Goal: Transaction & Acquisition: Obtain resource

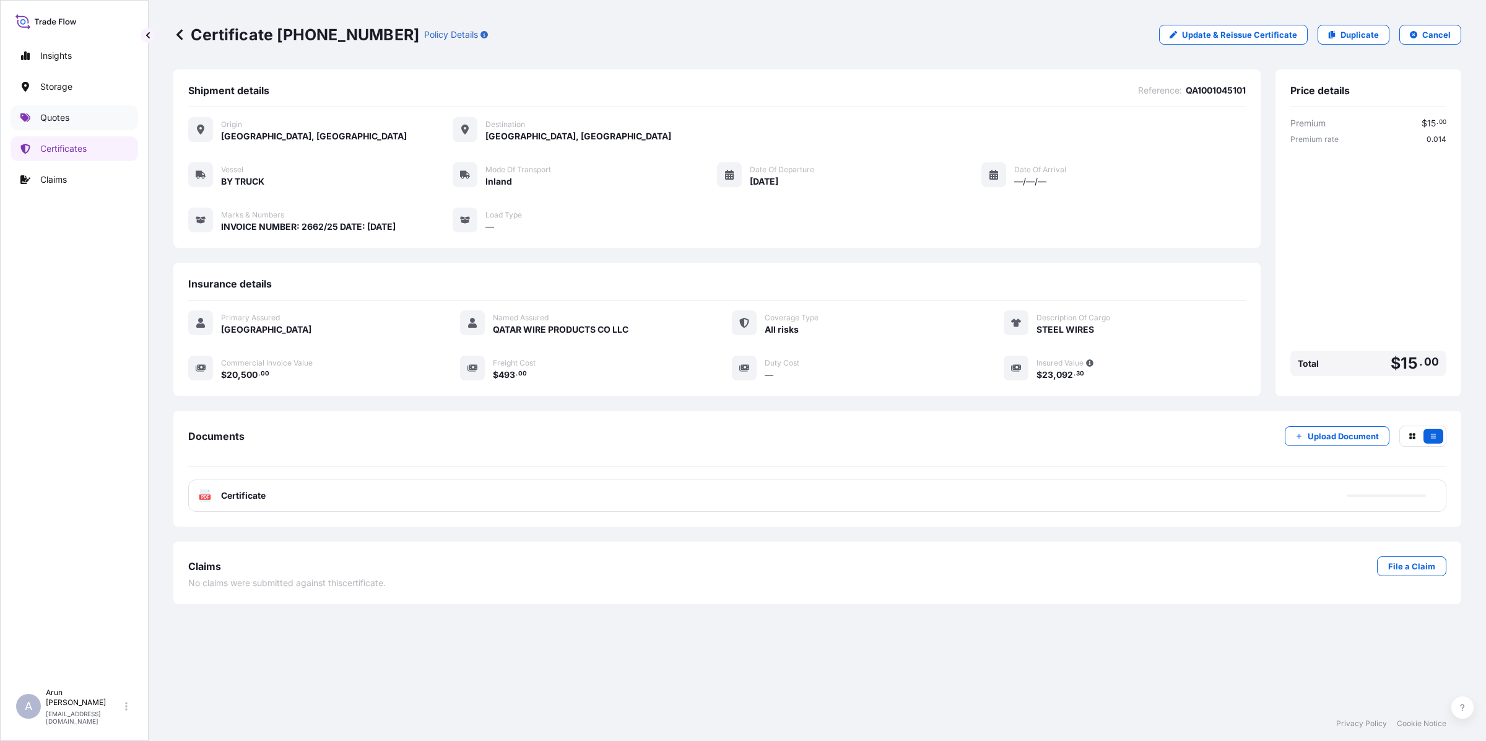
click at [68, 118] on p "Quotes" at bounding box center [54, 117] width 29 height 12
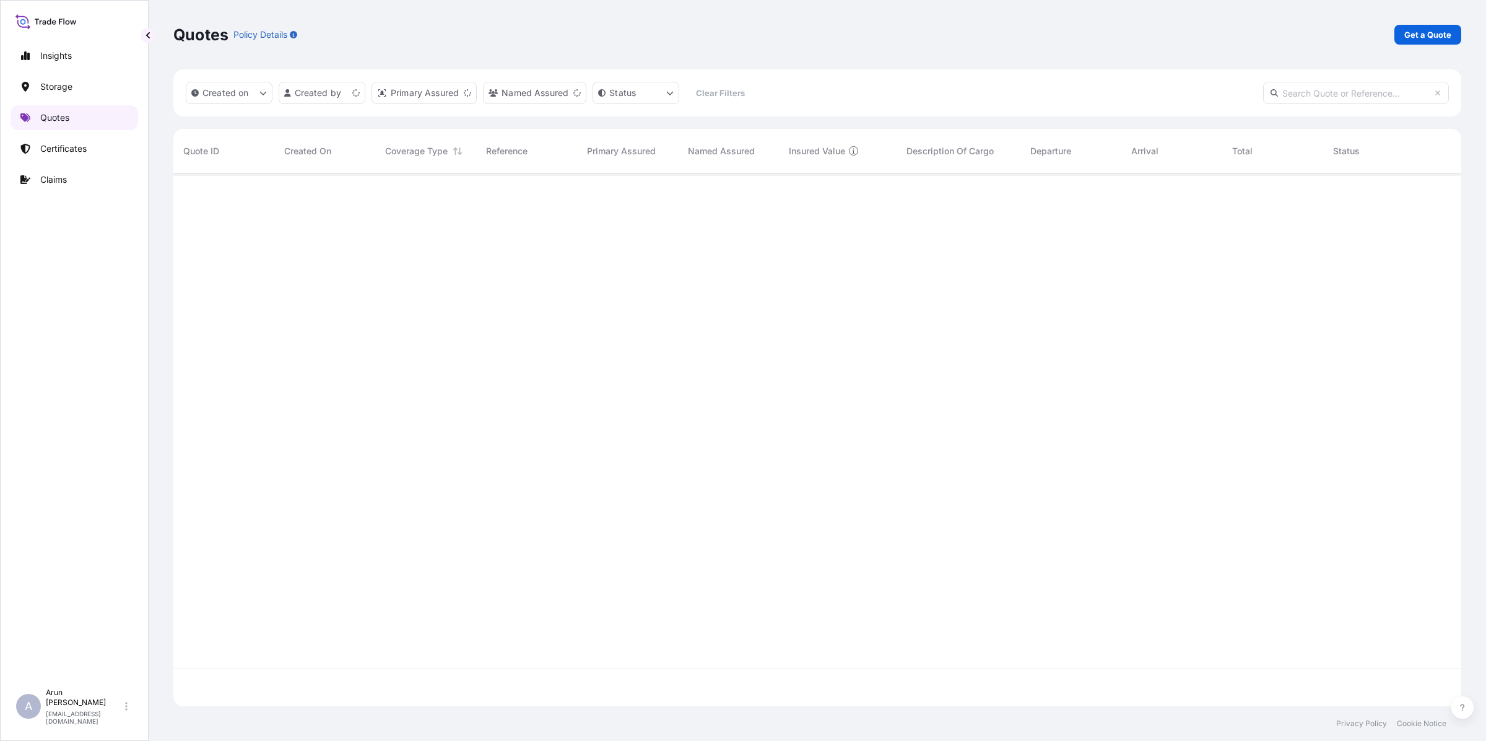
scroll to position [528, 1276]
click at [1434, 36] on p "Get a Quote" at bounding box center [1428, 34] width 47 height 12
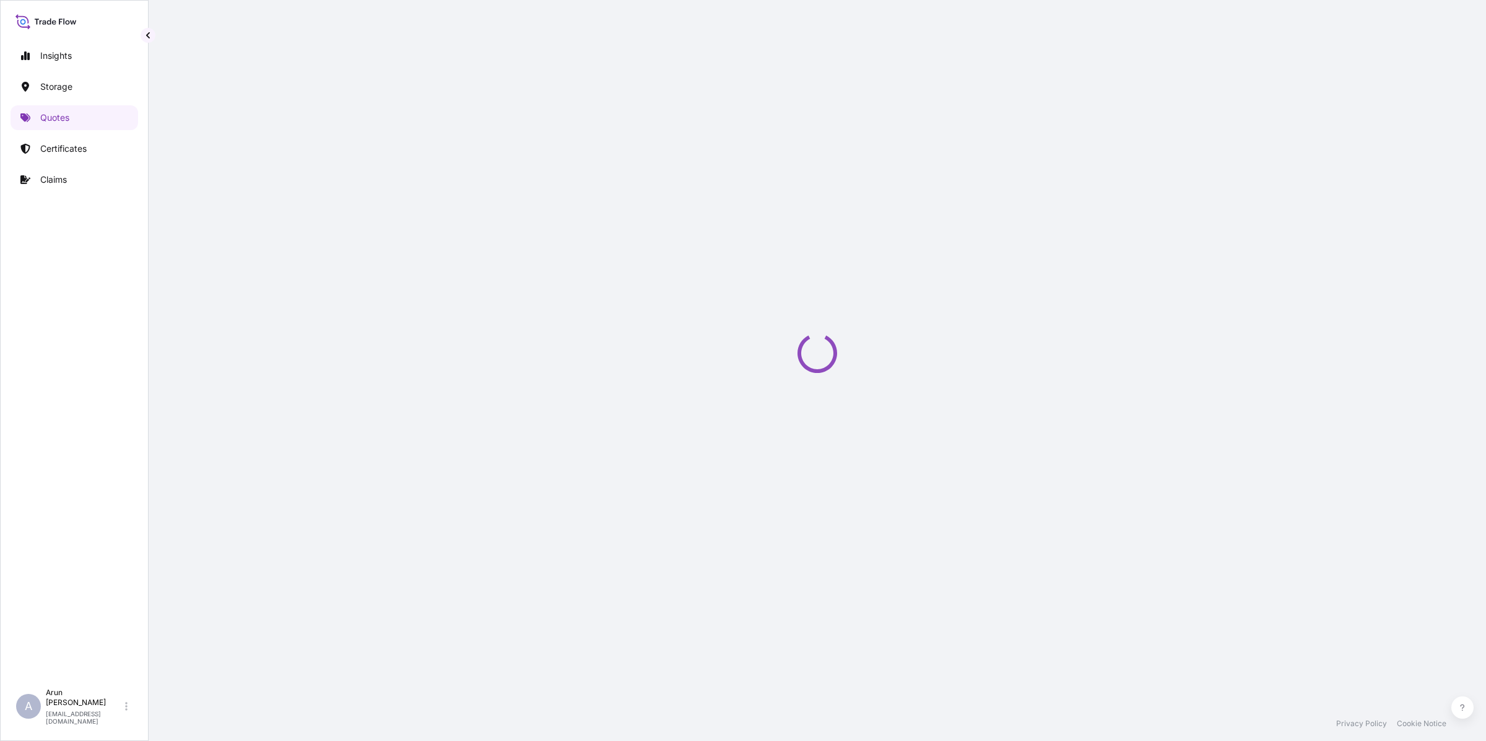
select select "Water"
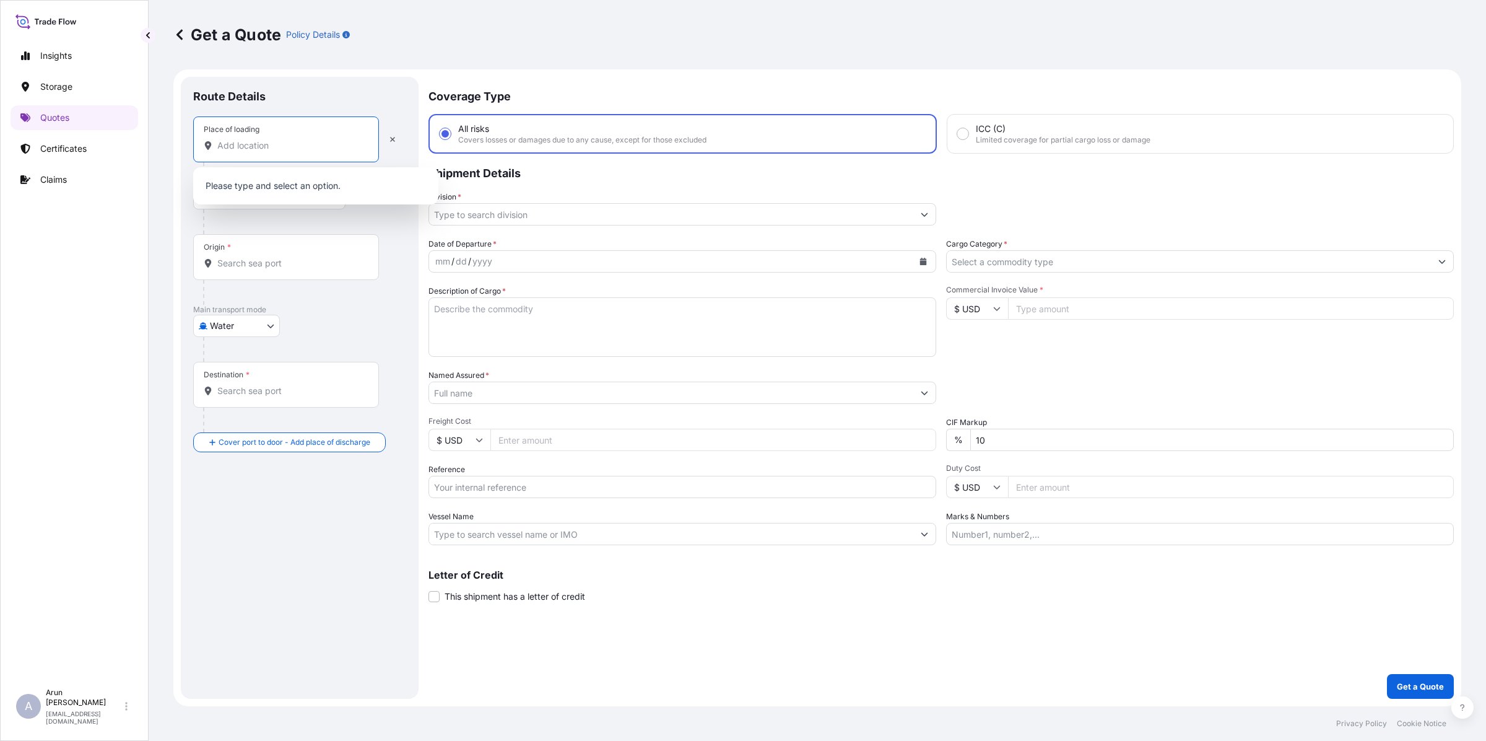
click at [307, 149] on input "Place of loading" at bounding box center [290, 145] width 146 height 12
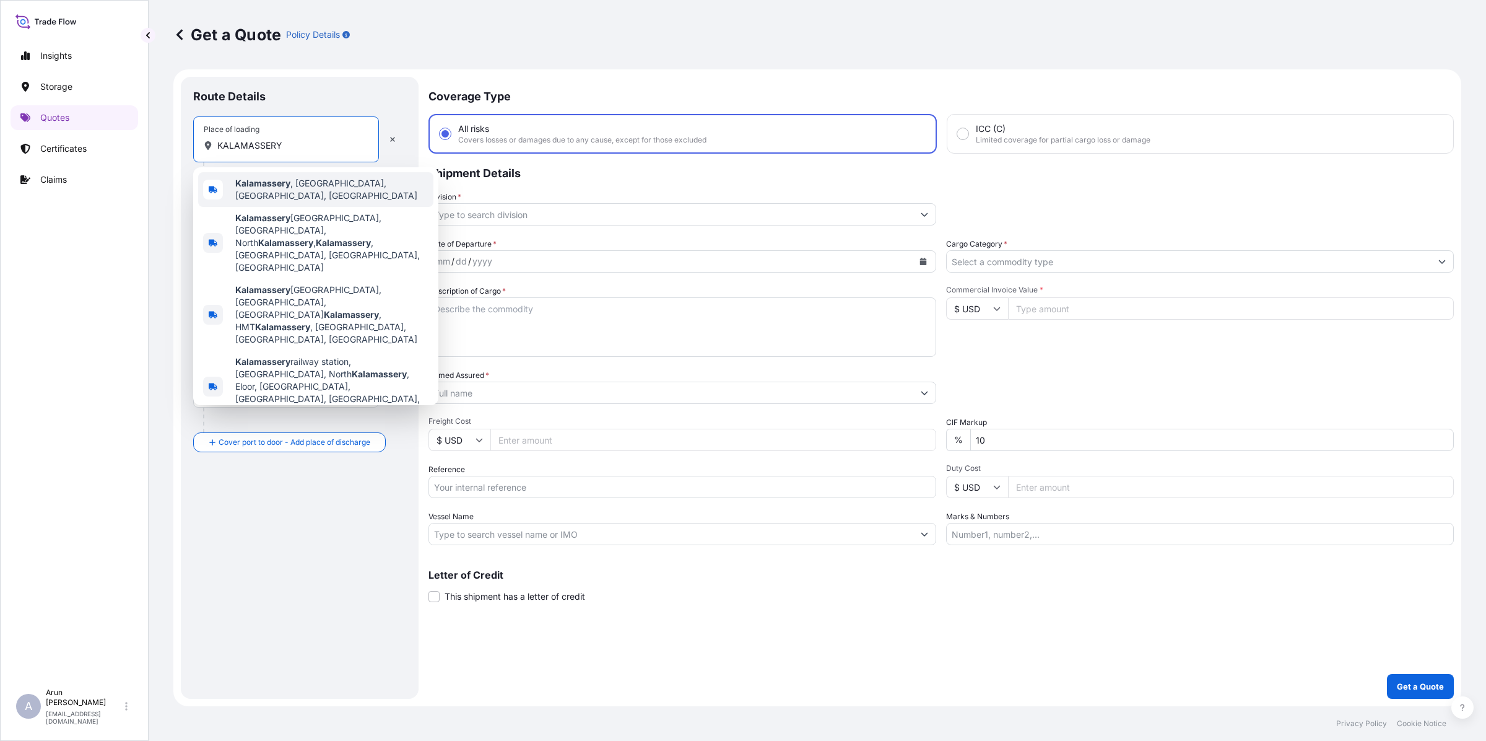
click at [338, 193] on span "Kalamassery , [GEOGRAPHIC_DATA], [GEOGRAPHIC_DATA], [GEOGRAPHIC_DATA]" at bounding box center [331, 189] width 193 height 25
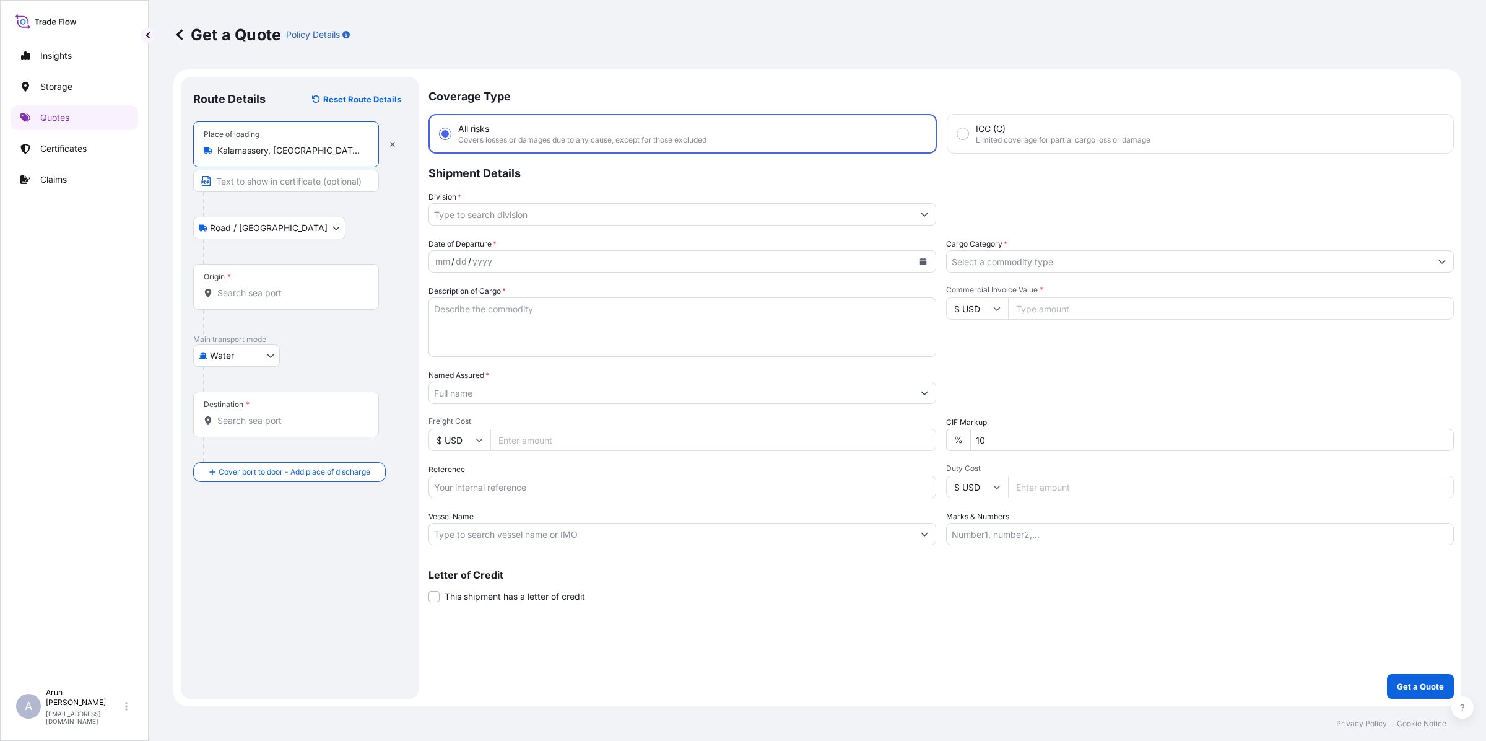
type input "Kalamassery, [GEOGRAPHIC_DATA], [GEOGRAPHIC_DATA], [GEOGRAPHIC_DATA]"
click at [252, 180] on input "Text to appear on certificate" at bounding box center [286, 181] width 186 height 22
type input "CAREON HEALTHCARE SOLUTIONS PVT LTD., KALAMASSERY, [GEOGRAPHIC_DATA]."
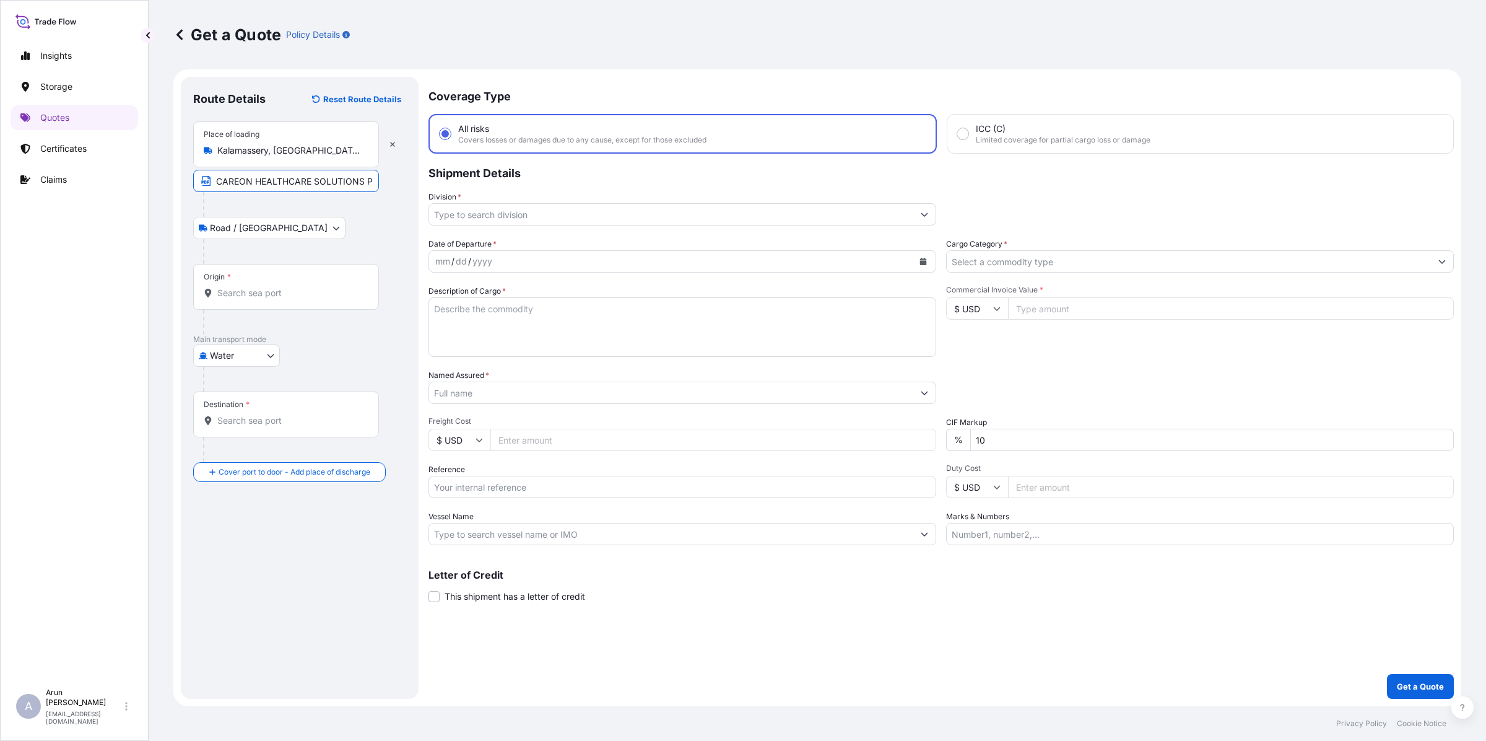
click at [328, 295] on input "Origin *" at bounding box center [290, 293] width 146 height 12
type input "INCOK - [GEOGRAPHIC_DATA], [GEOGRAPHIC_DATA]"
click at [286, 438] on div "Destination *" at bounding box center [286, 439] width 186 height 46
click at [286, 439] on input "Destination *" at bounding box center [290, 445] width 146 height 12
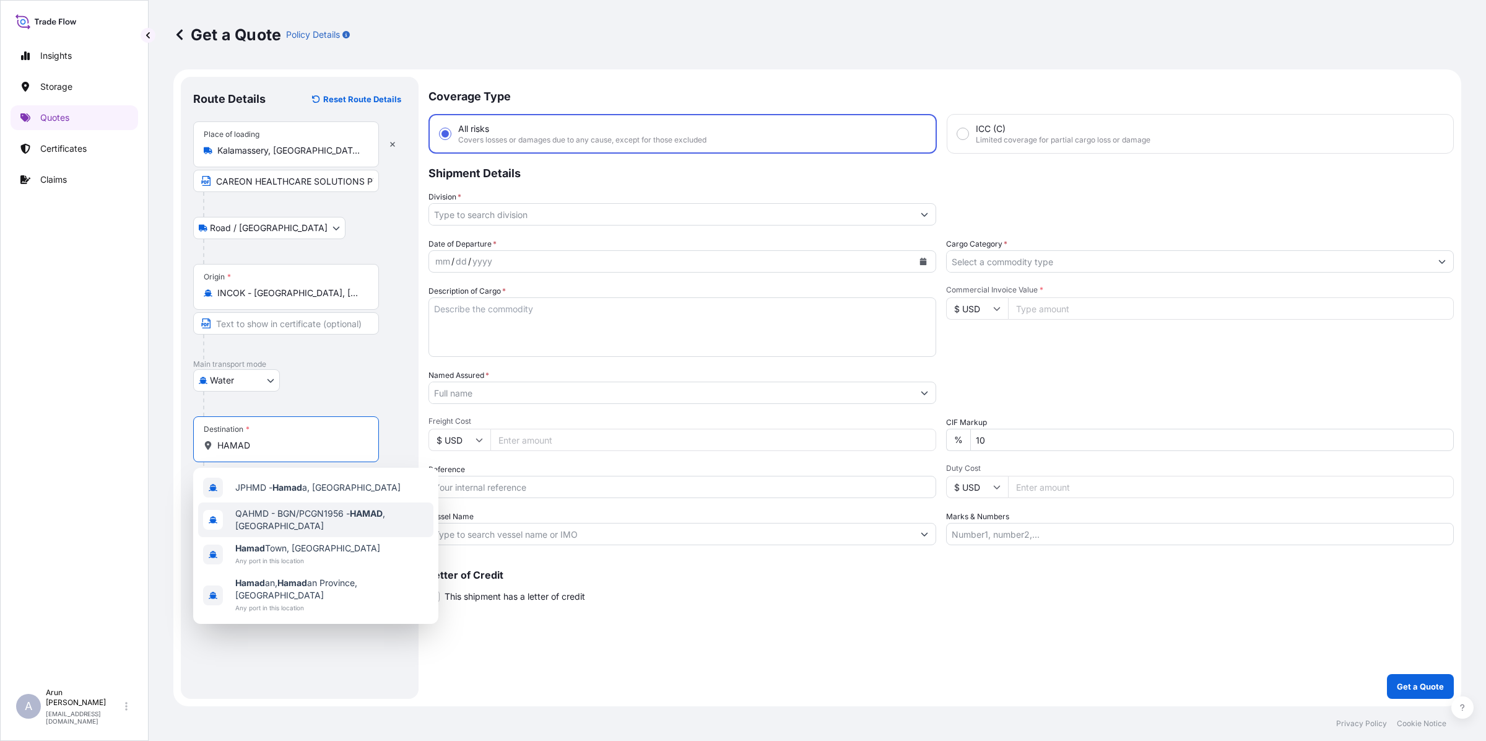
click at [336, 508] on div "QAHMD - BGN/PCGN1956 - HAMAD , [GEOGRAPHIC_DATA]" at bounding box center [315, 519] width 235 height 35
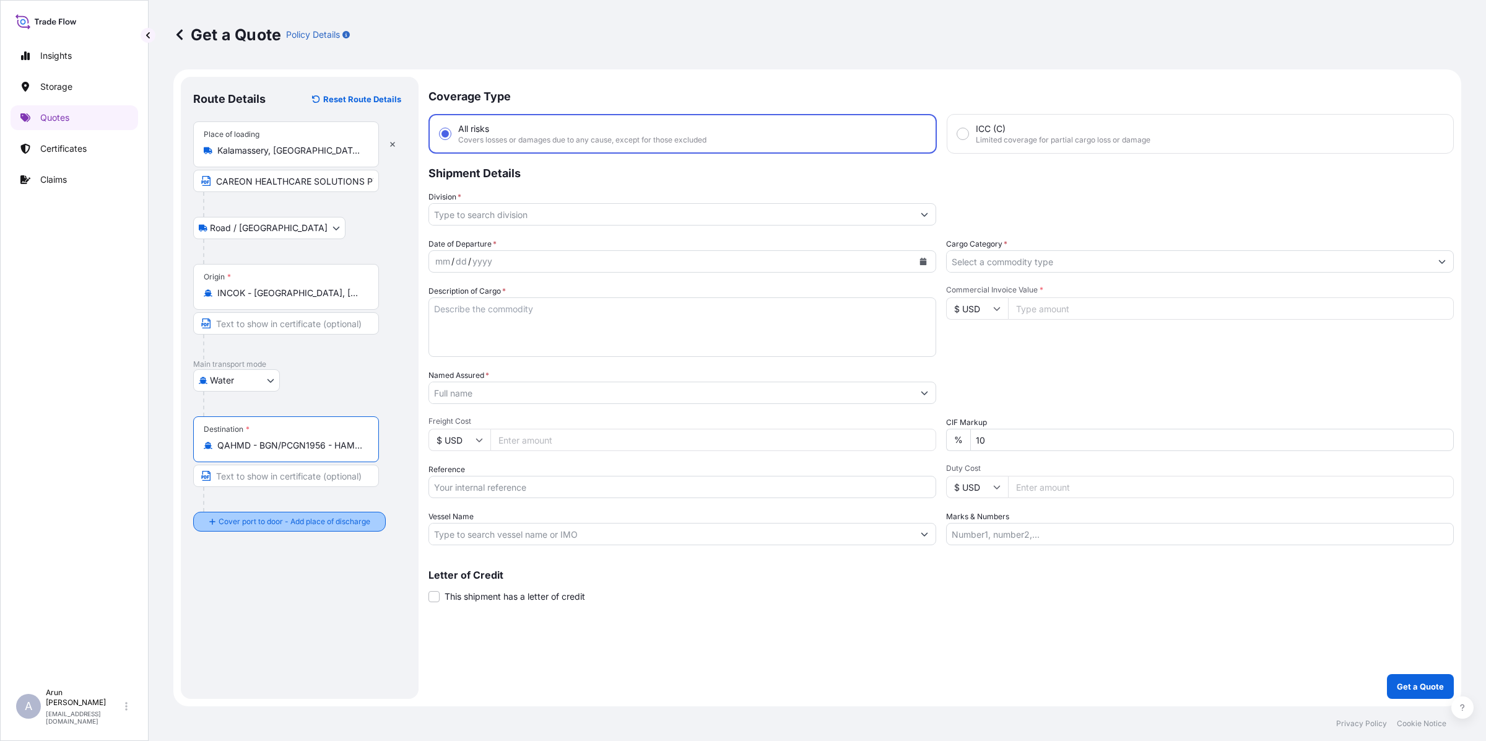
type input "QAHMD - BGN/PCGN1956 - HAMAD, [GEOGRAPHIC_DATA]"
drag, startPoint x: 269, startPoint y: 576, endPoint x: 261, endPoint y: 579, distance: 8.6
click at [262, 579] on div "Place of Discharge" at bounding box center [286, 582] width 186 height 46
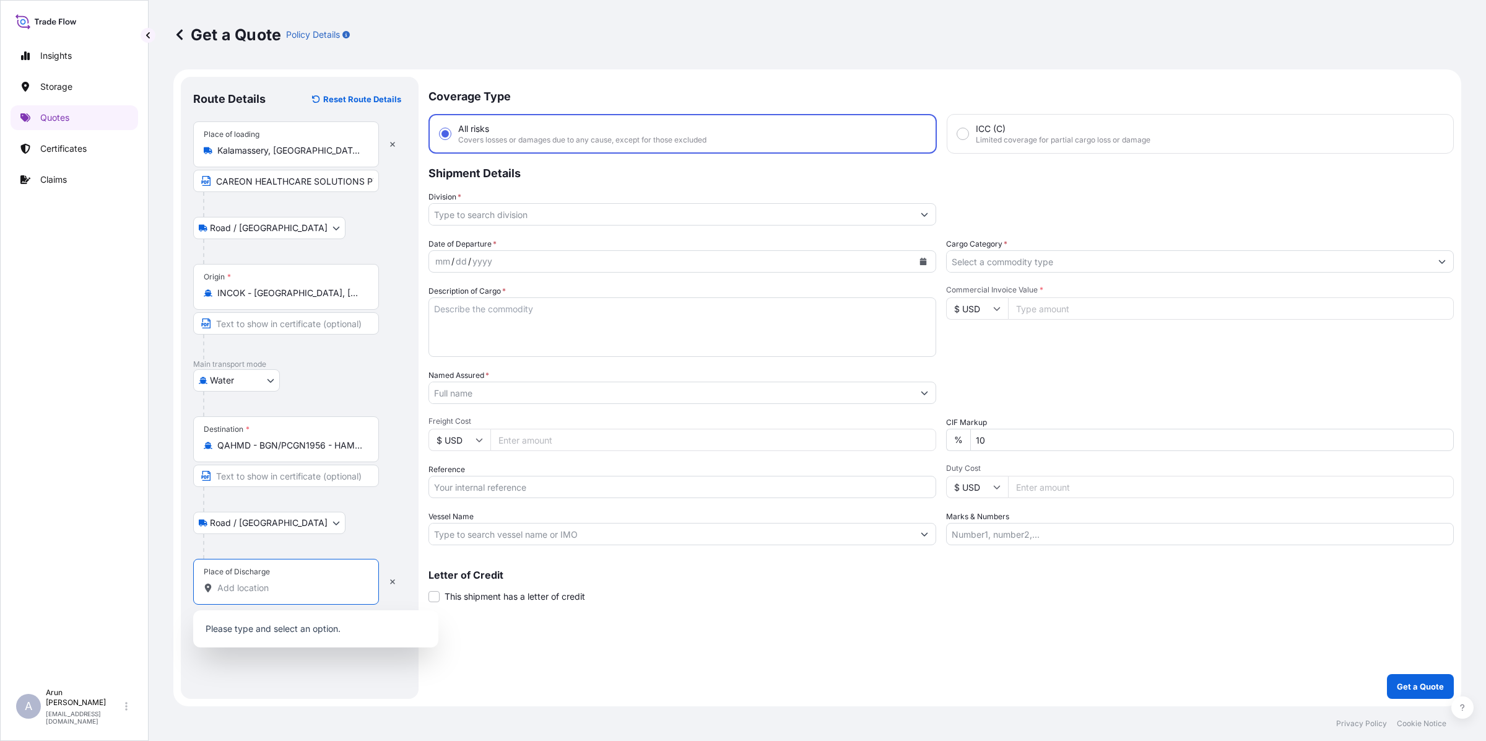
click at [250, 590] on input "Place of Discharge" at bounding box center [290, 588] width 146 height 12
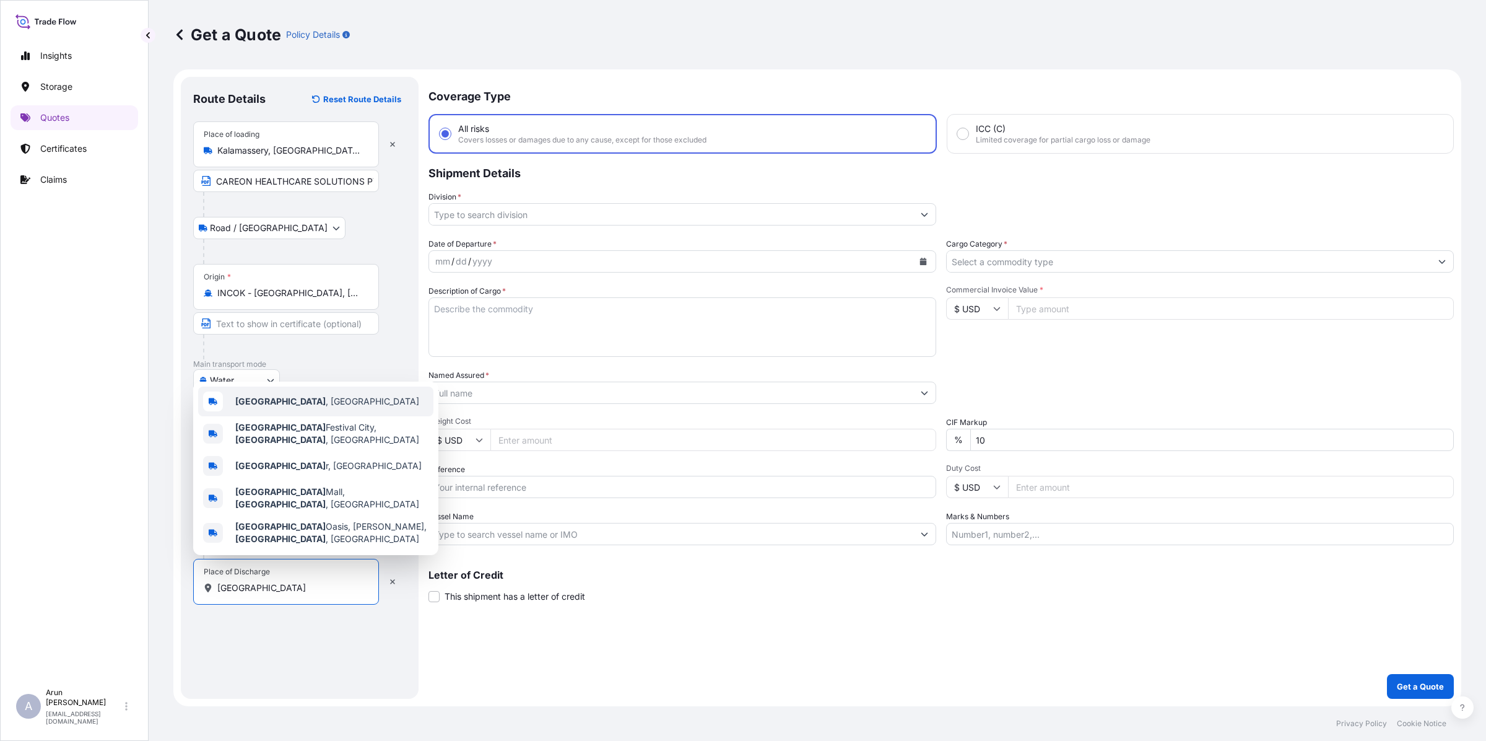
click at [282, 408] on span "[GEOGRAPHIC_DATA] , [GEOGRAPHIC_DATA]" at bounding box center [327, 401] width 184 height 12
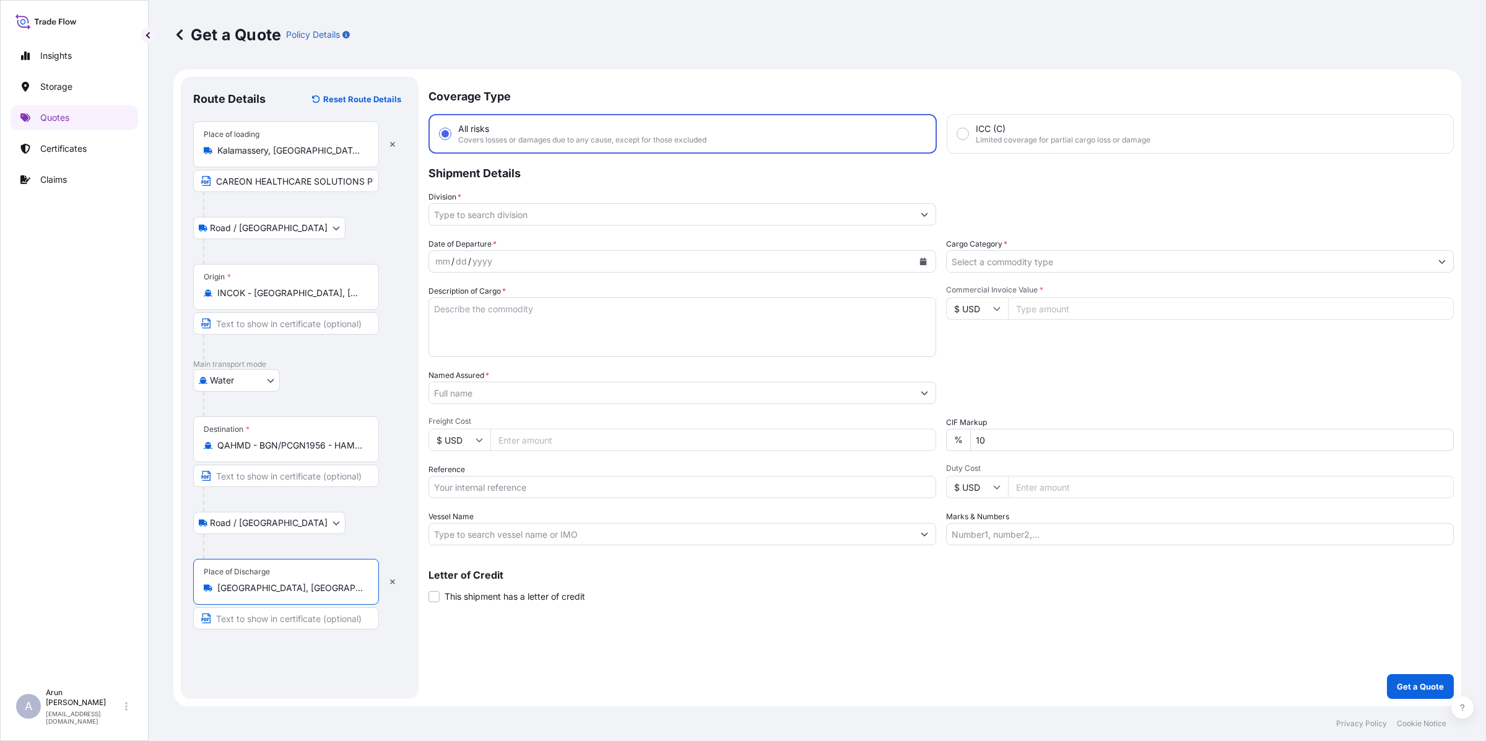
type input "[GEOGRAPHIC_DATA], [GEOGRAPHIC_DATA]"
click at [277, 614] on input "Text to appear on certificate" at bounding box center [286, 618] width 186 height 22
click at [333, 627] on input "OSHAIGER PHARMA W.L.L" at bounding box center [286, 618] width 186 height 22
type input "OSHAIGER PHARMA W.L.L, [GEOGRAPHIC_DATA], [GEOGRAPHIC_DATA]"
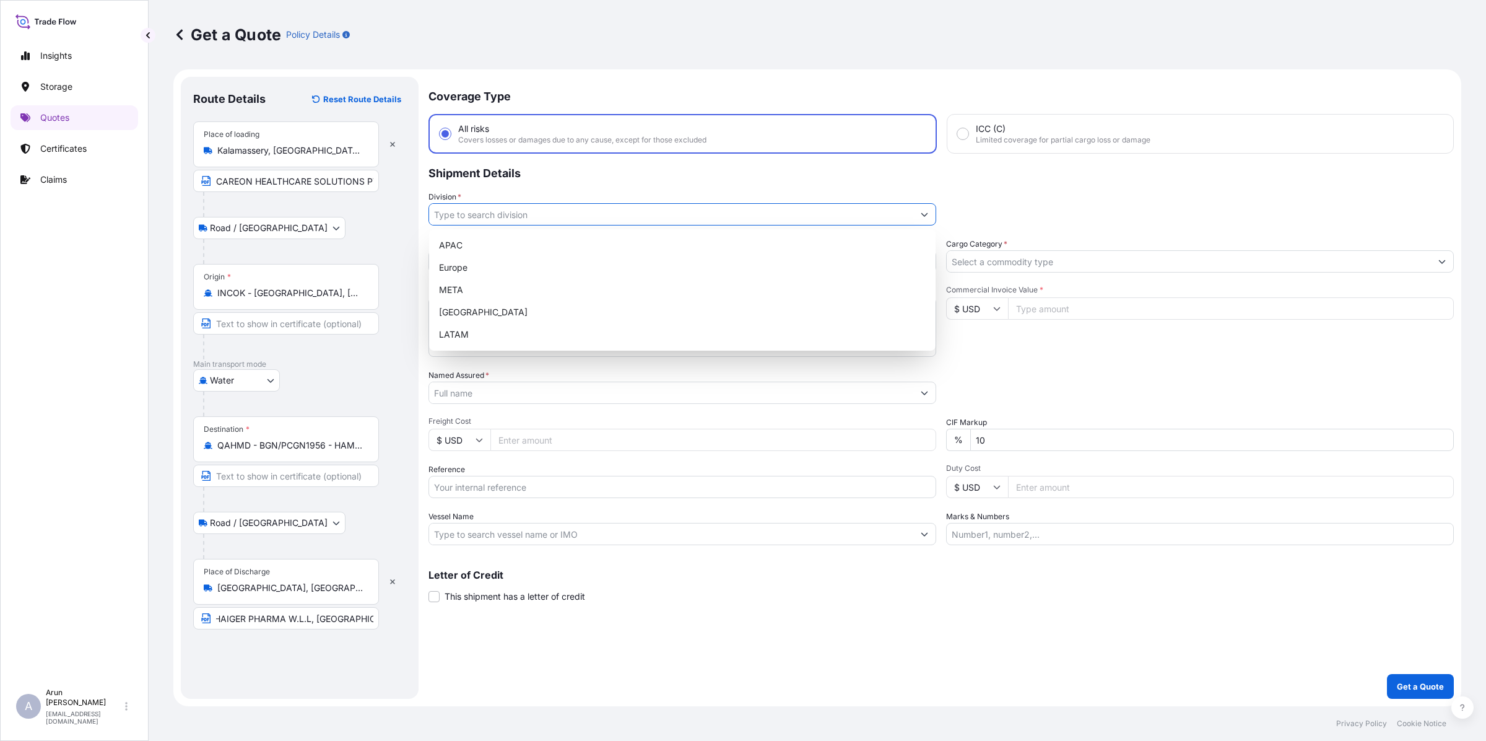
scroll to position [0, 0]
click at [541, 203] on input "Division *" at bounding box center [671, 214] width 484 height 22
click at [448, 283] on div "META" at bounding box center [682, 290] width 497 height 22
type input "META"
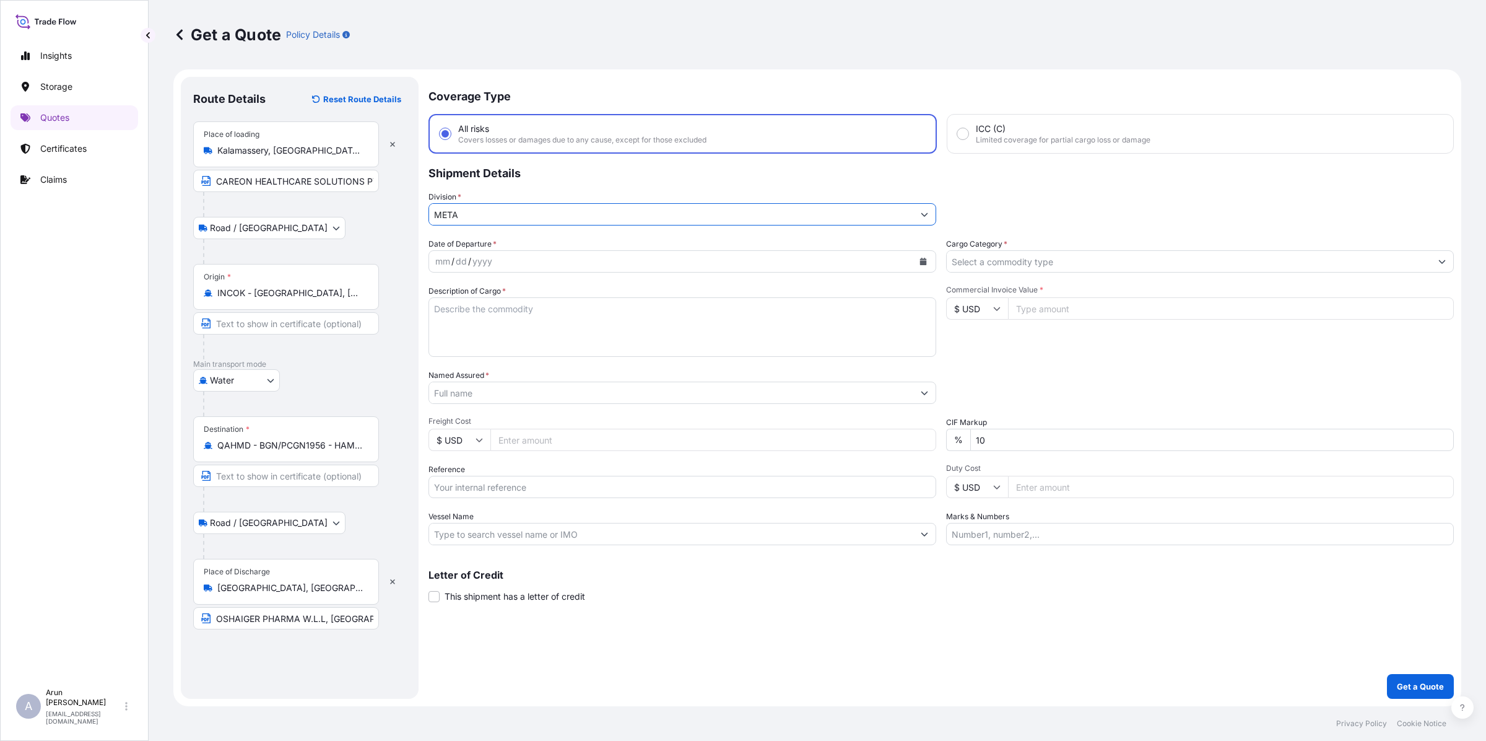
click at [1121, 255] on input "Cargo Category *" at bounding box center [1189, 261] width 484 height 22
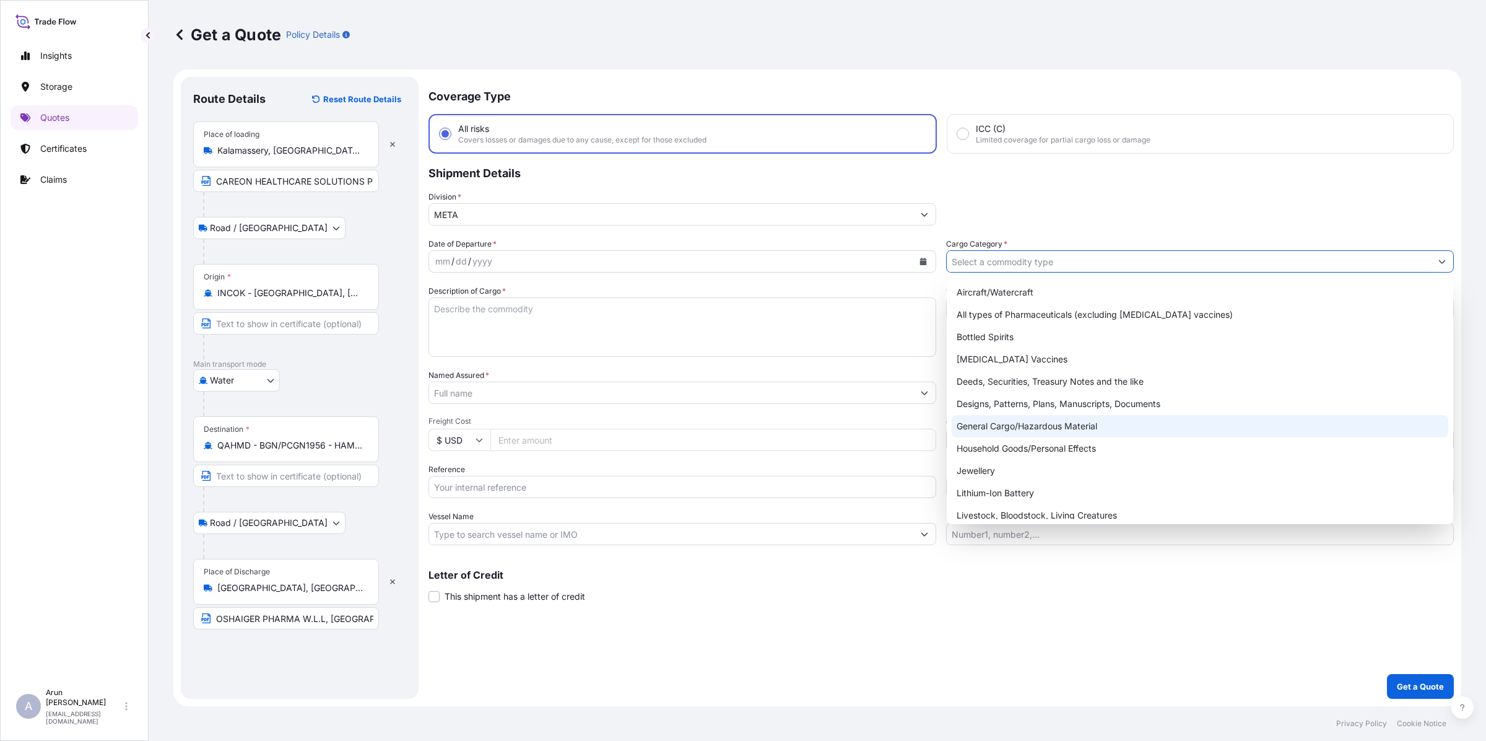
click at [1004, 420] on div "General Cargo/Hazardous Material" at bounding box center [1200, 426] width 497 height 22
type input "General Cargo/Hazardous Material"
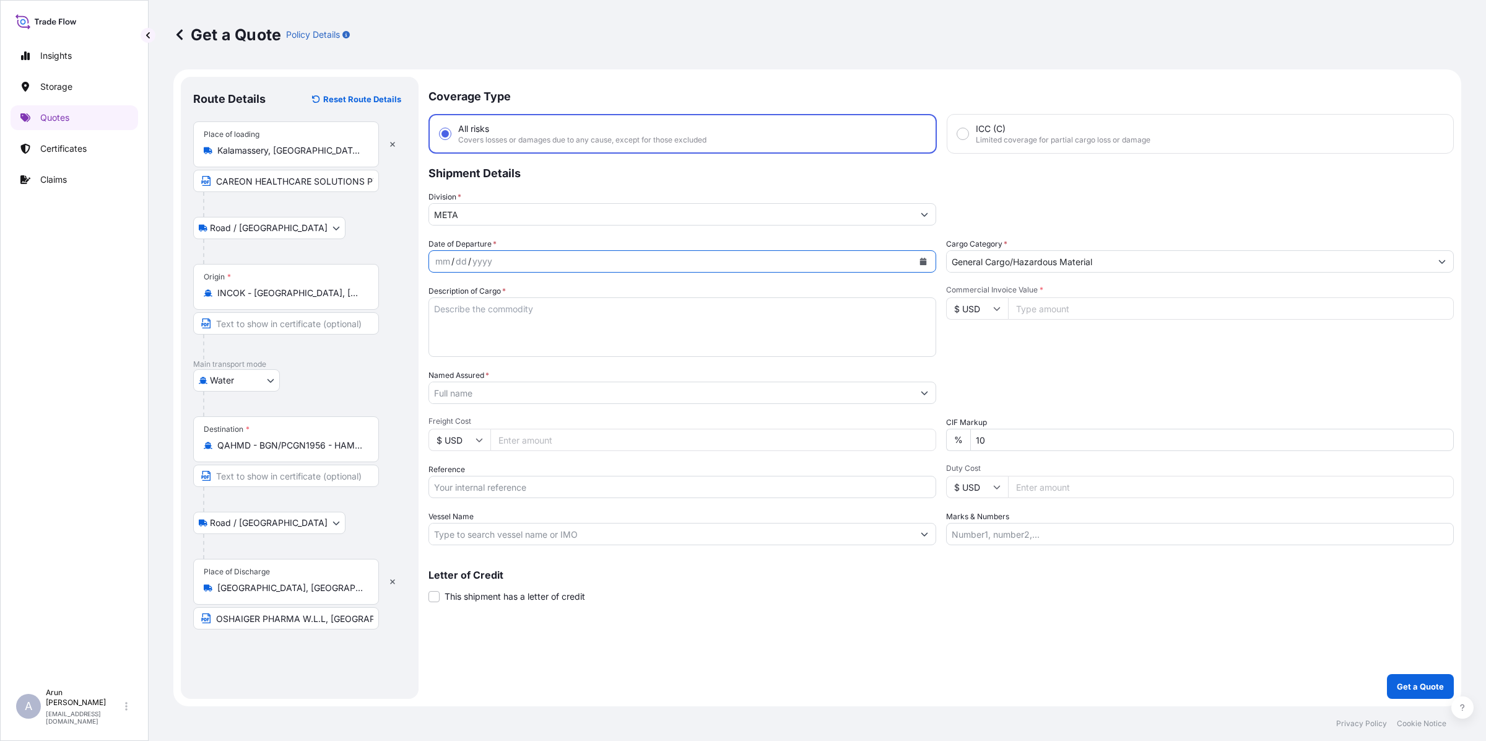
click at [923, 261] on icon "Calendar" at bounding box center [923, 261] width 7 height 7
click at [544, 393] on div "14" at bounding box center [544, 388] width 22 height 22
click at [713, 333] on textarea "Description of Cargo *" at bounding box center [683, 326] width 508 height 59
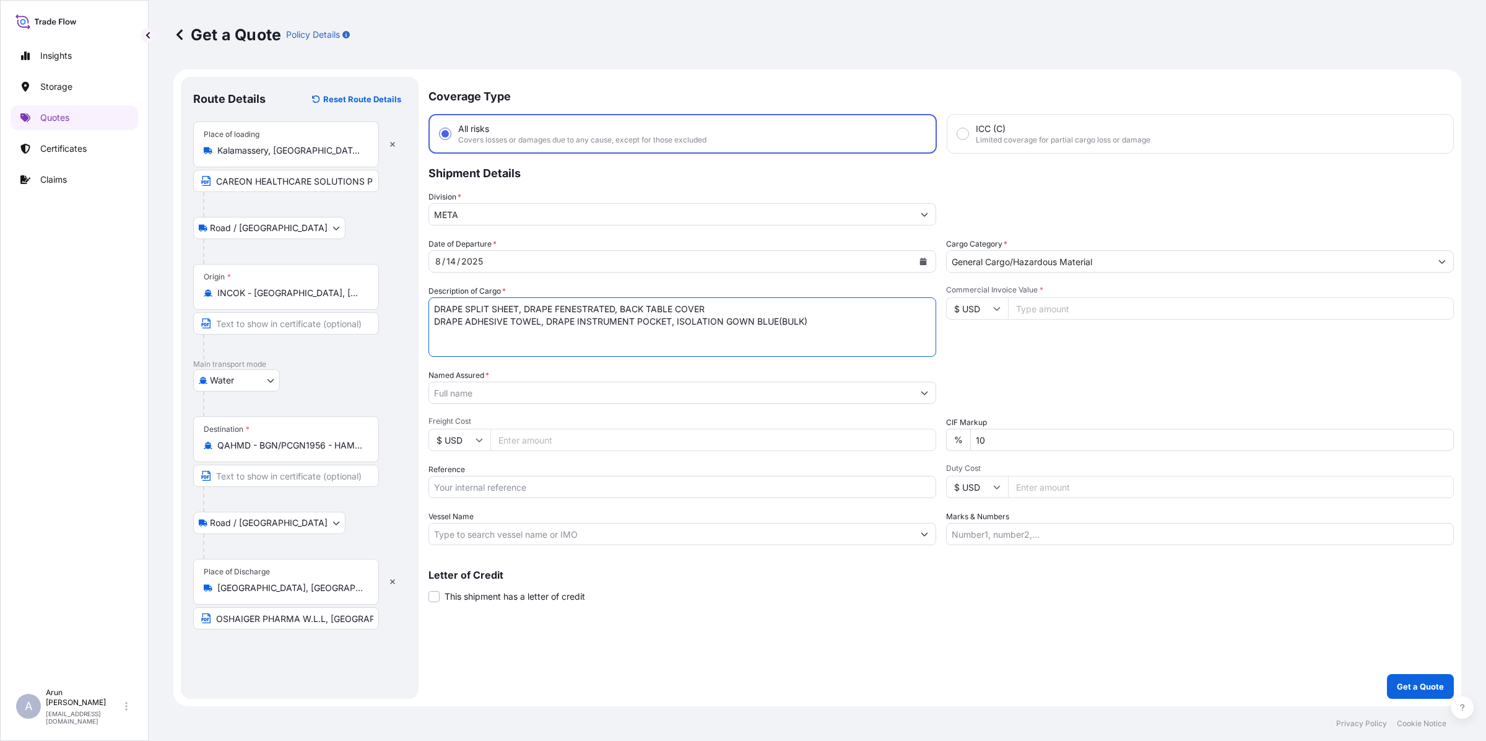
click at [435, 321] on textarea "DRAPE SPLIT SHEET, DRAPE FENESTRATED, BACK TABLE COVER DRAPE ADHESIVE TOWEL, DR…" at bounding box center [683, 326] width 508 height 59
click at [824, 313] on textarea "DRAPE SPLIT SHEET, DRAPE FENESTRATED, BACK TABLE COVER, DRAPE ADHESIVE TOWEL, D…" at bounding box center [683, 326] width 508 height 59
click at [719, 326] on textarea "DRAPE SPLIT SHEET, DRAPE FENESTRATED, BACK TABLE COVER, DRAPE ADHESIVE TOWEL, D…" at bounding box center [683, 326] width 508 height 59
click at [552, 308] on textarea "DRAPE SPLIT SHEET, DRAPE FENESTRATED, BACK TABLE COVER, DRAPE ADHESIVE TOWEL, D…" at bounding box center [683, 326] width 508 height 59
click at [897, 320] on textarea "DRAPE SPLIT SHEET, DRAPE FENESTRATED, BACK TABLE COVER, DRAPE ADHESIVE TOWEL, D…" at bounding box center [683, 326] width 508 height 59
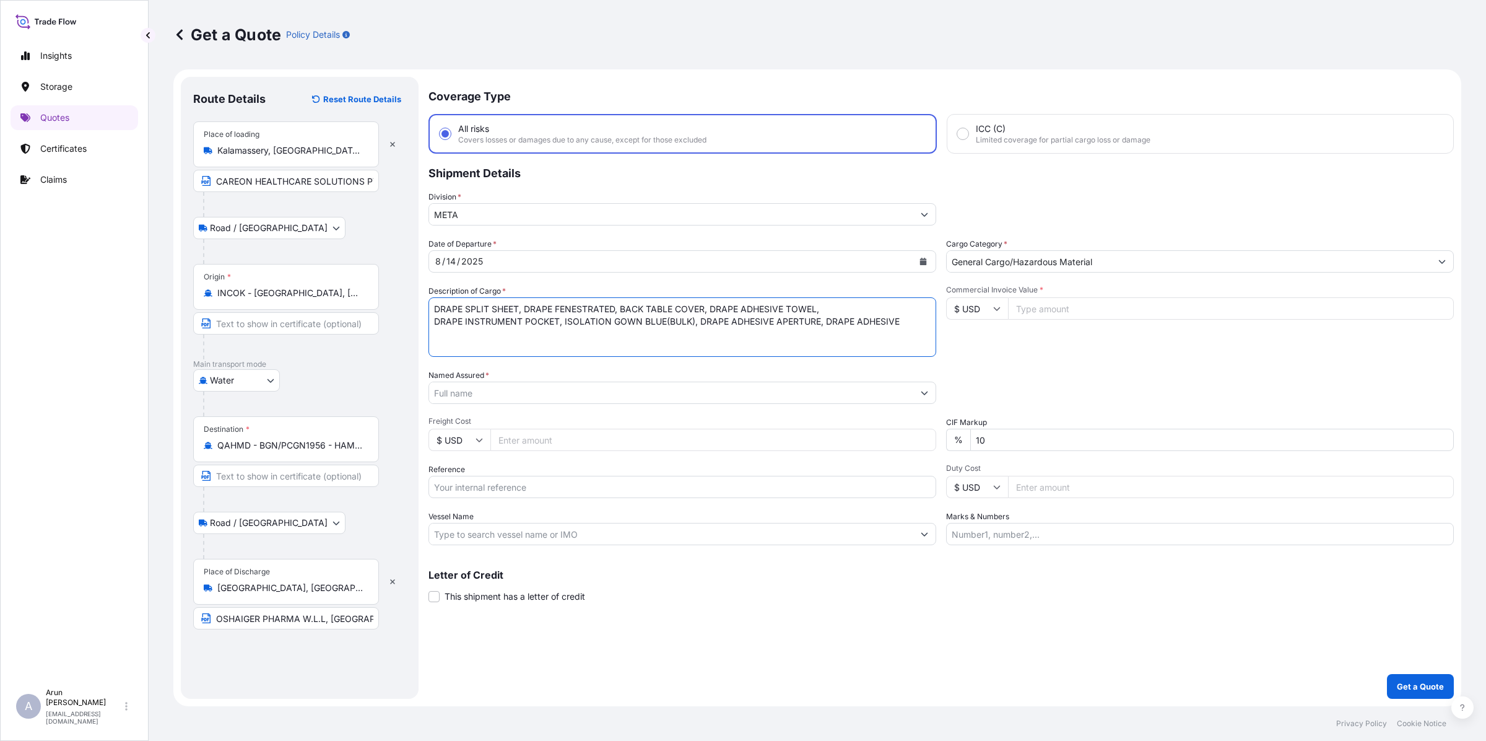
click at [825, 322] on textarea "DRAPE SPLIT SHEET, DRAPE FENESTRATED, BACK TABLE COVER, DRAPE ADHESIVE TOWEL, D…" at bounding box center [683, 326] width 508 height 59
click at [537, 335] on textarea "DRAPE SPLIT SHEET, DRAPE FENESTRATED, BACK TABLE COVER, DRAPE ADHESIVE TOWEL, D…" at bounding box center [683, 326] width 508 height 59
type textarea "DRAPE SPLIT SHEET, DRAPE FENESTRATED, BACK TABLE COVER, DRAPE ADHESIVE TOWEL, D…"
click at [526, 379] on div "Named Assured *" at bounding box center [683, 386] width 508 height 35
click at [518, 395] on input "Named Assured *" at bounding box center [671, 393] width 484 height 22
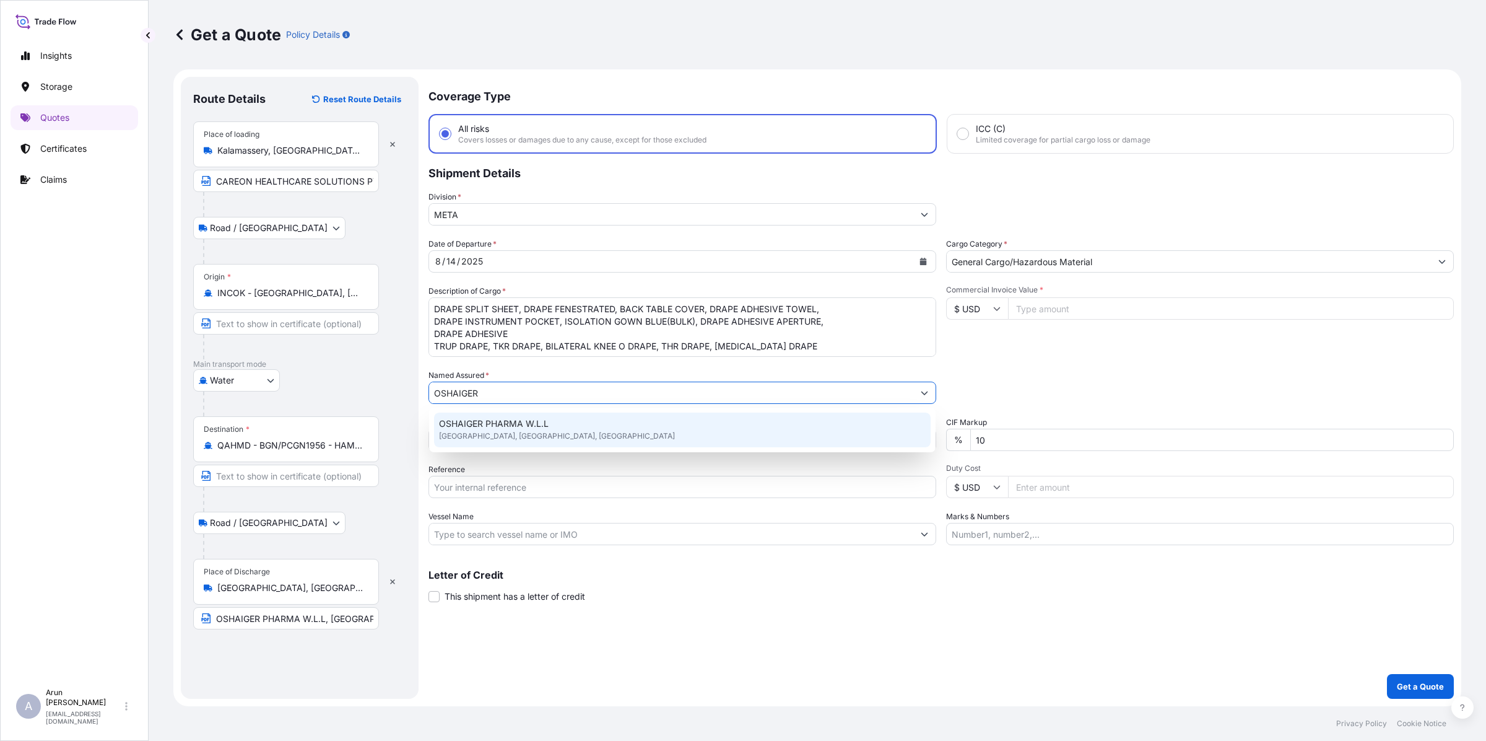
click at [506, 426] on span "OSHAIGER PHARMA W.L.L" at bounding box center [494, 423] width 110 height 12
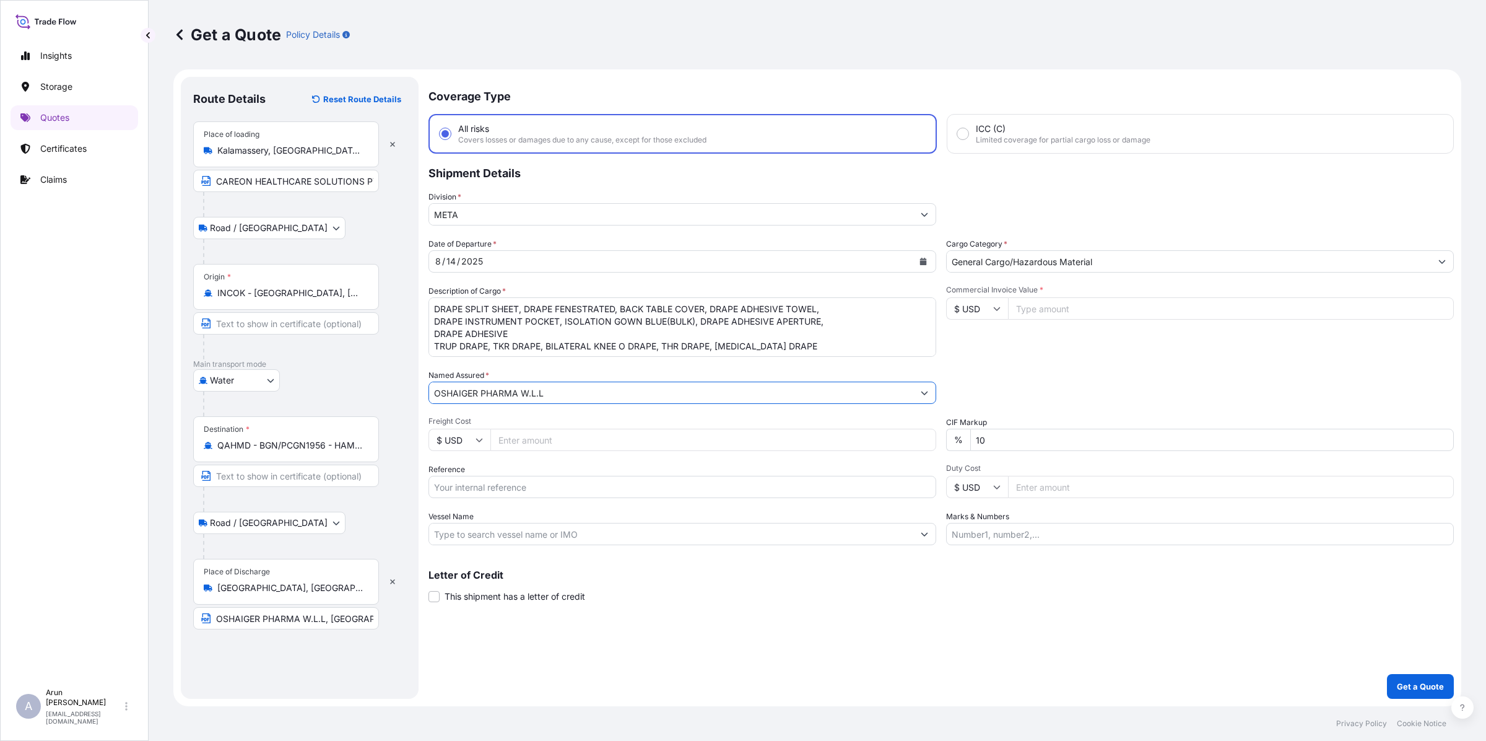
type input "OSHAIGER PHARMA W.L.L"
click at [538, 443] on input "Freight Cost" at bounding box center [714, 440] width 446 height 22
type input "1000"
click at [481, 494] on input "Reference" at bounding box center [683, 487] width 508 height 22
drag, startPoint x: 524, startPoint y: 488, endPoint x: 385, endPoint y: 487, distance: 139.4
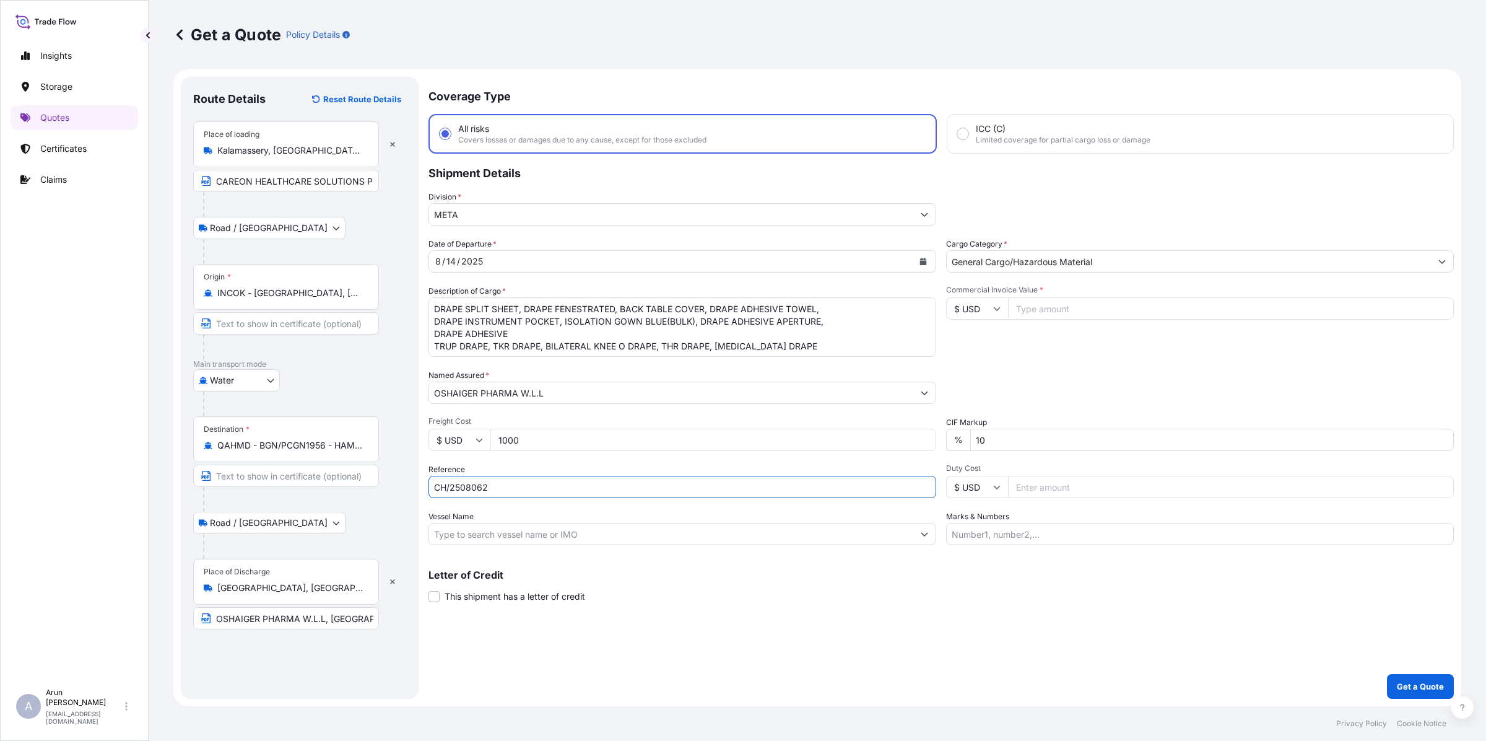
click at [385, 487] on form "Route Details Reset Route Details Place of loading [GEOGRAPHIC_DATA], [GEOGRAPH…" at bounding box center [817, 387] width 1288 height 637
type input "COK/HDD/05682"
click at [635, 533] on input "Vessel Name" at bounding box center [671, 534] width 484 height 22
click at [615, 518] on div "Vessel Name" at bounding box center [683, 527] width 508 height 35
click at [614, 527] on input "Vessel Name" at bounding box center [671, 534] width 484 height 22
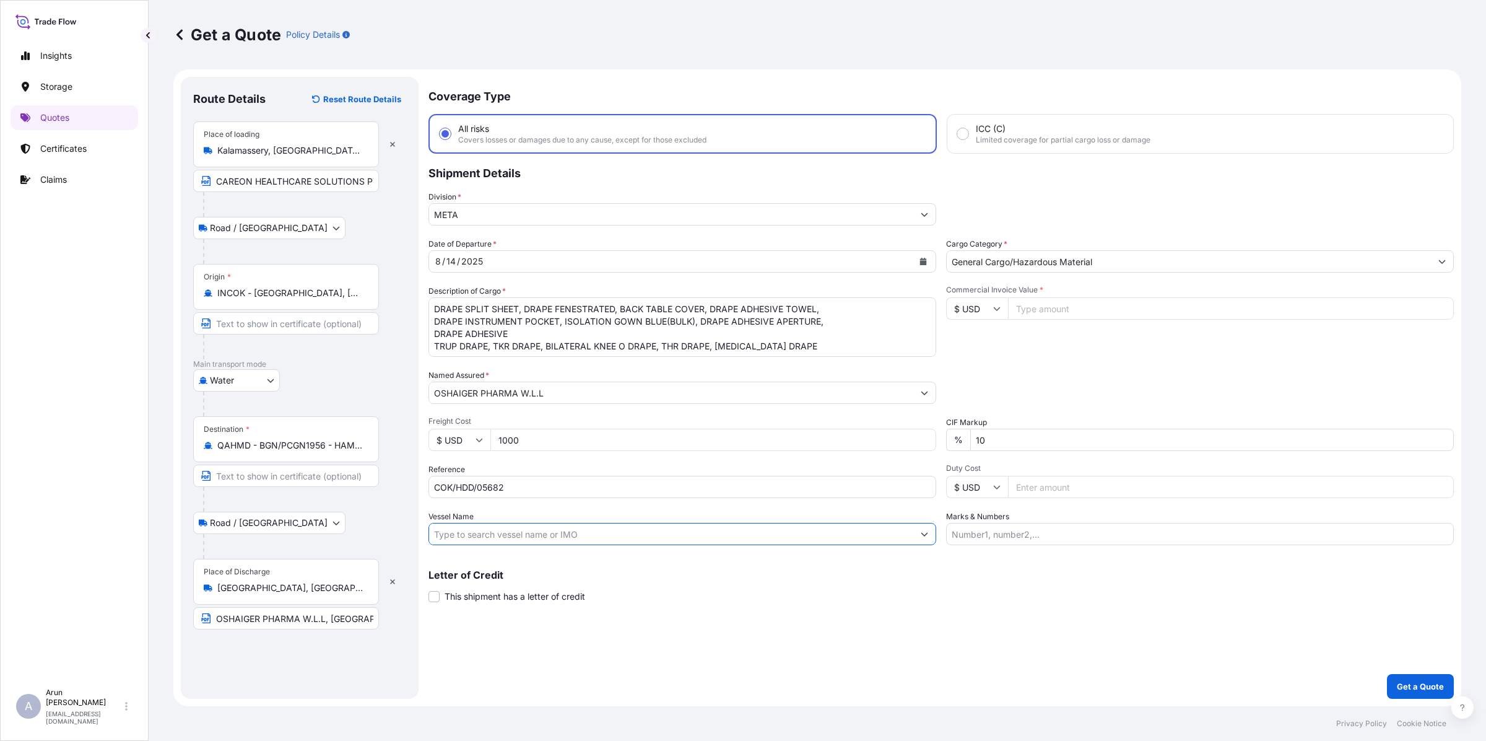
click at [611, 530] on input "Vessel Name" at bounding box center [671, 534] width 484 height 22
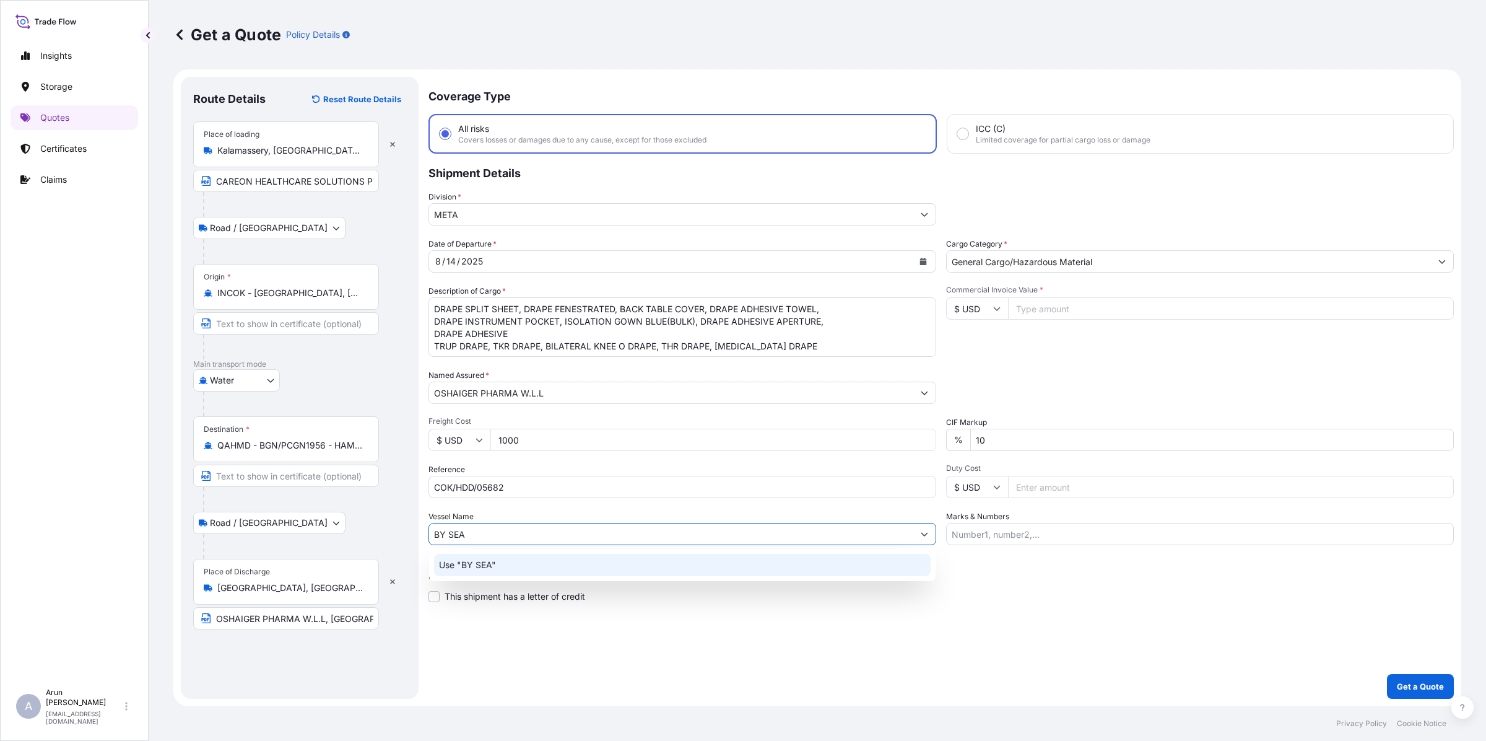
click at [469, 570] on p "Use "BY SEA"" at bounding box center [467, 565] width 57 height 12
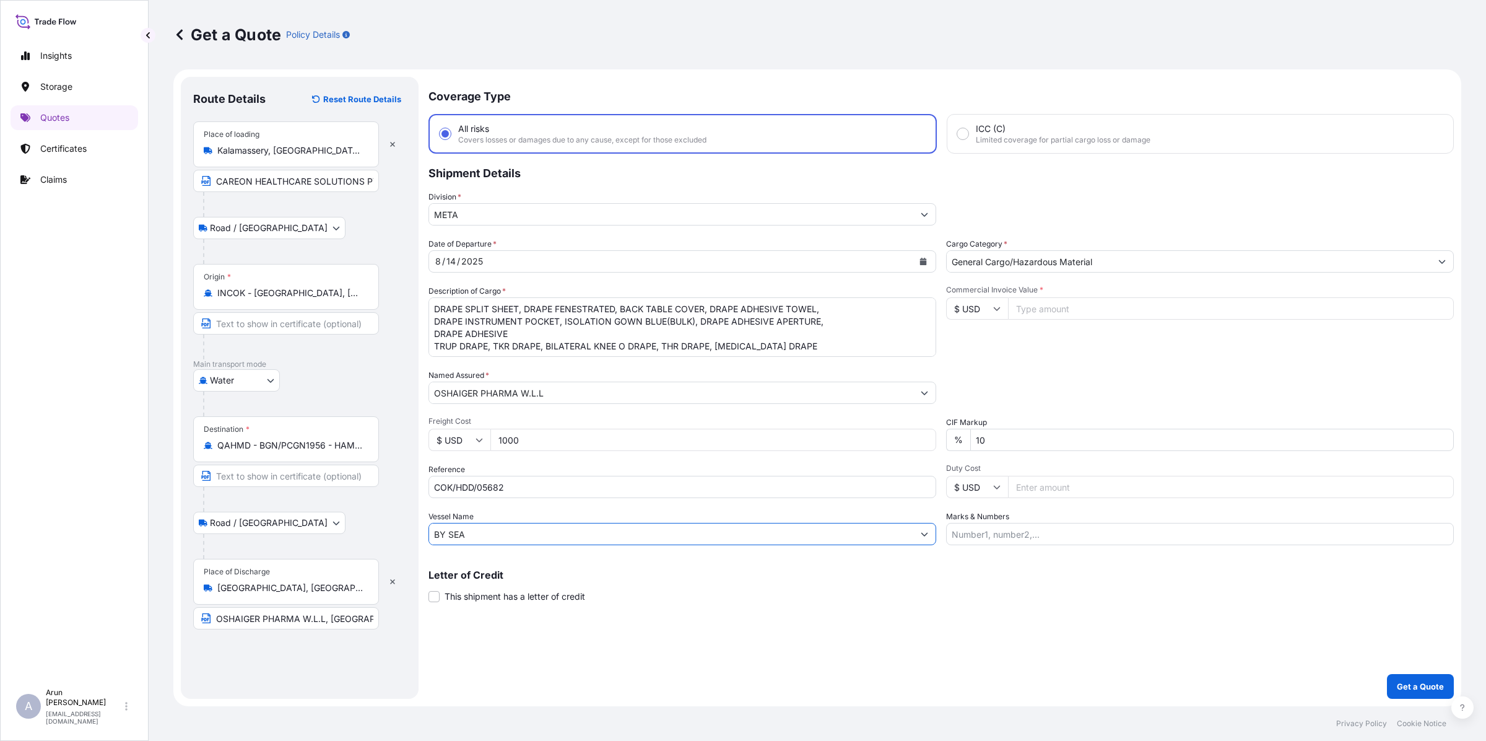
type input "BY SEA"
click at [1099, 304] on input "Commercial Invoice Value *" at bounding box center [1231, 308] width 446 height 22
type input "5242.7"
click at [1038, 528] on input "Marks & Numbers" at bounding box center [1200, 534] width 508 height 22
drag, startPoint x: 1008, startPoint y: 533, endPoint x: 1039, endPoint y: 536, distance: 31.7
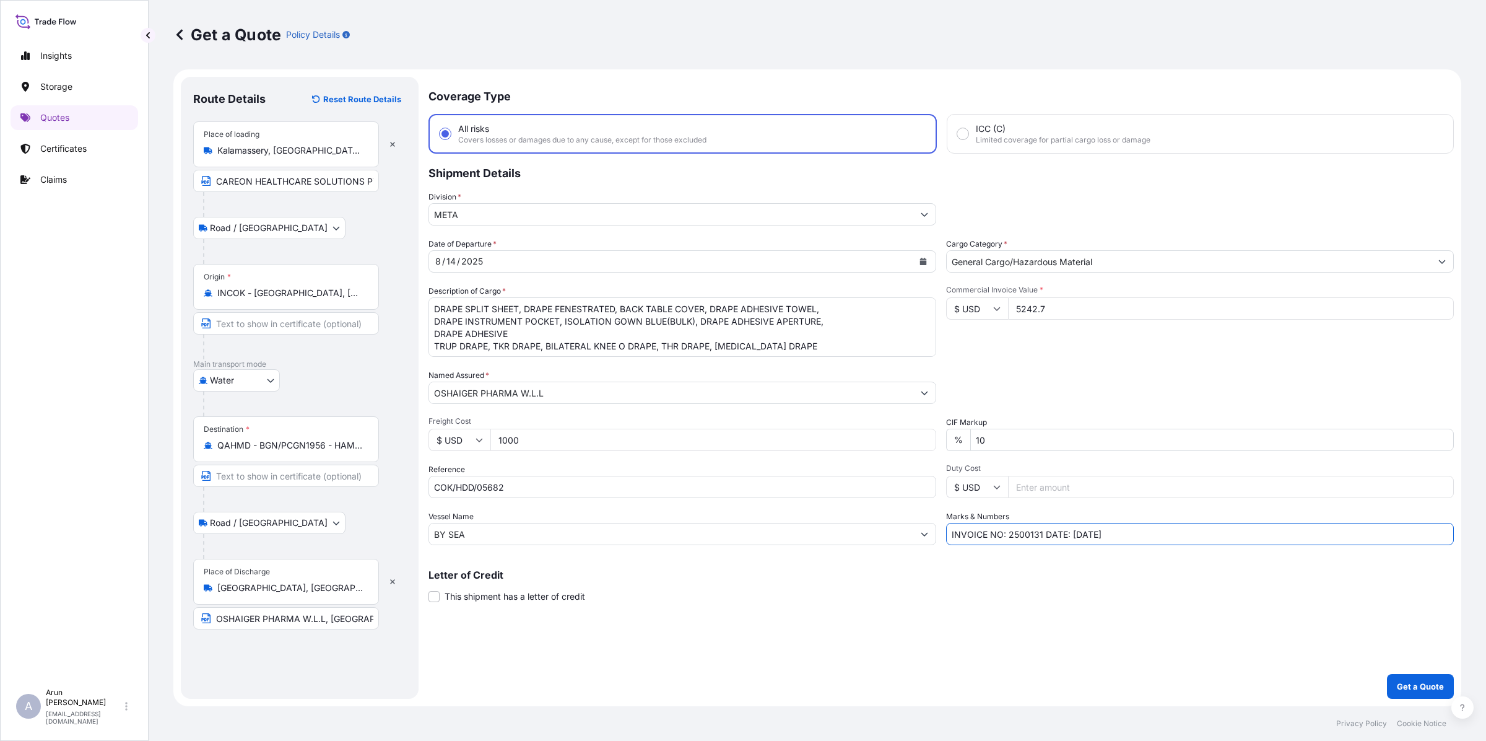
click at [1040, 534] on input "INVOICE NO: 2500131 DATE: [DATE]" at bounding box center [1200, 534] width 508 height 22
click at [1161, 531] on input "INVOICE NO: CH/2526/6196, CH/2508062 DATE: [DATE]" at bounding box center [1200, 534] width 508 height 22
click at [1339, 528] on input "INVOICE NO: CH/2526/6196, CH/2508062 DATE: [DATE], [DATE]" at bounding box center [1200, 534] width 508 height 22
type input "INVOICE NO: CH/2526/6196, CH/2508062 DATE: [DATE], [DATE]"
click at [1433, 686] on p "Get a Quote" at bounding box center [1420, 686] width 47 height 12
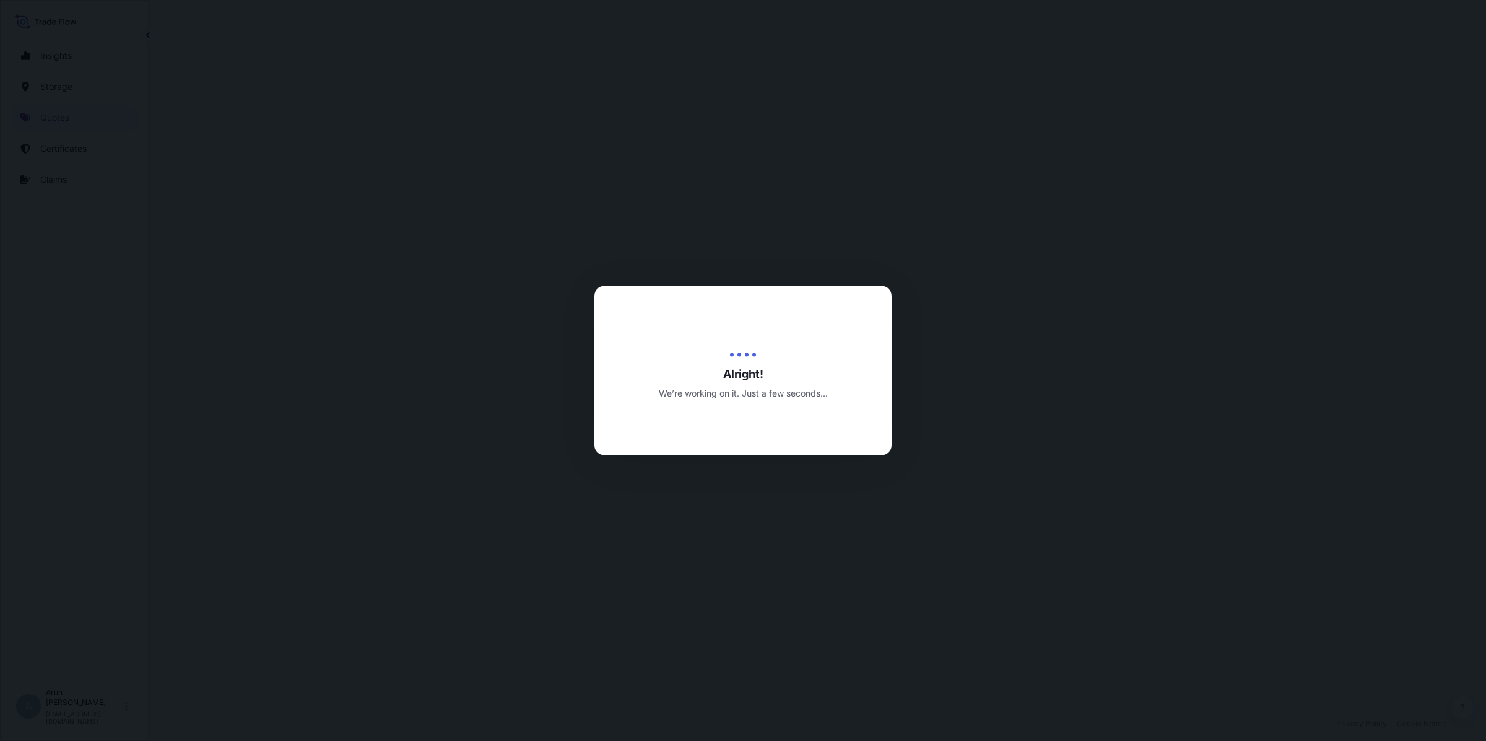
scroll to position [595, 0]
select select "Road / [GEOGRAPHIC_DATA]"
select select "Water"
select select "Road / [GEOGRAPHIC_DATA]"
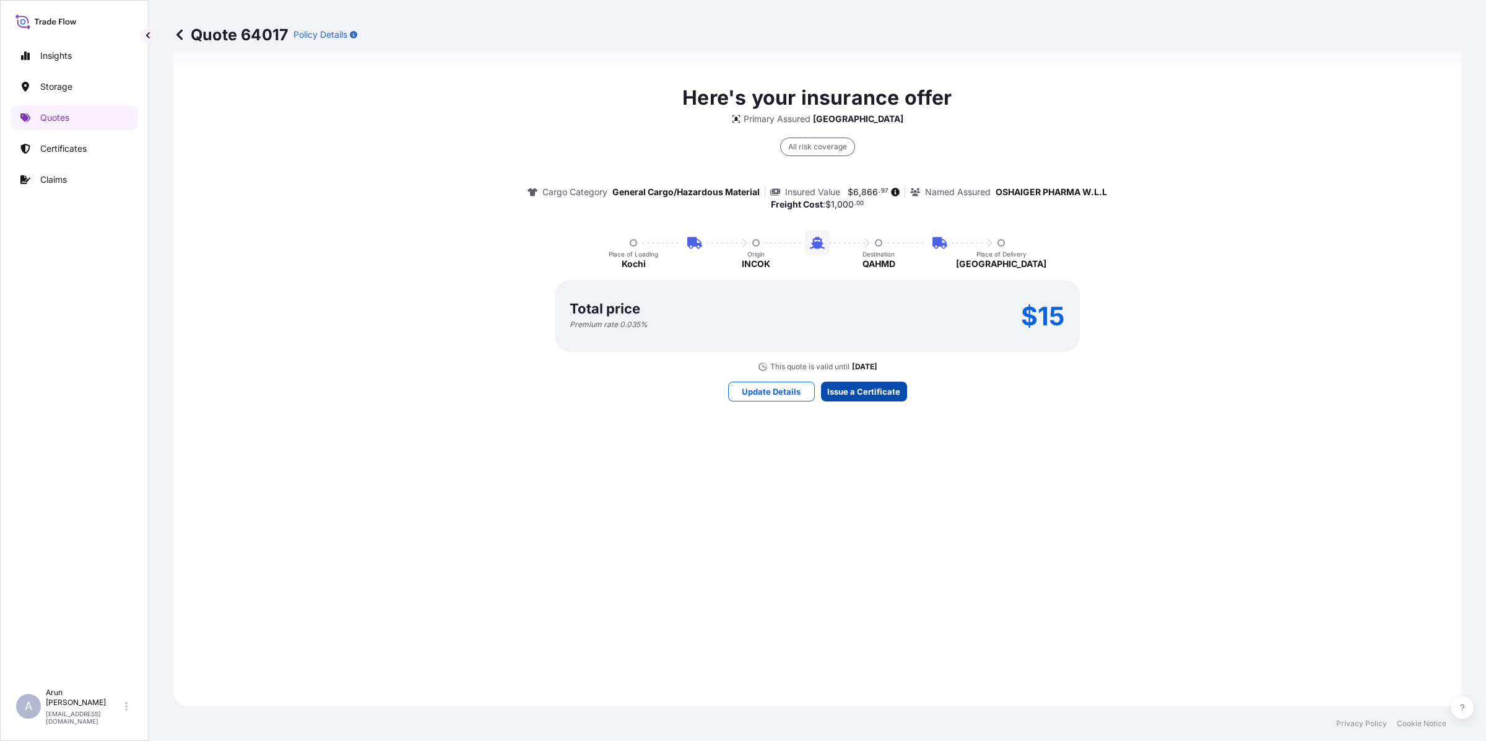
scroll to position [1708, 0]
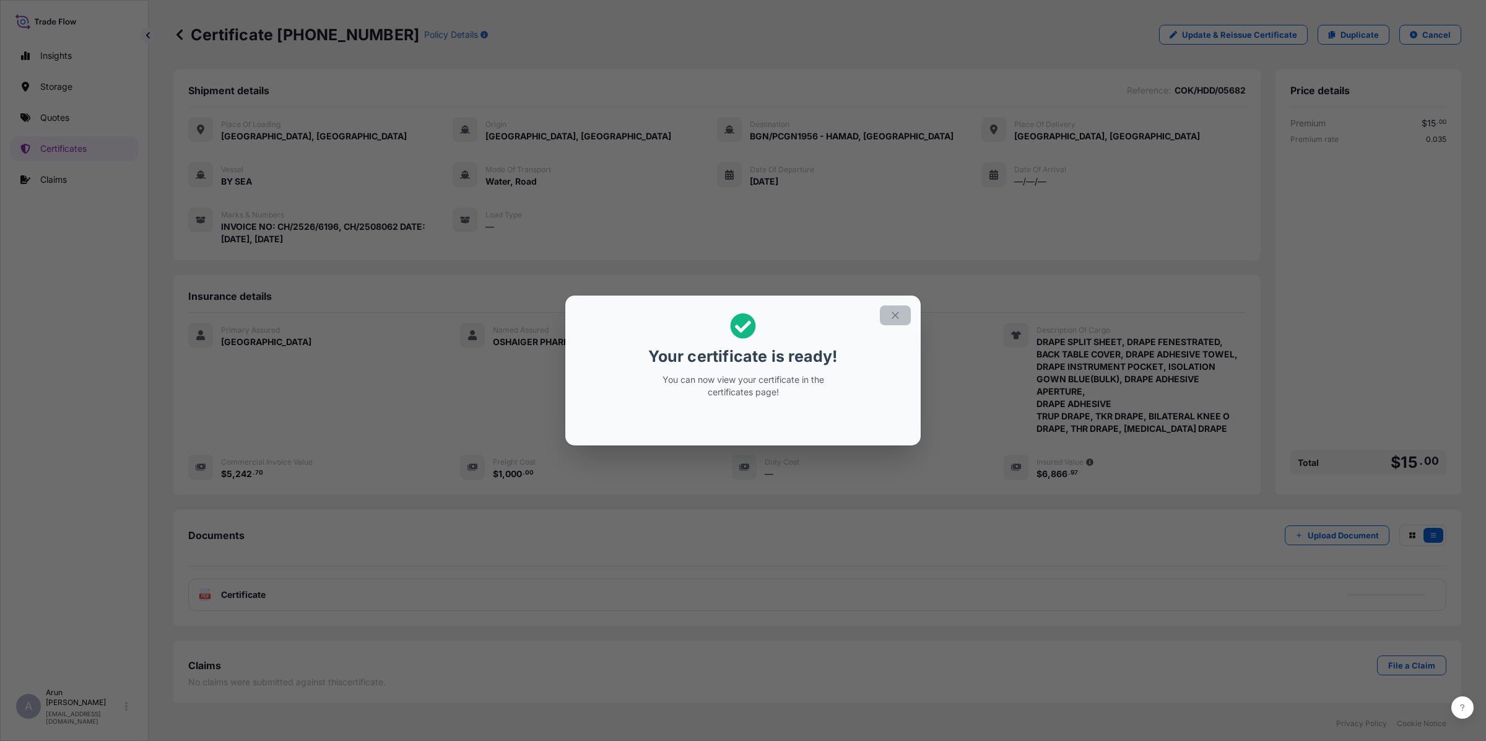
click at [896, 316] on icon "button" at bounding box center [895, 315] width 11 height 11
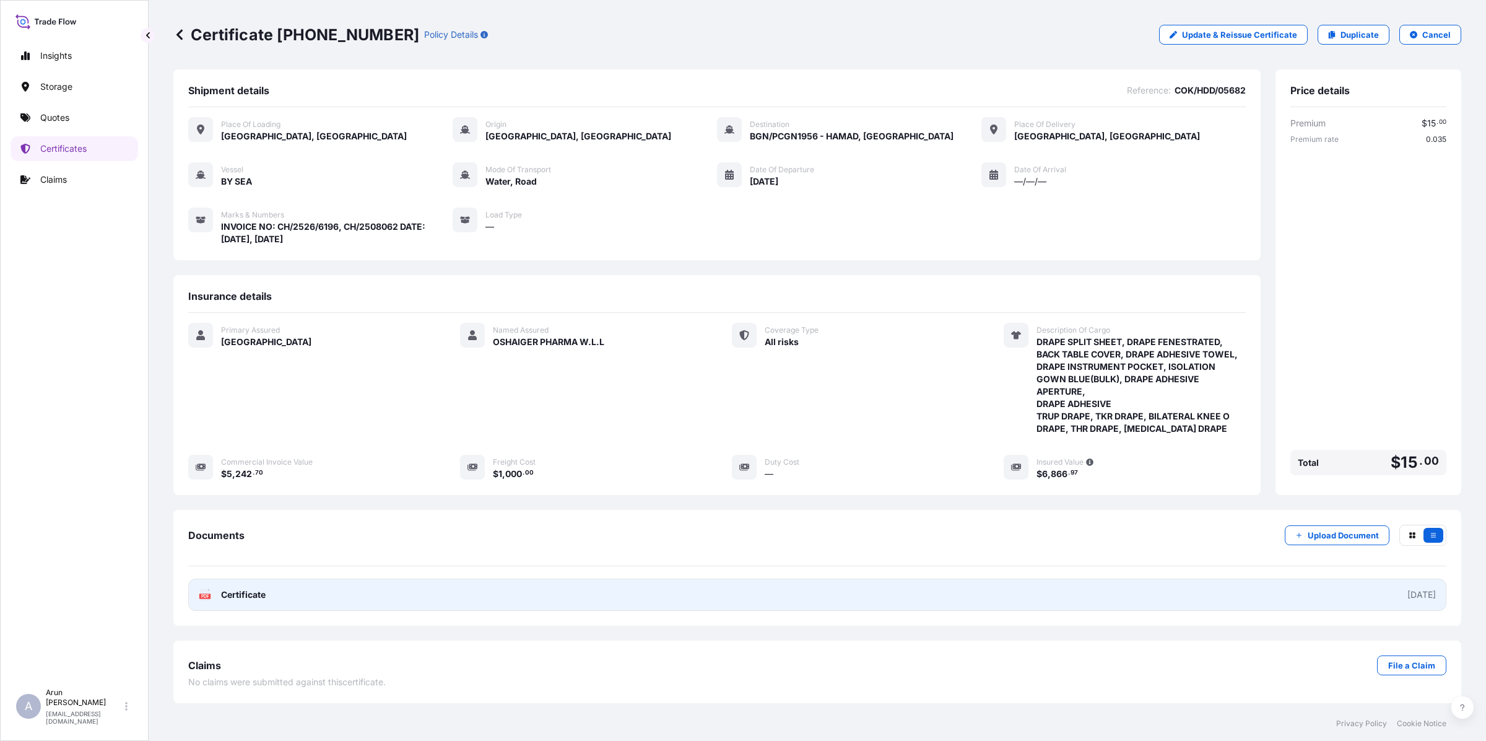
click at [396, 609] on link "PDF Certificate [DATE]" at bounding box center [817, 594] width 1258 height 32
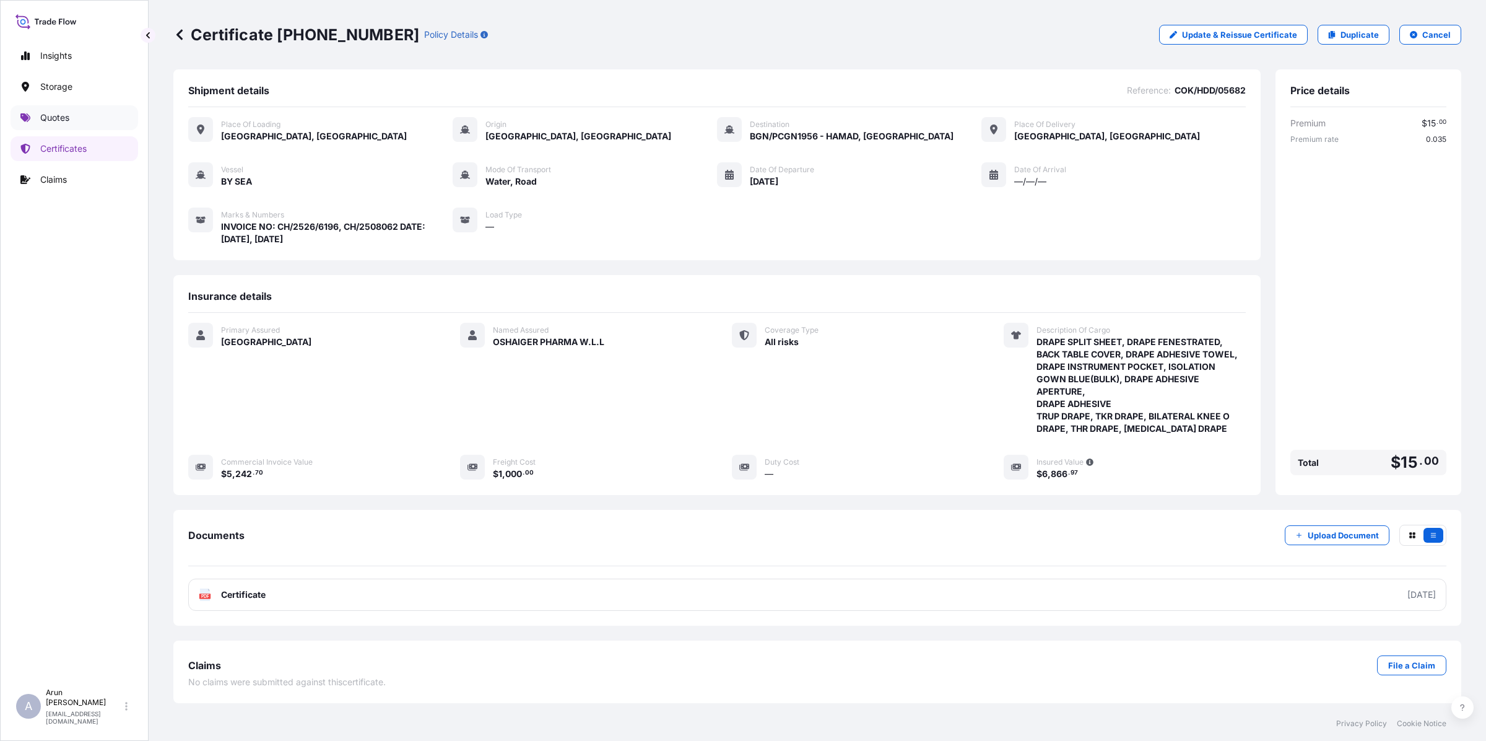
click at [32, 118] on link "Quotes" at bounding box center [75, 117] width 128 height 25
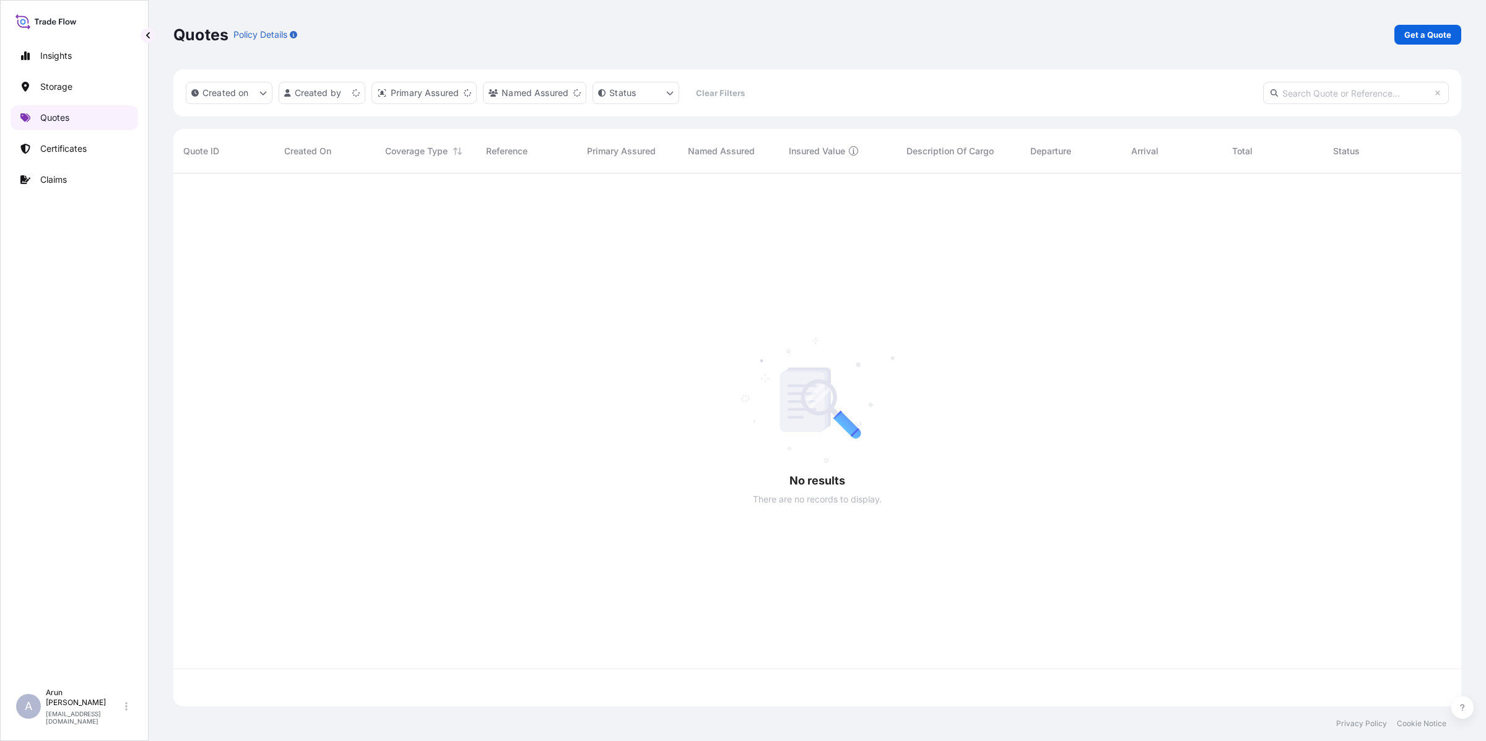
scroll to position [528, 1276]
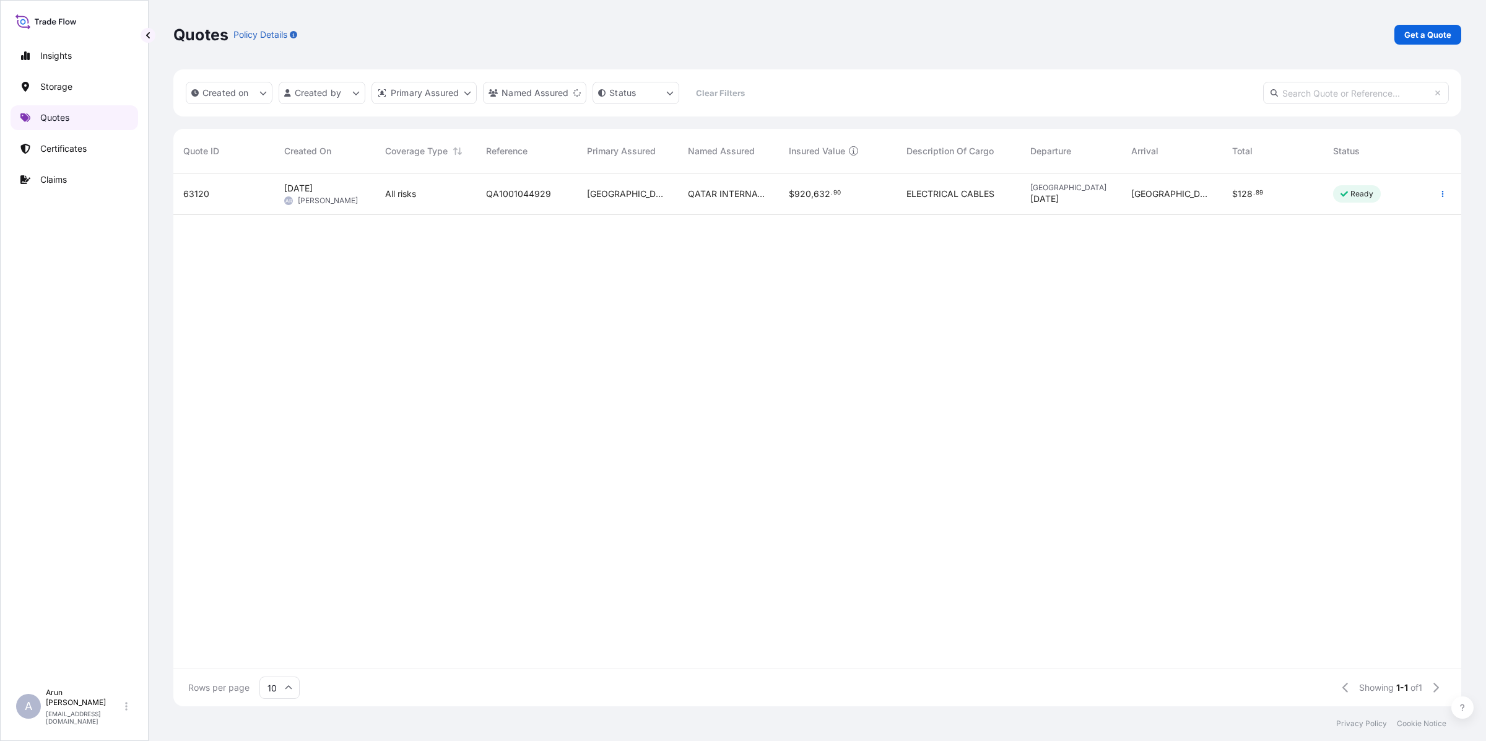
click at [59, 120] on p "Quotes" at bounding box center [54, 117] width 29 height 12
click at [68, 143] on p "Certificates" at bounding box center [63, 148] width 46 height 12
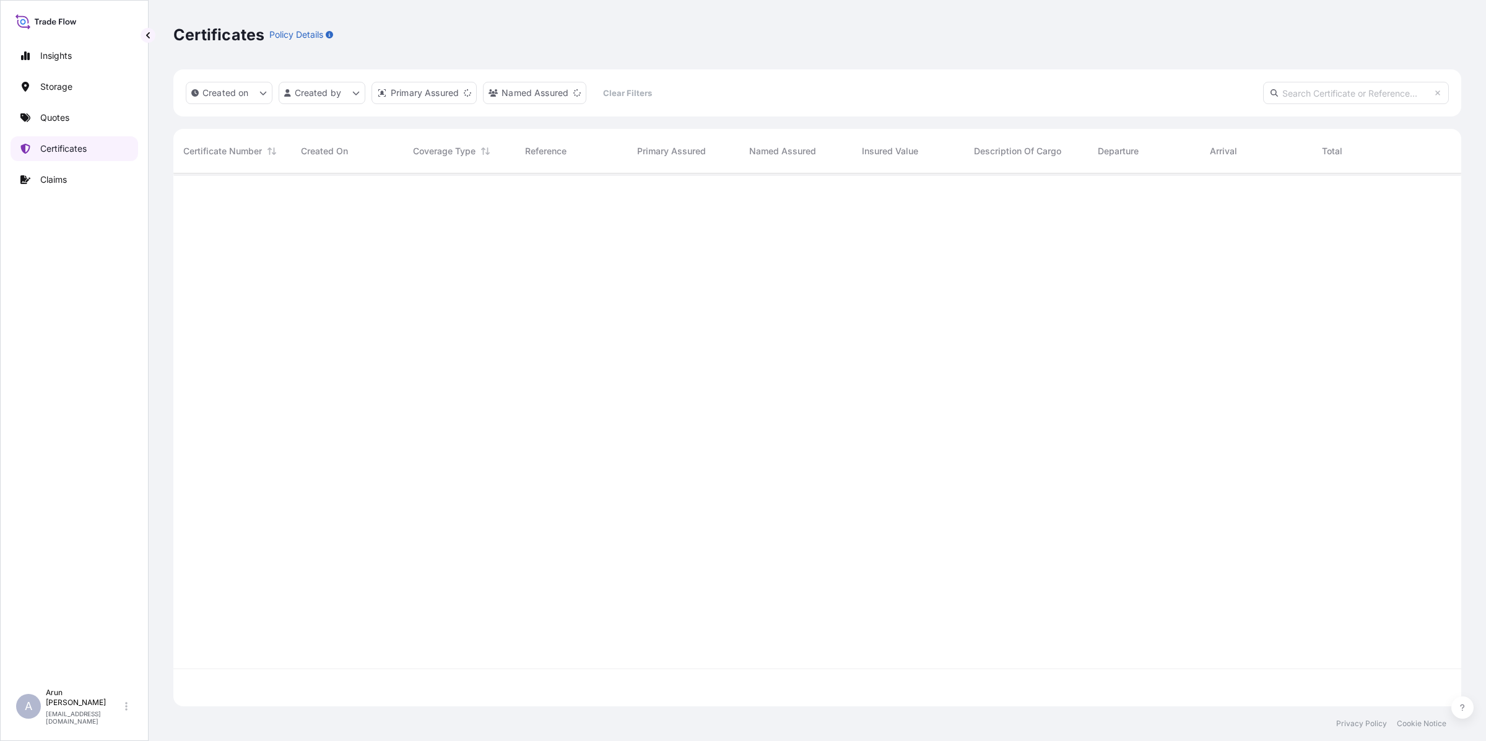
scroll to position [528, 1276]
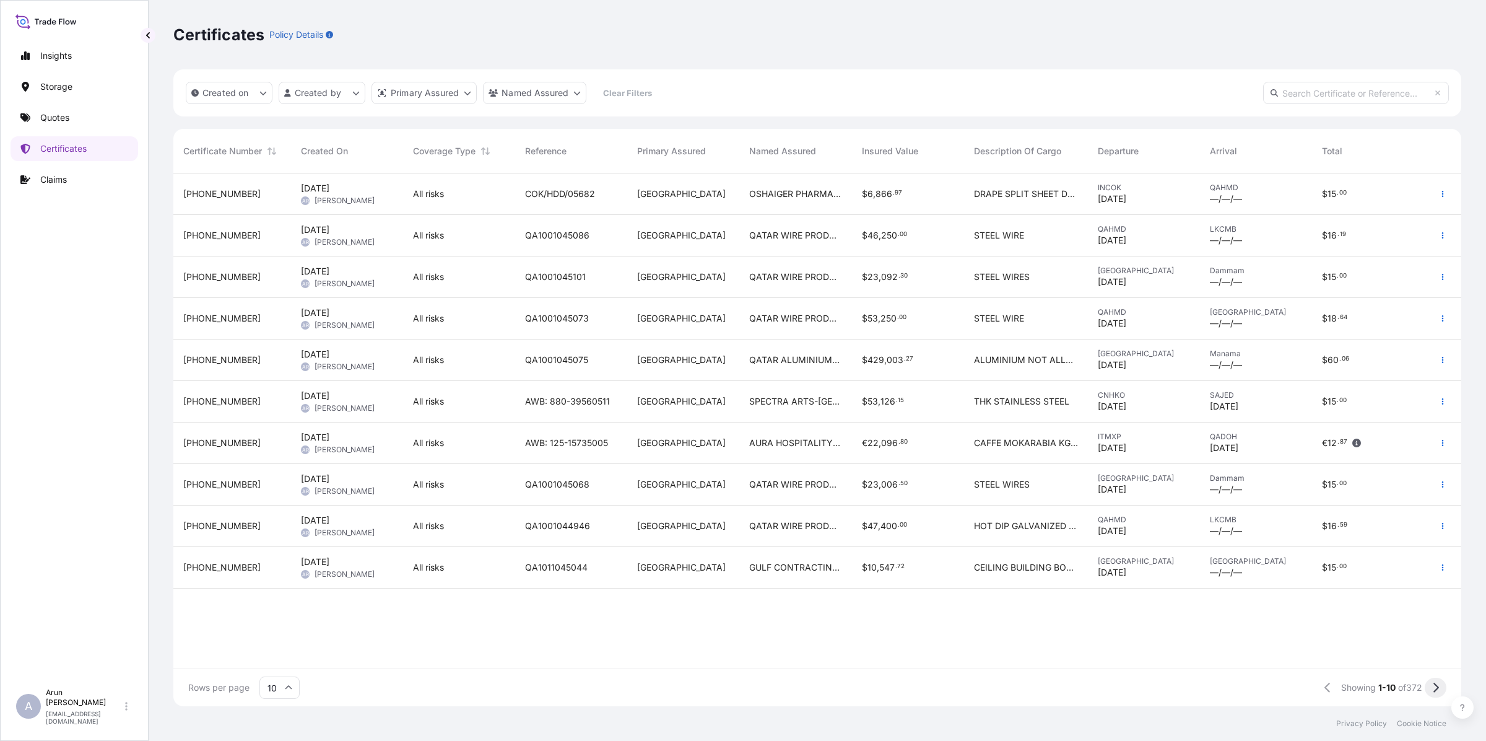
click at [1436, 686] on icon at bounding box center [1436, 687] width 7 height 11
click at [1435, 688] on icon at bounding box center [1436, 687] width 7 height 11
click at [1424, 679] on div "Showing 21-30 of 372" at bounding box center [1378, 688] width 137 height 20
click at [1431, 689] on button at bounding box center [1436, 688] width 22 height 20
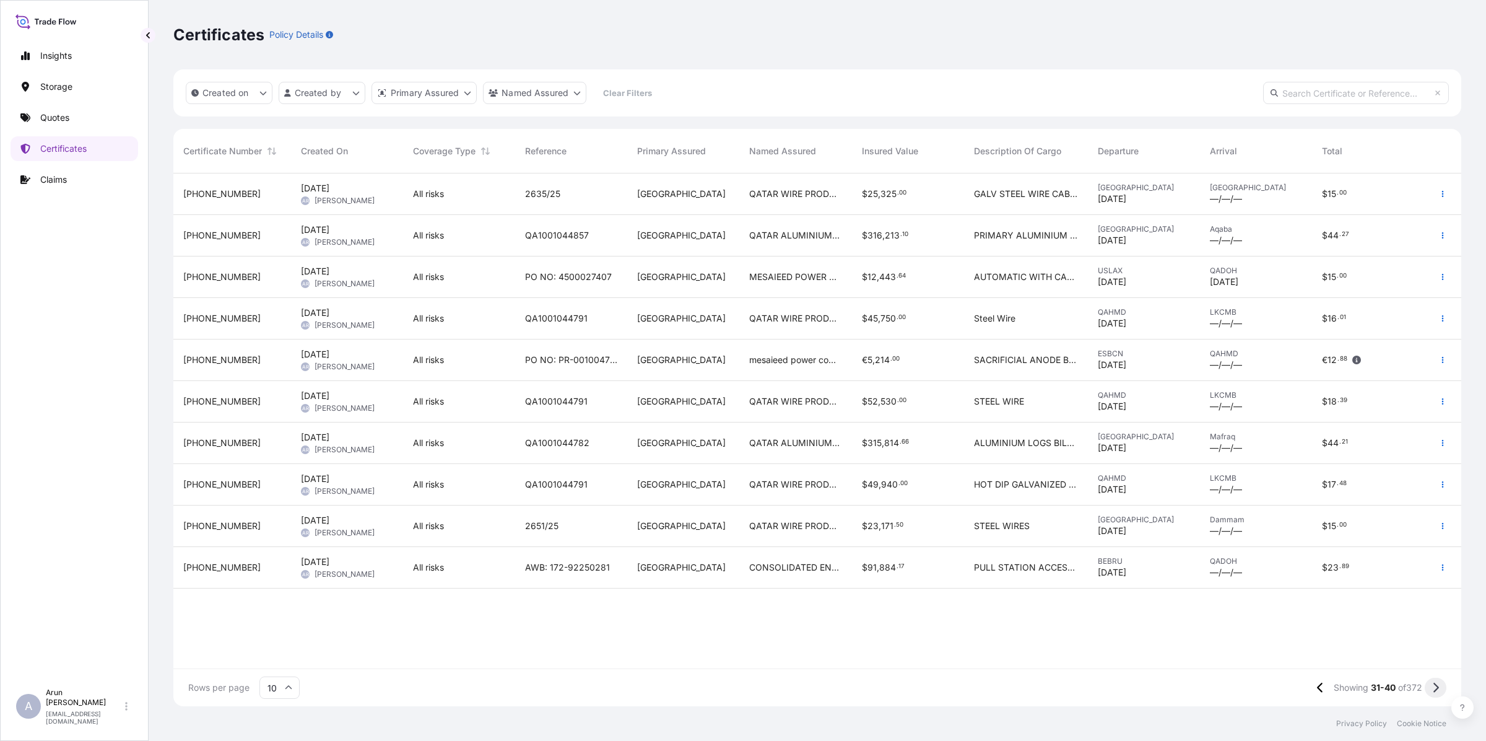
click at [1429, 689] on button at bounding box center [1436, 688] width 22 height 20
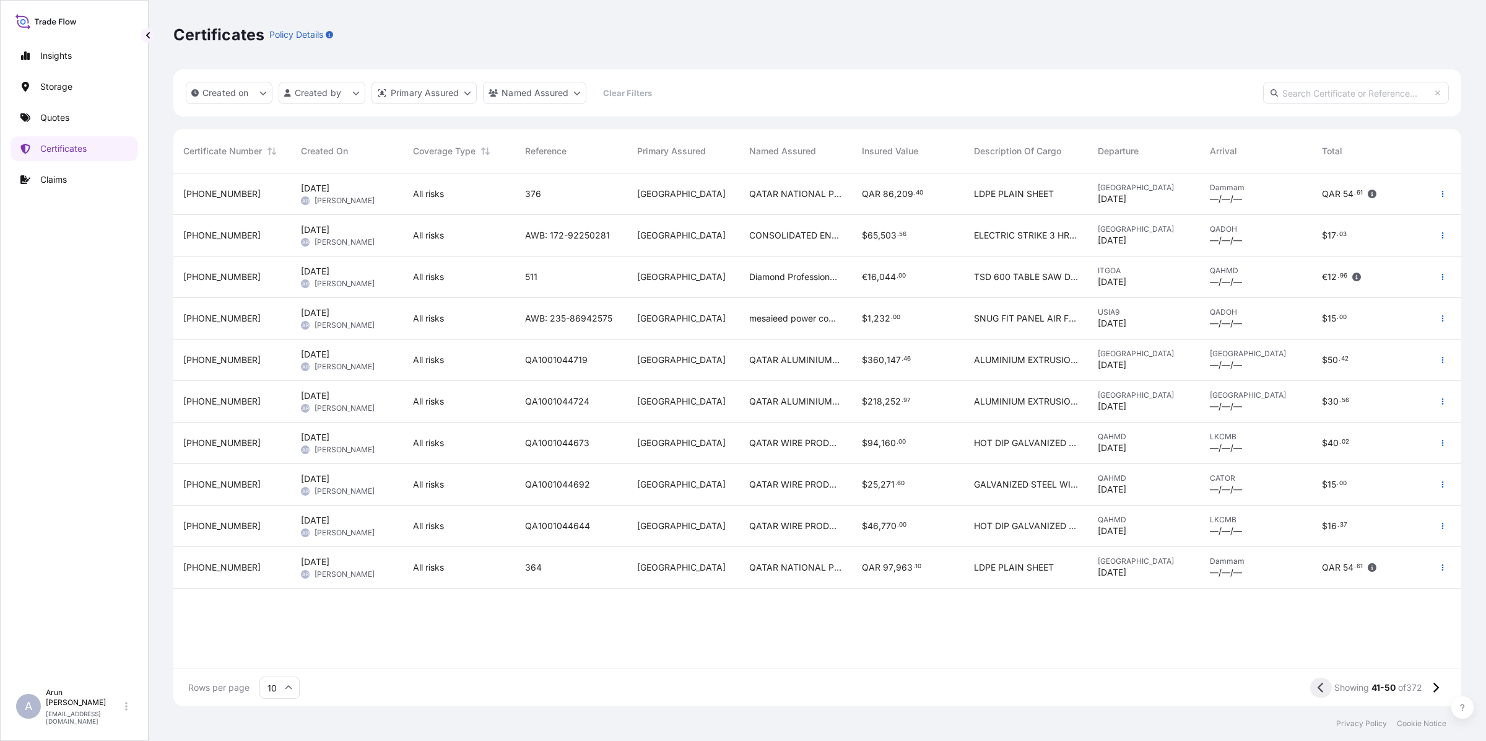
click at [1318, 688] on icon at bounding box center [1321, 687] width 6 height 10
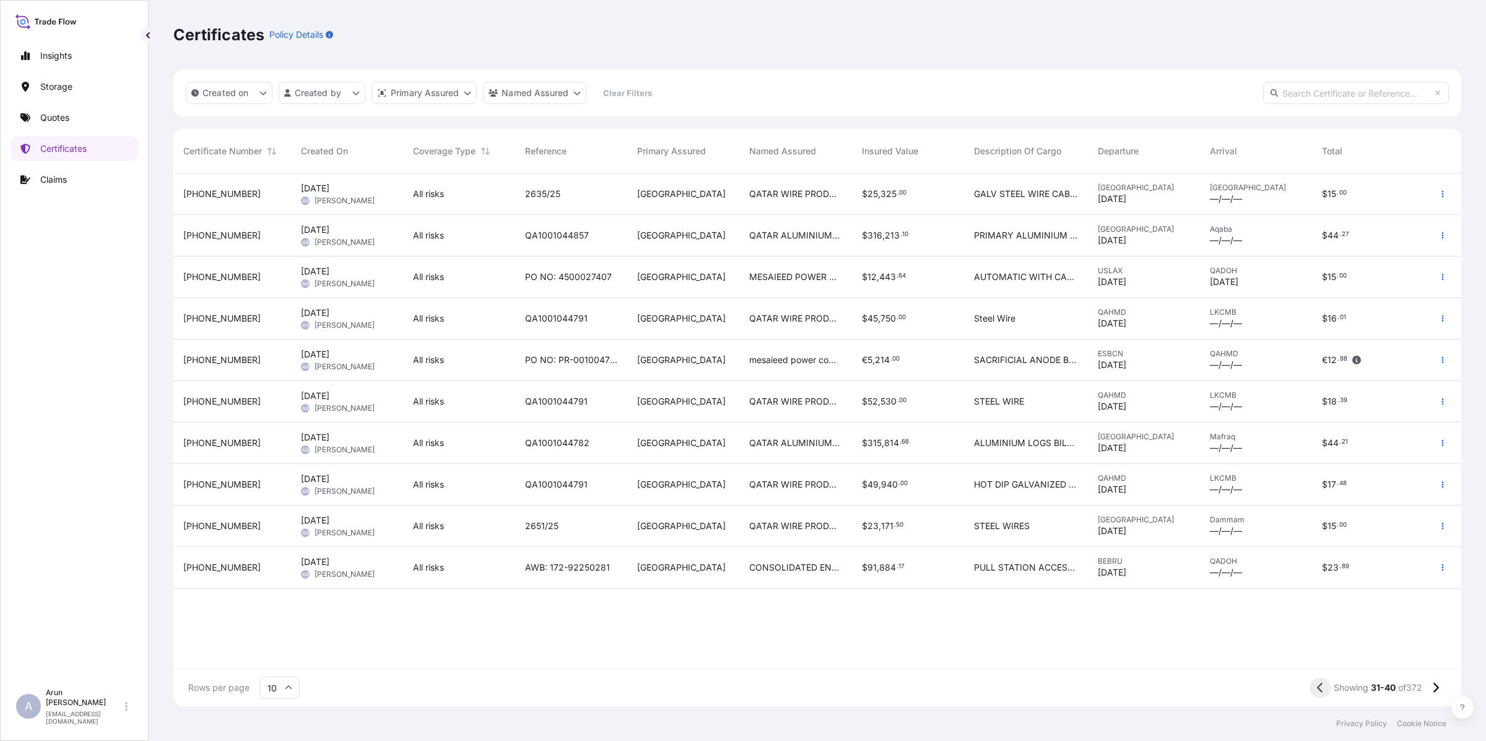
click at [1319, 686] on icon at bounding box center [1320, 687] width 7 height 11
click at [1431, 686] on button at bounding box center [1436, 688] width 22 height 20
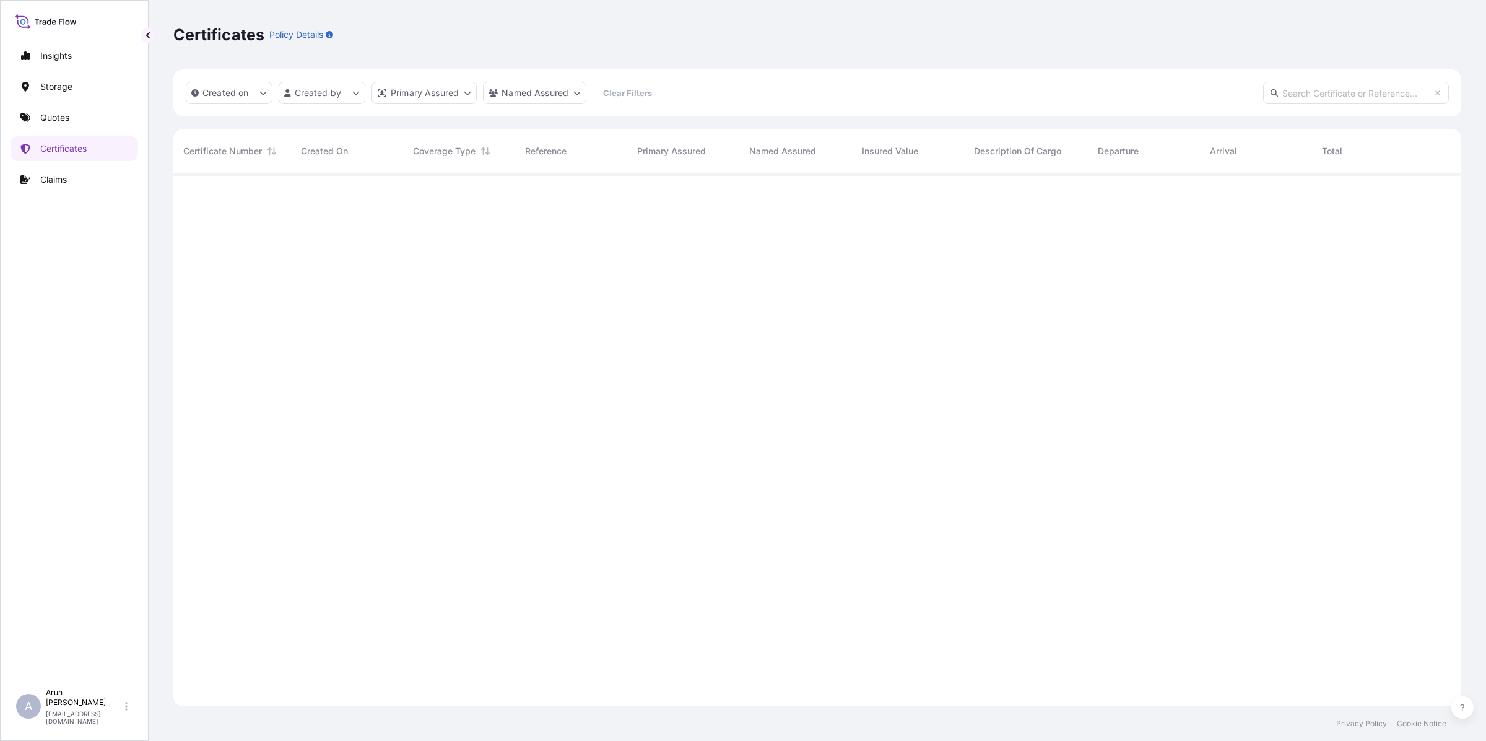
click at [1431, 686] on div at bounding box center [817, 687] width 1288 height 37
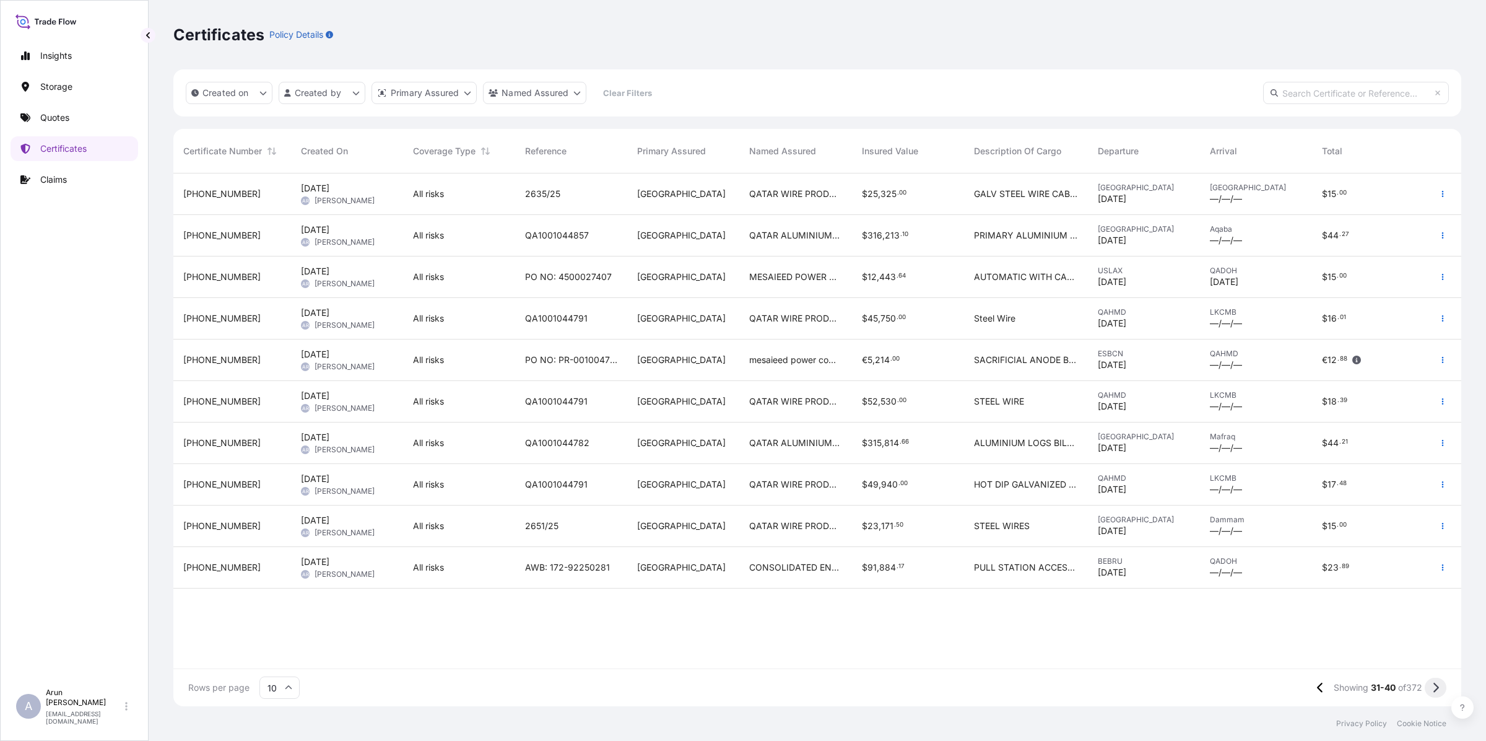
click at [1436, 689] on icon at bounding box center [1437, 687] width 6 height 10
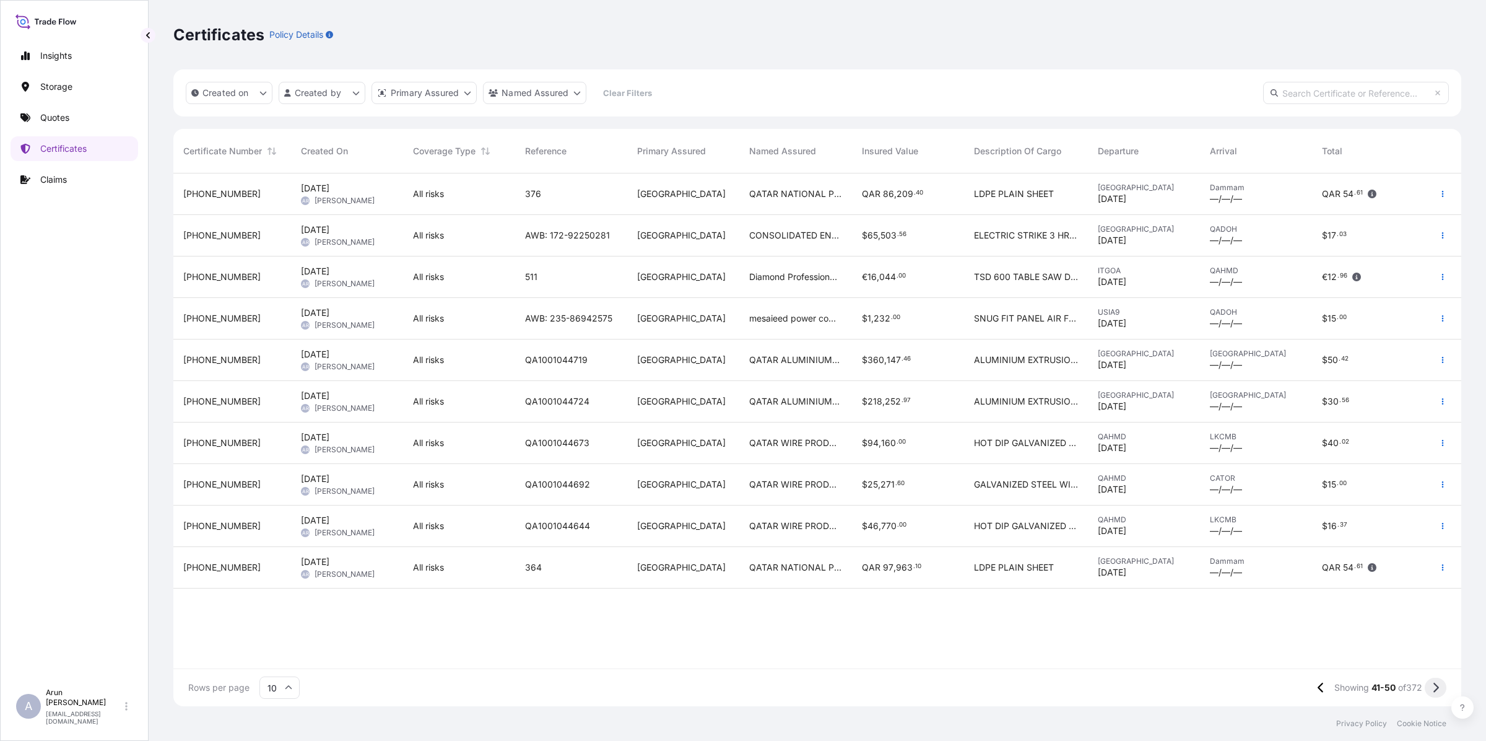
click at [1435, 686] on icon at bounding box center [1436, 687] width 7 height 11
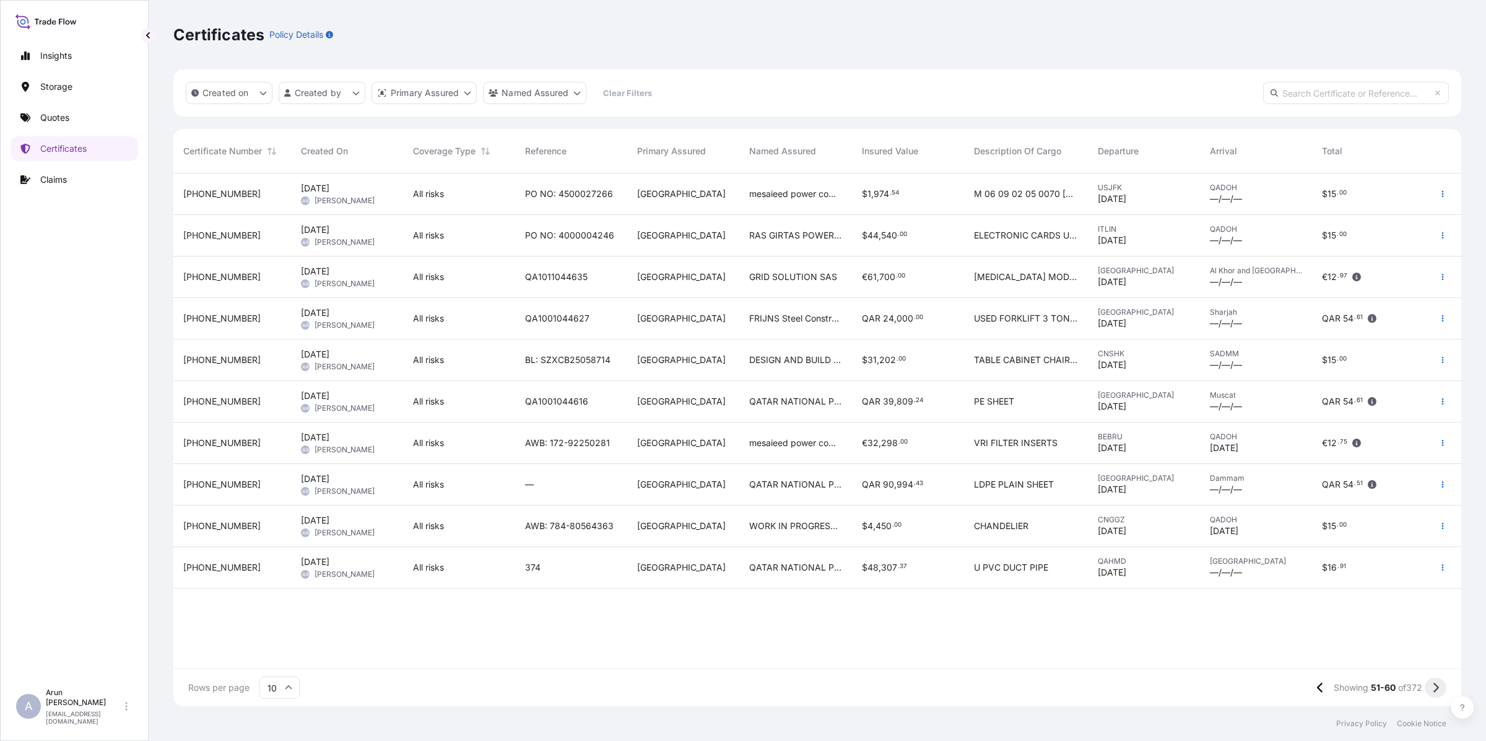
click at [1429, 683] on button at bounding box center [1436, 688] width 22 height 20
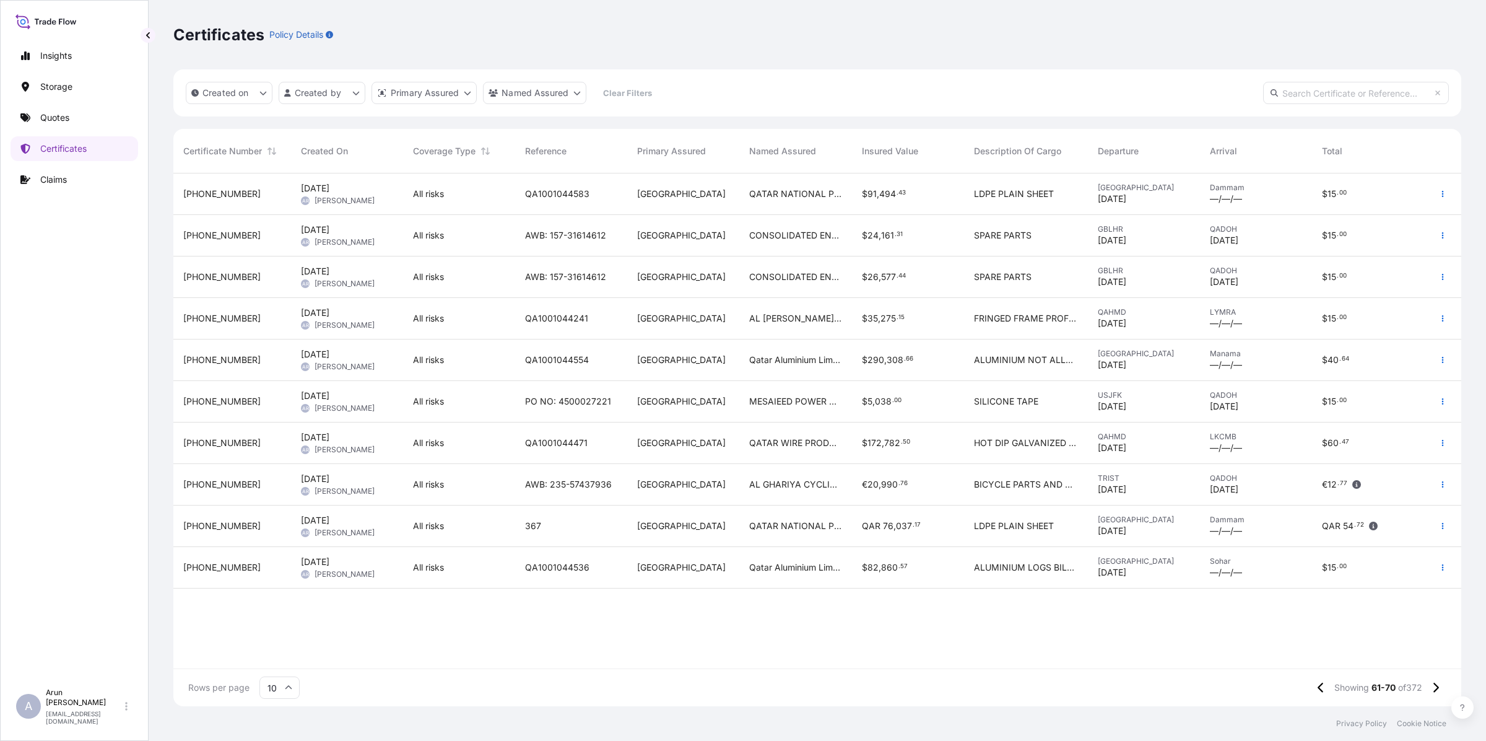
click at [796, 361] on span "Qatar Aluminium Limited Company" at bounding box center [795, 360] width 92 height 12
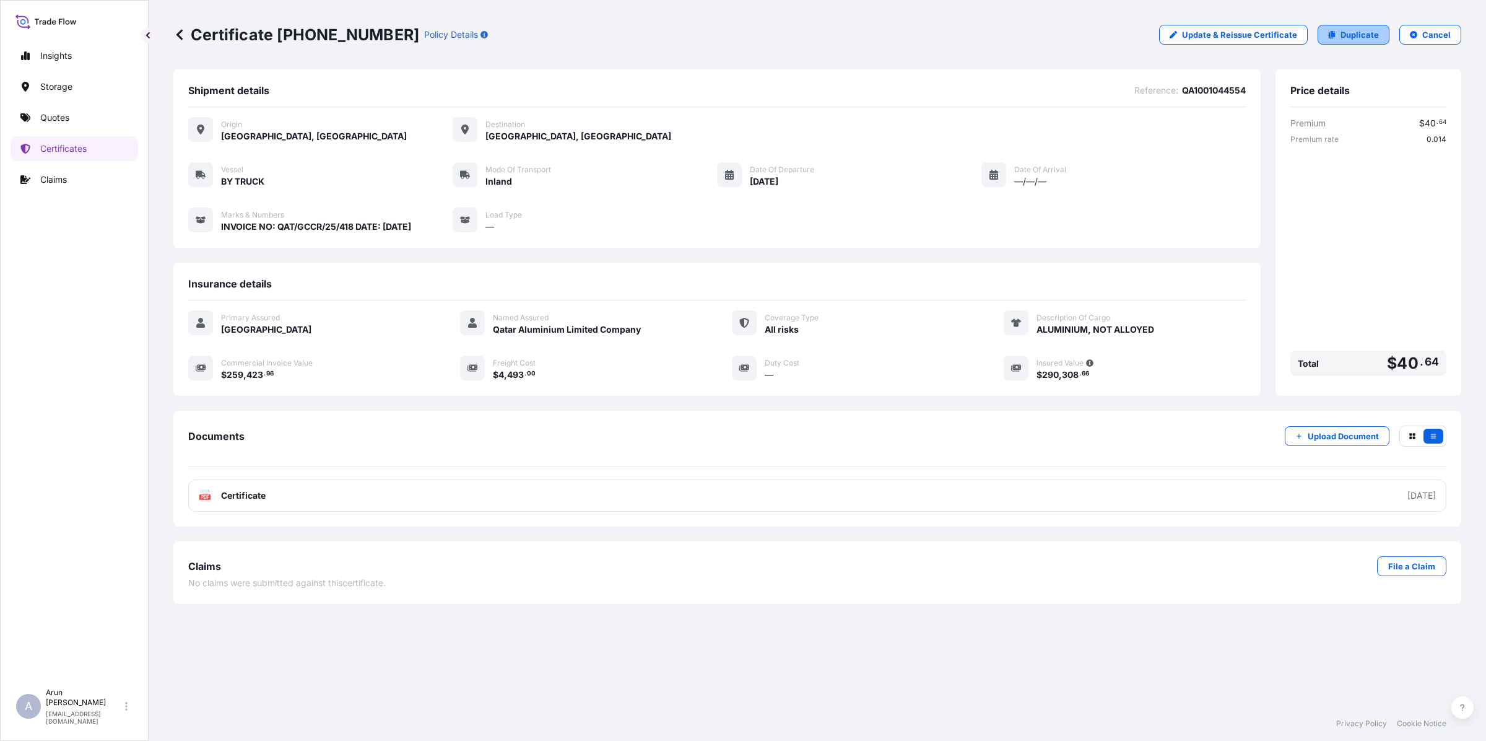
click at [1341, 31] on link "Duplicate" at bounding box center [1354, 35] width 72 height 20
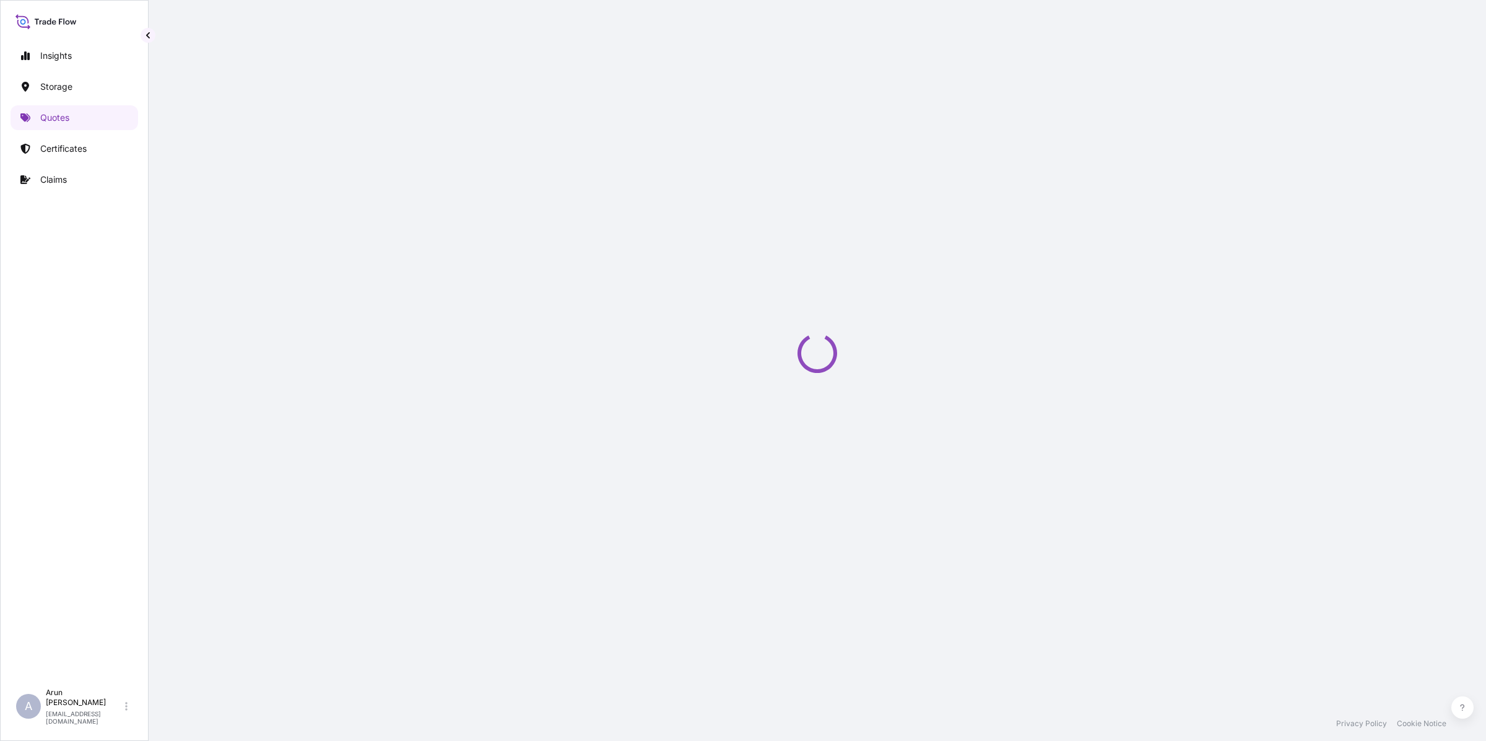
select select "Inland"
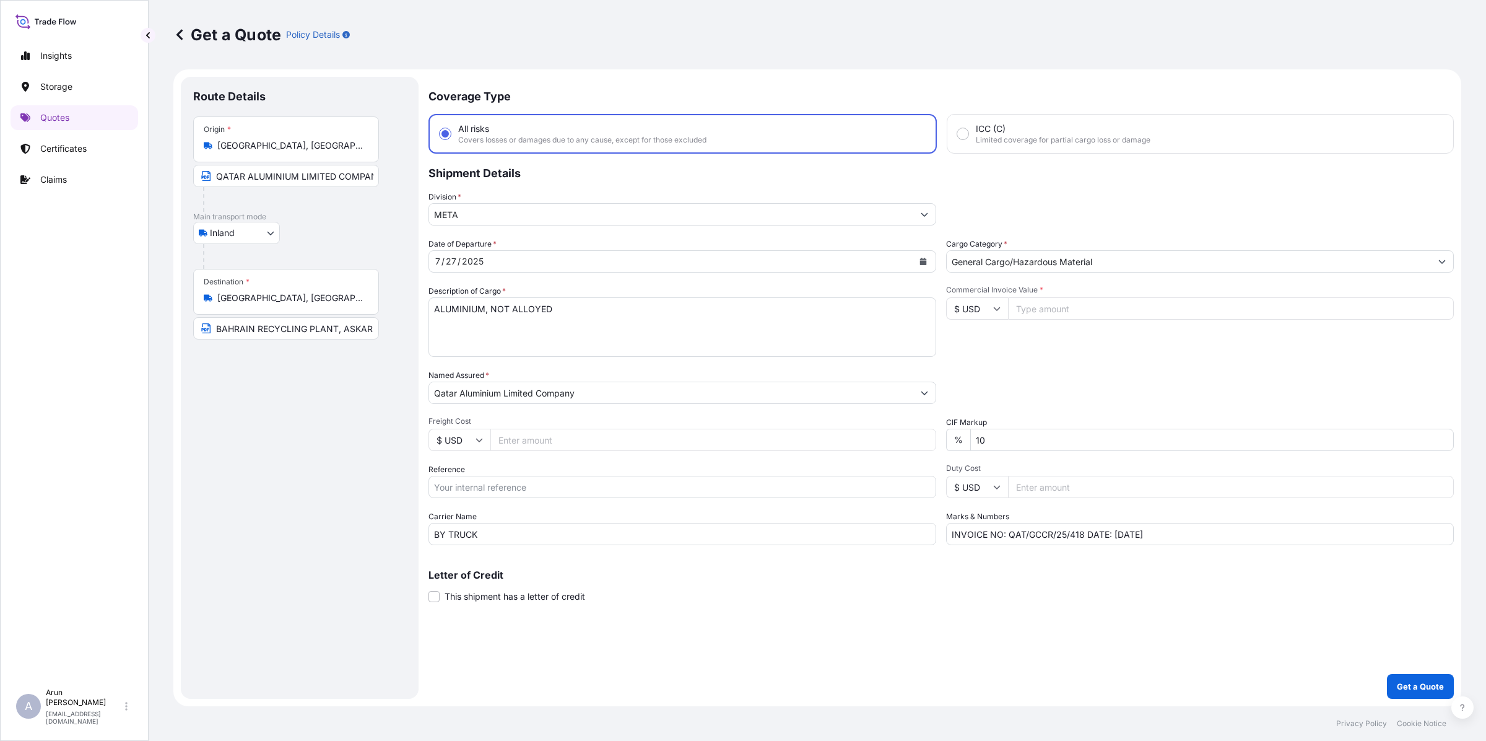
click at [336, 174] on input "QATAR ALUMINIUM LIMITED COMPANY,MESAIEED" at bounding box center [286, 176] width 186 height 22
click at [341, 178] on input "QATAR ALUMINIUM LIMITED COMPANY,MESAIEED, [GEOGRAPHIC_DATA] [GEOGRAPHIC_DATA]." at bounding box center [286, 176] width 186 height 22
type input "QATAR ALUMINIUM LIMITED COMPANY,MESAIEED, [GEOGRAPHIC_DATA], [GEOGRAPHIC_DATA]."
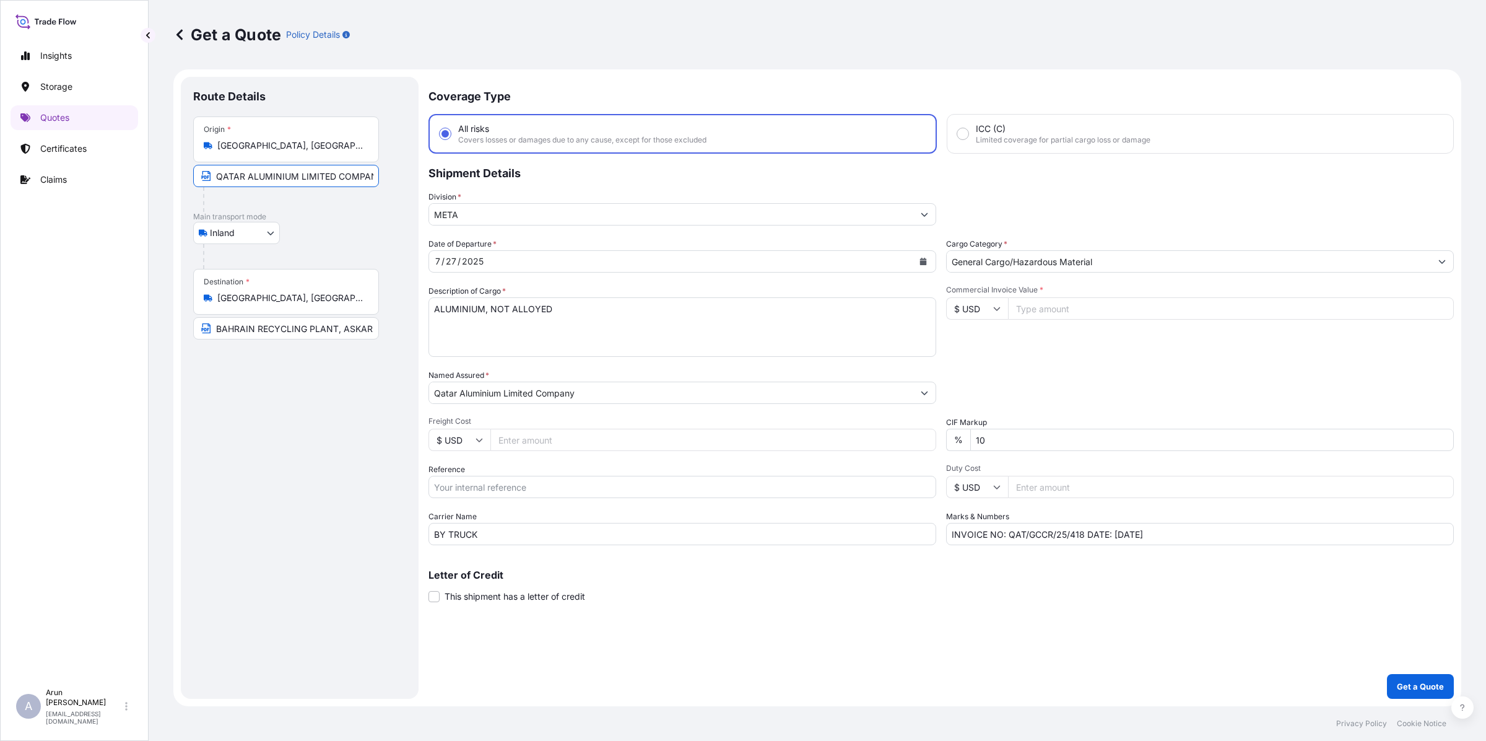
click at [279, 332] on input "BAHRAIN RECYCLING PLANT, ASKAR" at bounding box center [286, 328] width 186 height 22
type input "BAHRAIN RECYCLING PLANT, [GEOGRAPHIC_DATA], [GEOGRAPHIC_DATA]"
click at [918, 264] on button "Calendar" at bounding box center [924, 261] width 20 height 20
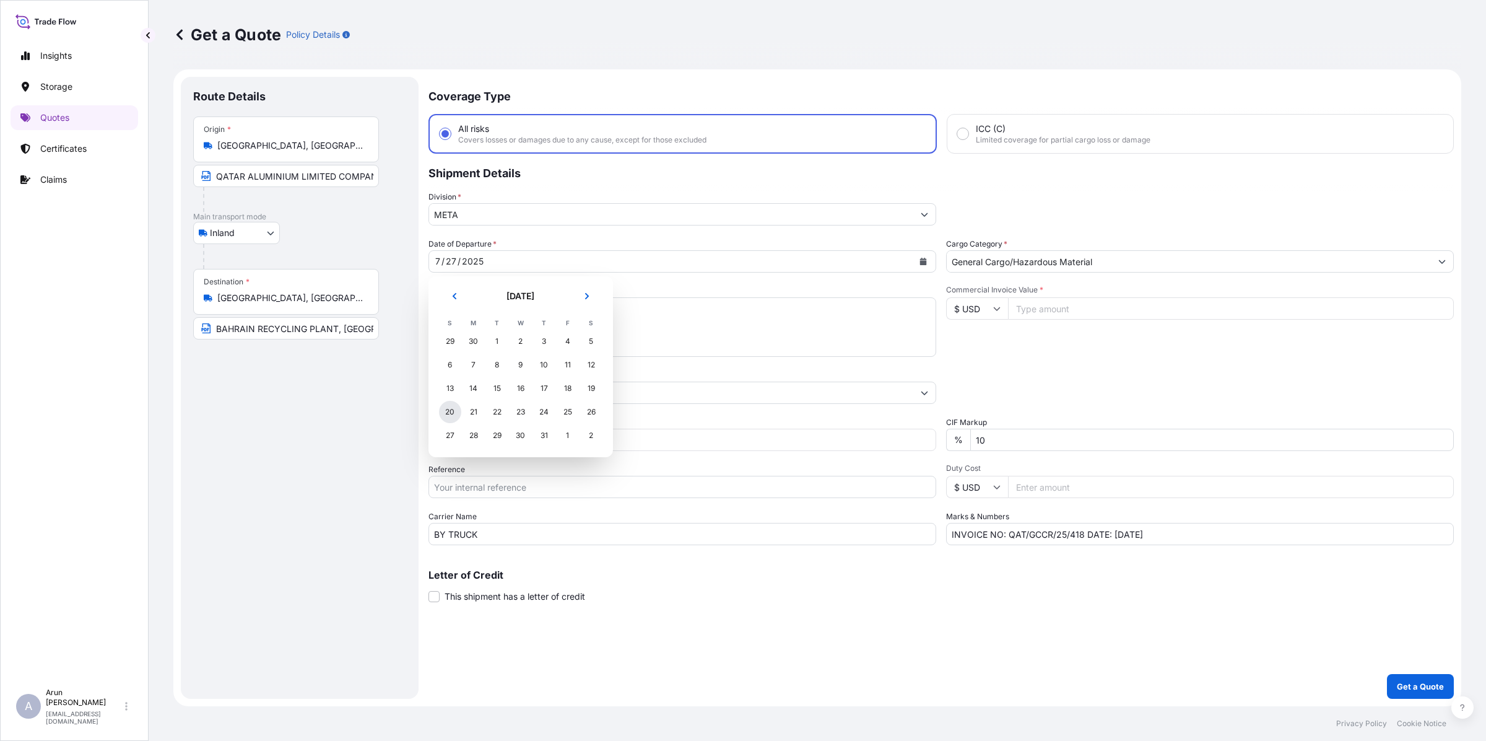
click at [454, 413] on div "20" at bounding box center [450, 412] width 22 height 22
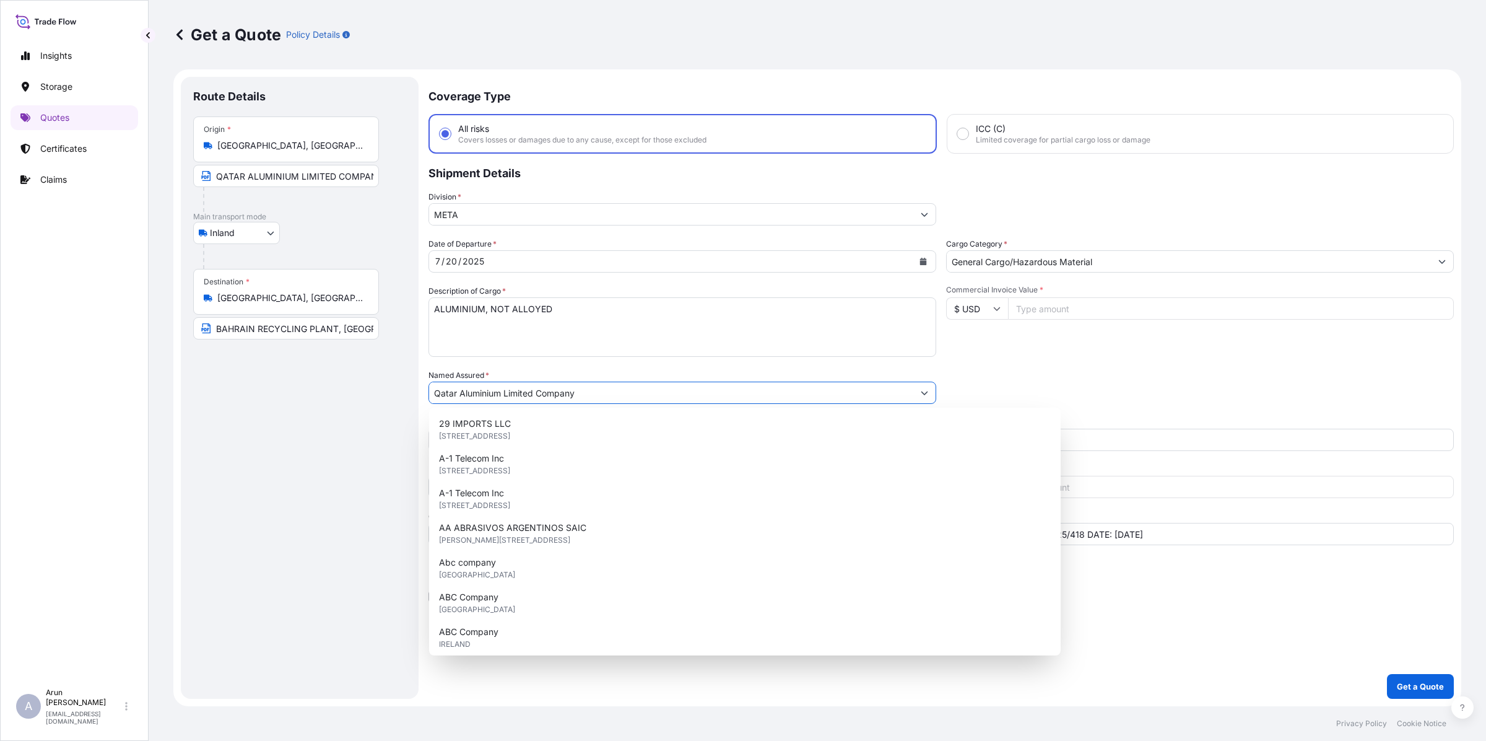
click at [788, 386] on input "Qatar Aluminium Limited Company" at bounding box center [671, 393] width 484 height 22
drag, startPoint x: 578, startPoint y: 381, endPoint x: 287, endPoint y: 409, distance: 292.5
click at [287, 409] on form "Route Details Place of loading Road / Inland Road / Inland Origin * [GEOGRAPHIC…" at bounding box center [817, 387] width 1288 height 637
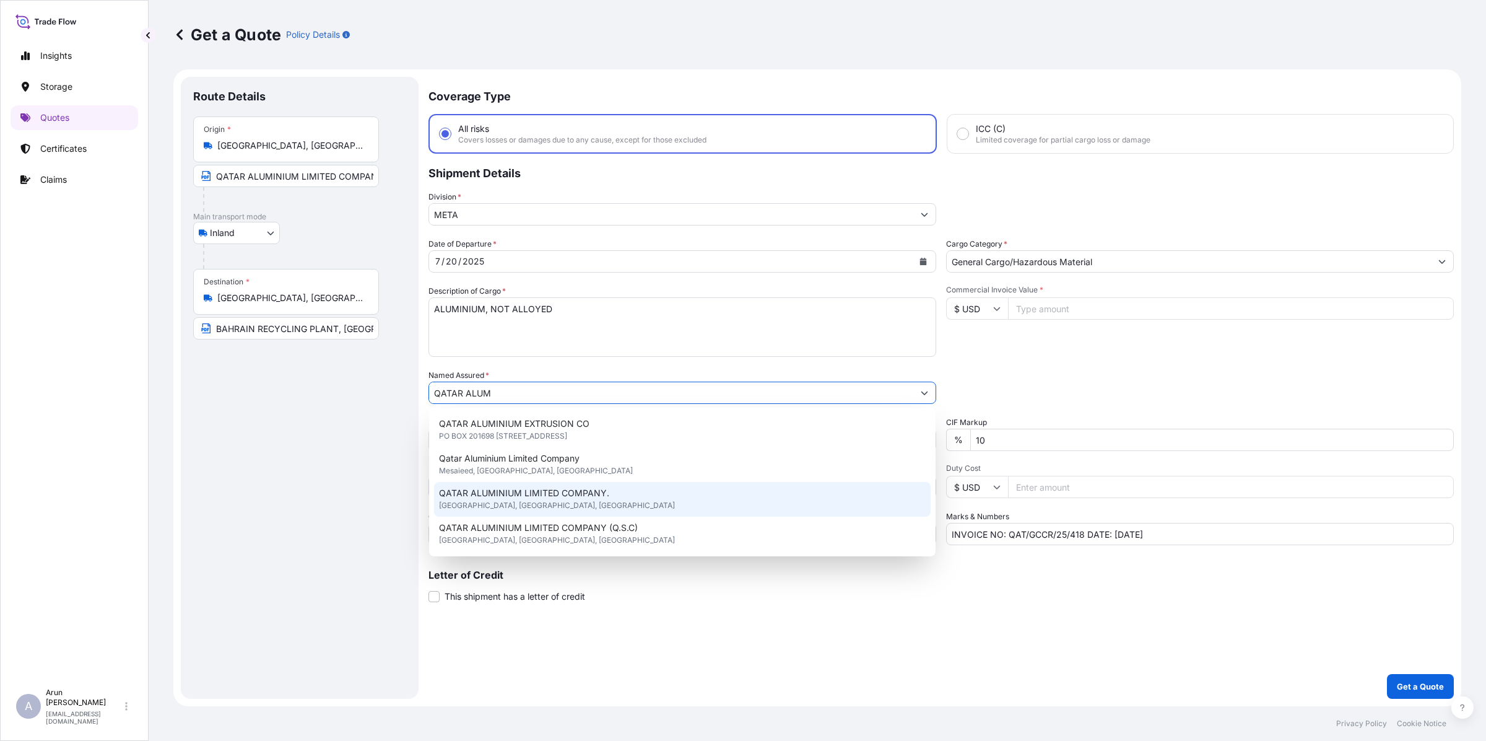
click at [510, 502] on div "QATAR ALUMINIUM LIMITED COMPANY. [GEOGRAPHIC_DATA], [GEOGRAPHIC_DATA], [GEOGRAP…" at bounding box center [682, 499] width 497 height 35
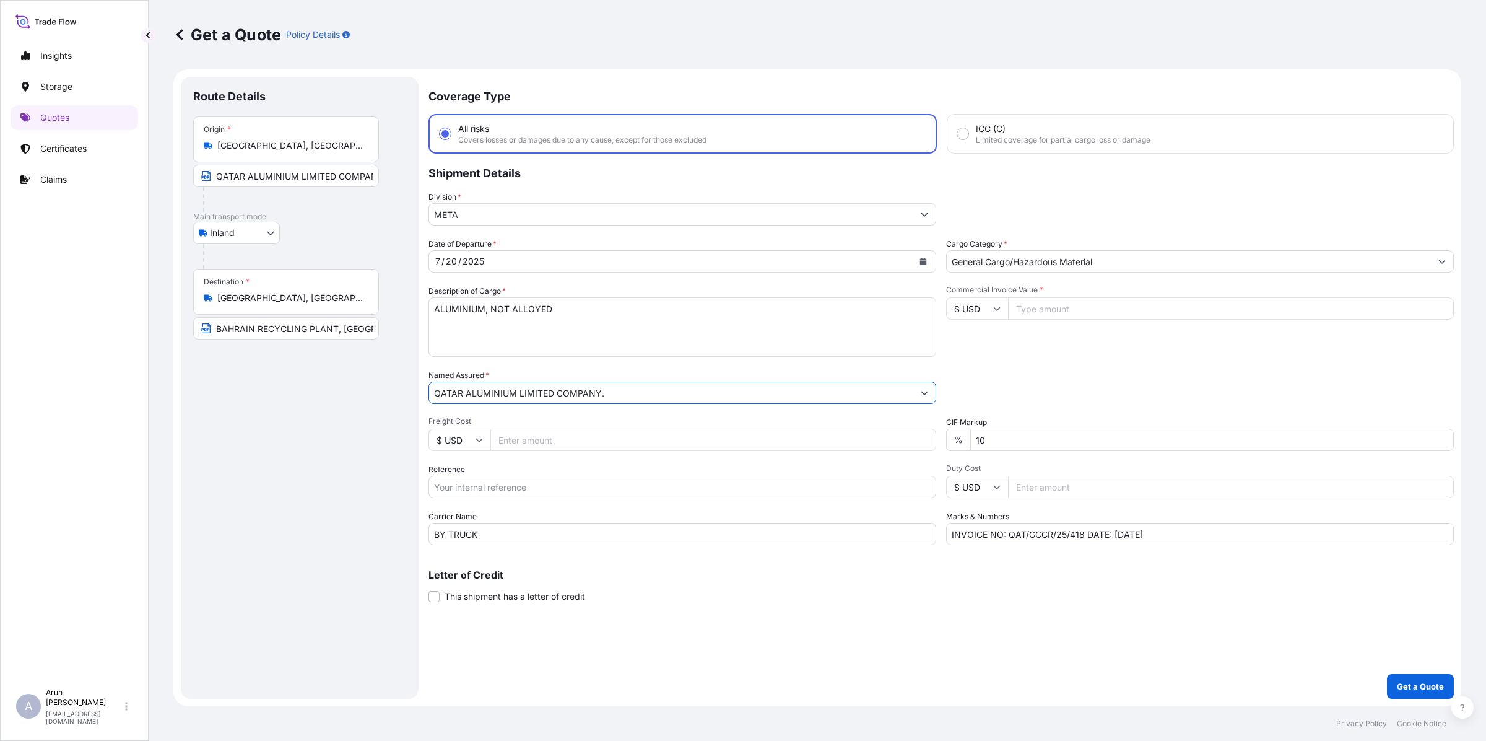
type input "QATAR ALUMINIUM LIMITED COMPANY."
click at [545, 435] on input "Freight Cost" at bounding box center [714, 440] width 446 height 22
type input "6740"
click at [522, 484] on input "Reference" at bounding box center [683, 487] width 508 height 22
type input "QA1001045090"
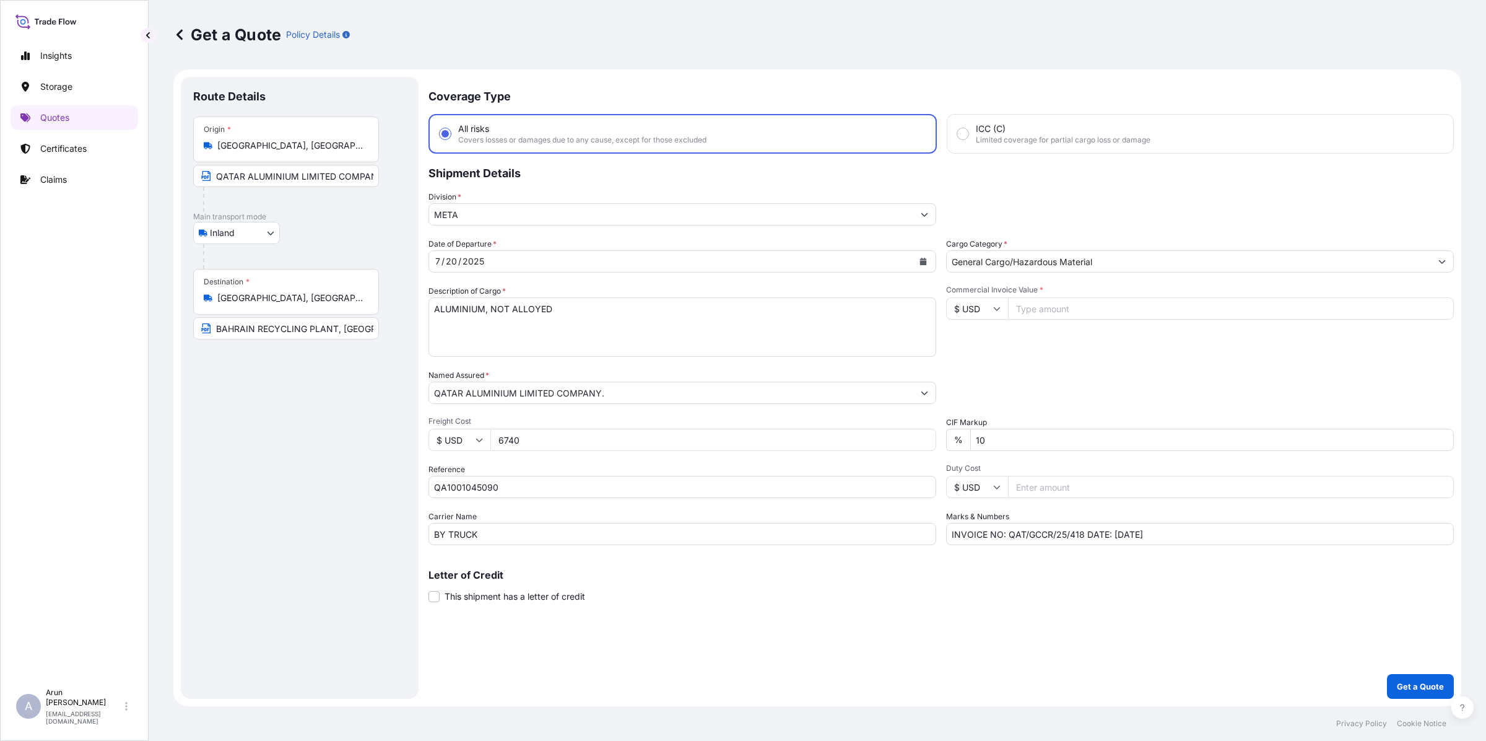
click at [1063, 310] on input "Commercial Invoice Value *" at bounding box center [1231, 308] width 446 height 22
type input "385529.86"
click at [1081, 533] on input "INVOICE NO: QAT/GCCR/25/418 DATE: [DATE]" at bounding box center [1200, 534] width 508 height 22
click at [1122, 536] on input "INVOICE NO: QAT/GCCR/25/479 DATE: [DATE]" at bounding box center [1200, 534] width 508 height 22
type input "INVOICE NO: QAT/GCCR/25/479 DATE: [DATE]"
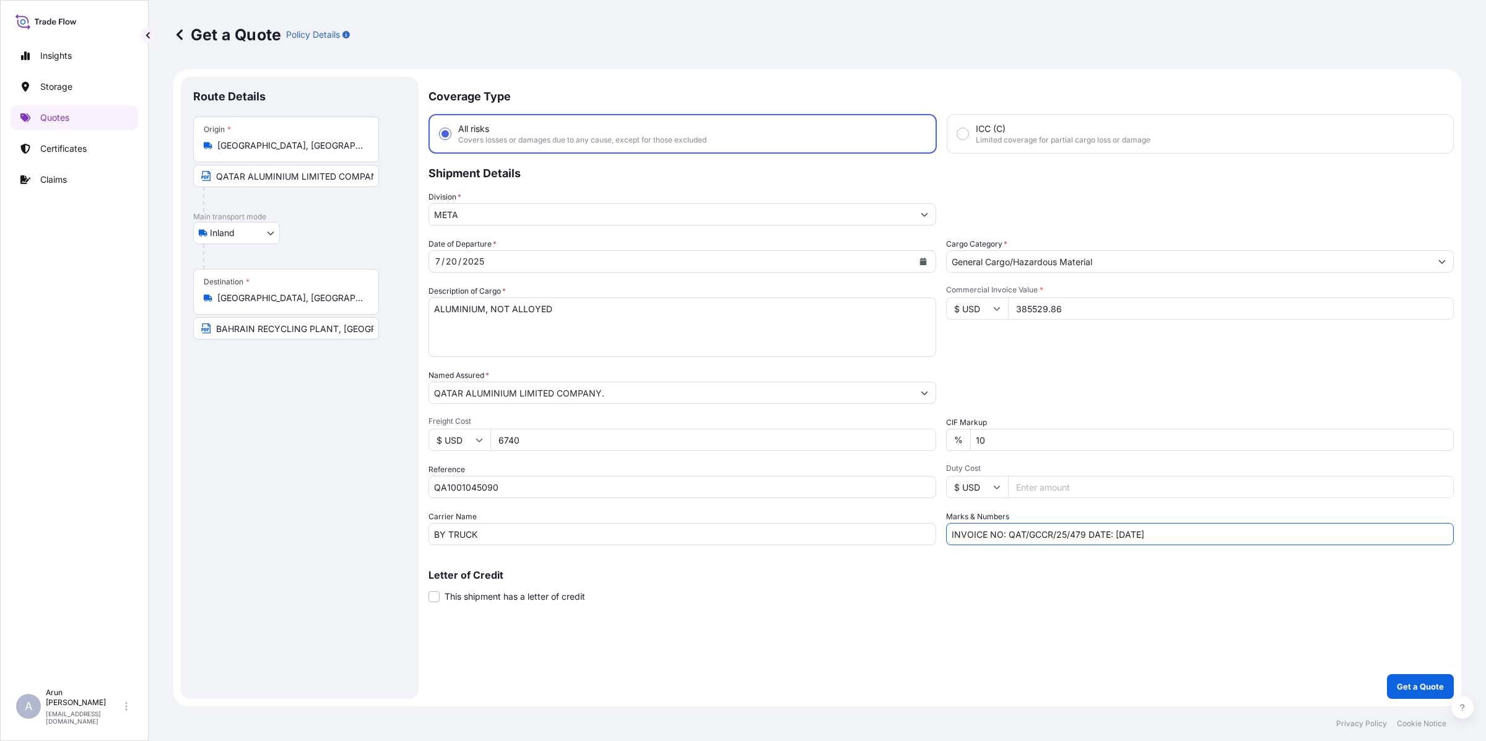
click at [928, 255] on button "Calendar" at bounding box center [924, 261] width 20 height 20
click at [587, 302] on button "Next" at bounding box center [586, 296] width 27 height 20
click at [519, 414] on div "20" at bounding box center [521, 412] width 22 height 22
click at [1416, 694] on button "Get a Quote" at bounding box center [1420, 686] width 67 height 25
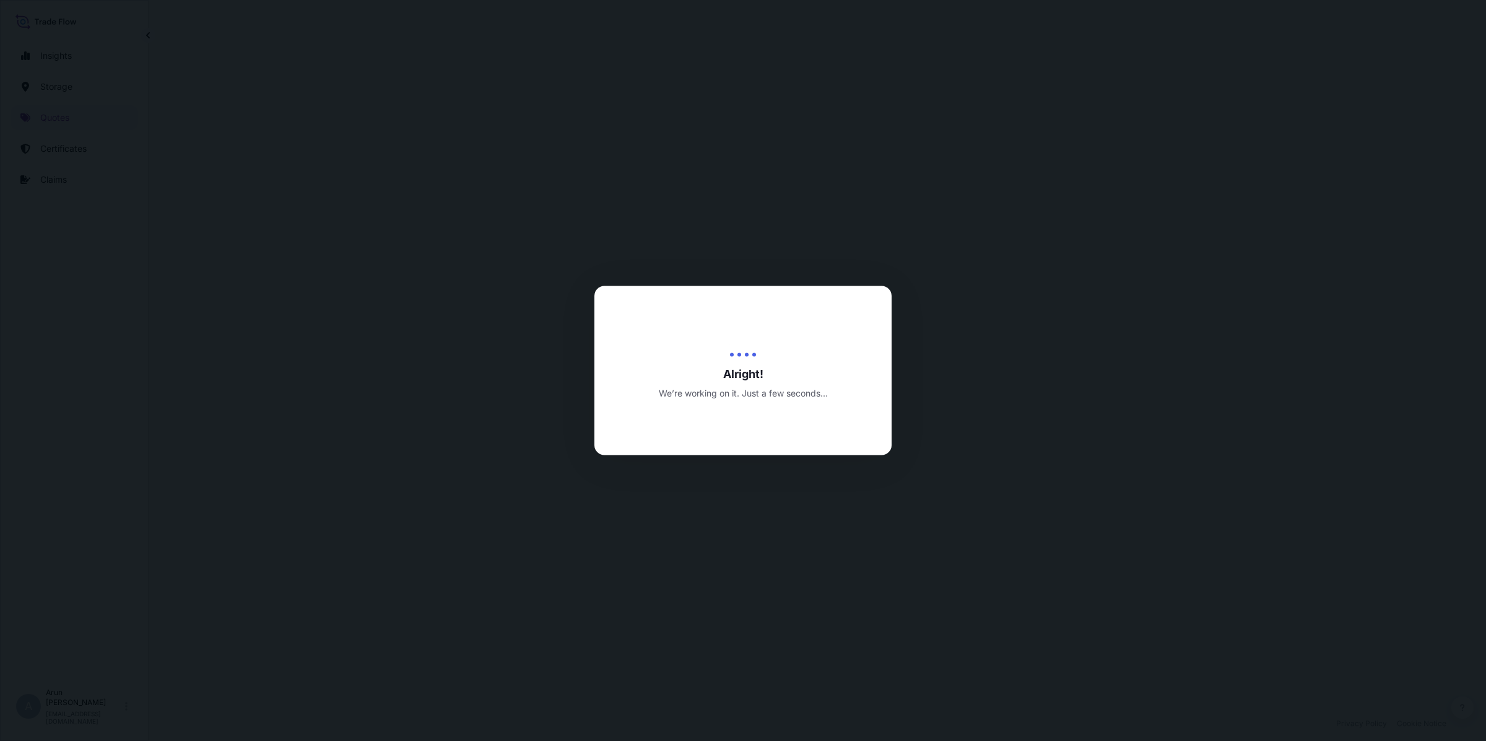
select select "Inland"
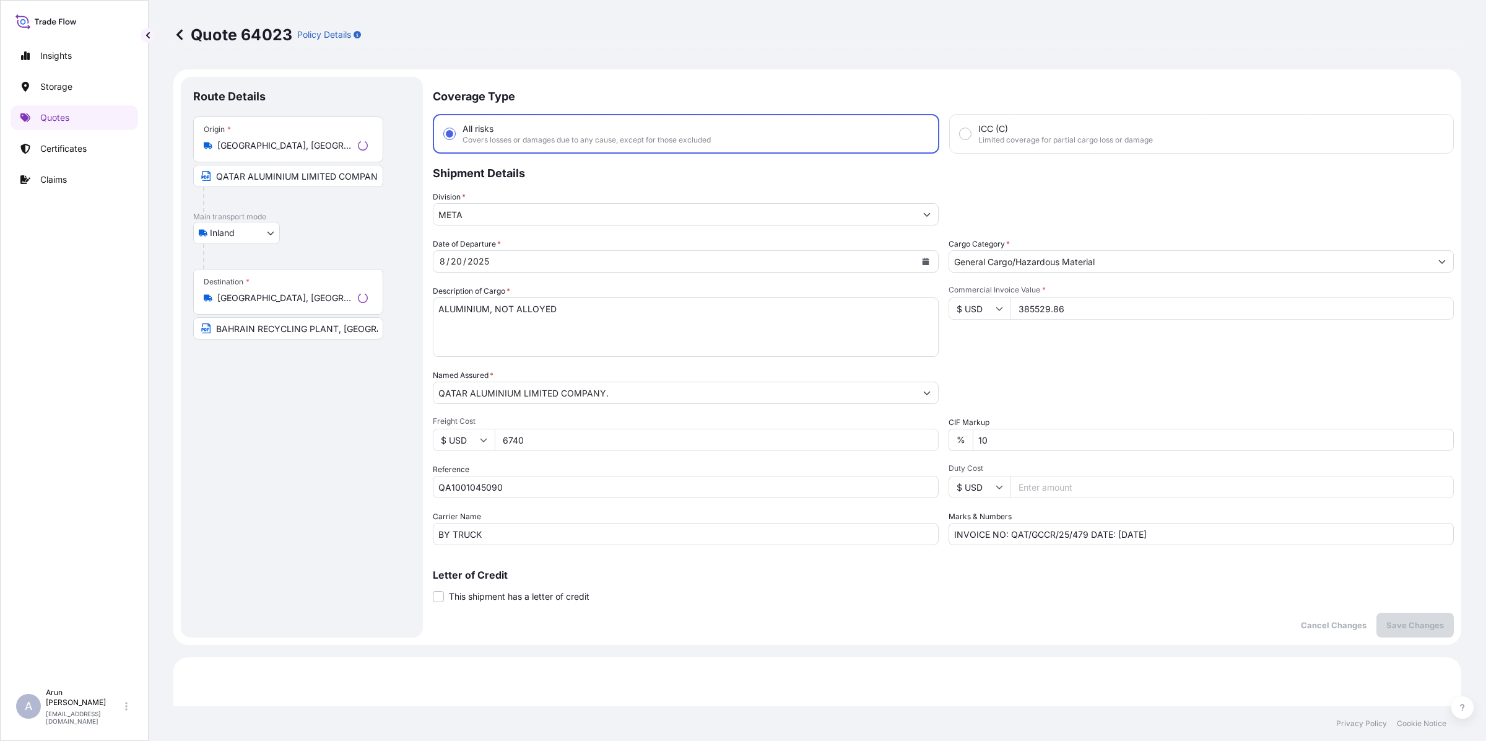
scroll to position [593, 0]
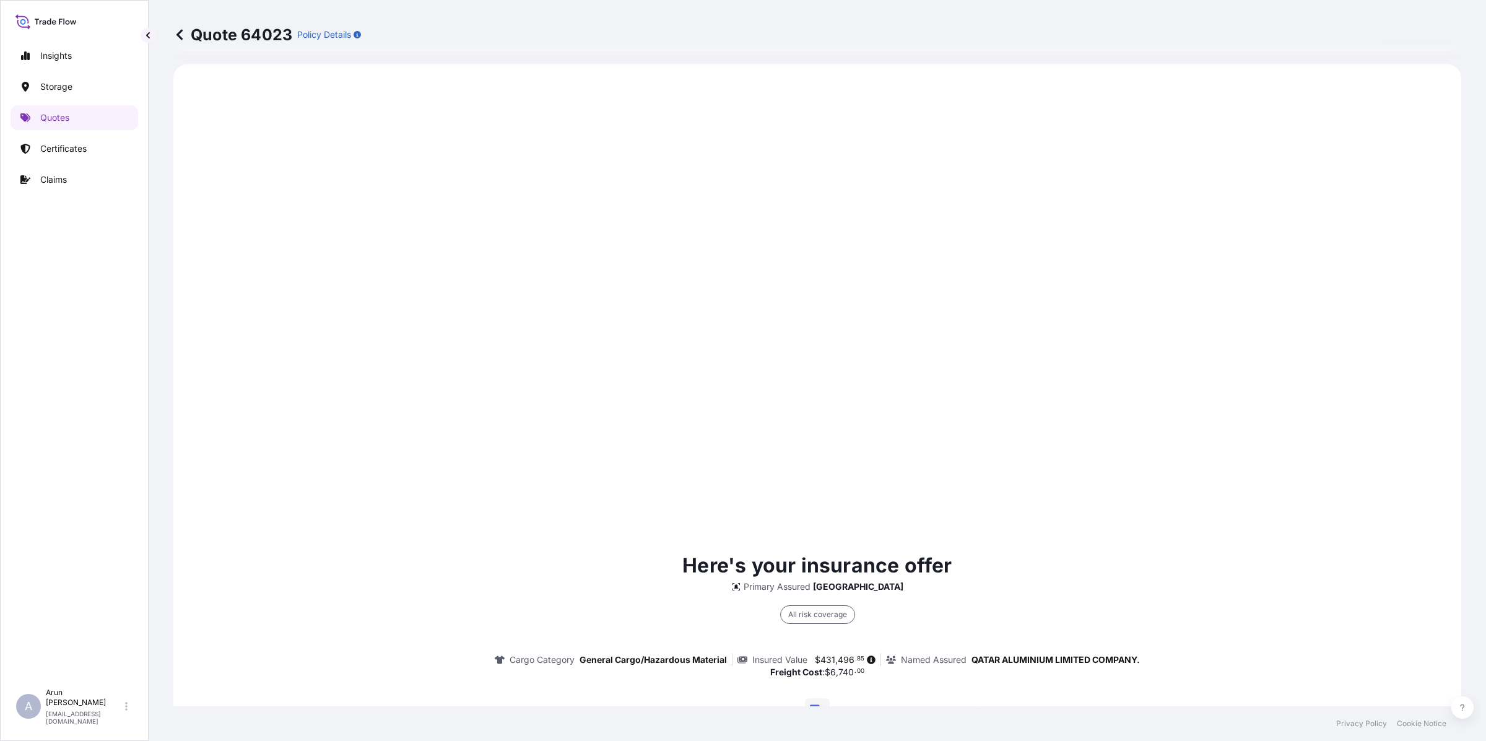
type input "[GEOGRAPHIC_DATA], [GEOGRAPHIC_DATA]"
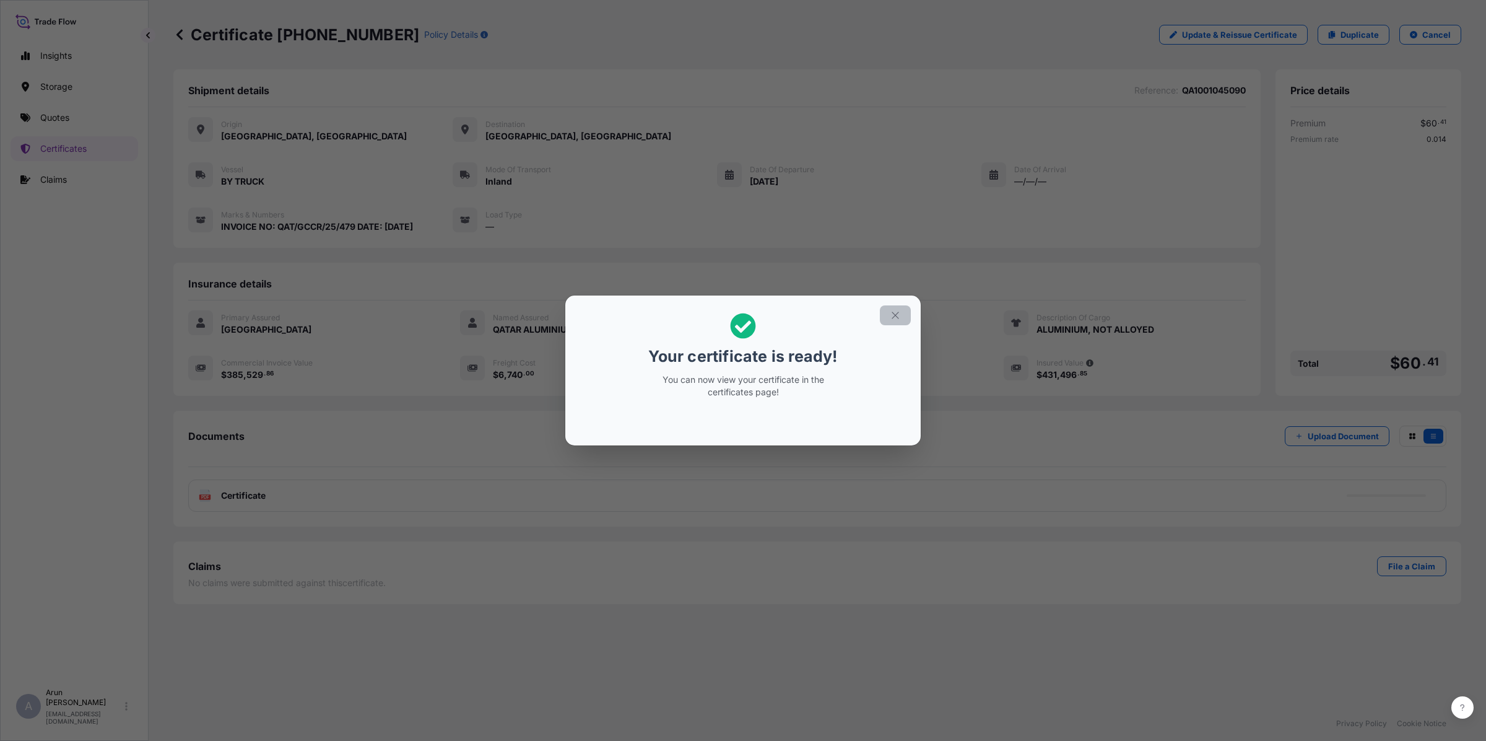
click at [896, 317] on icon "button" at bounding box center [895, 315] width 11 height 11
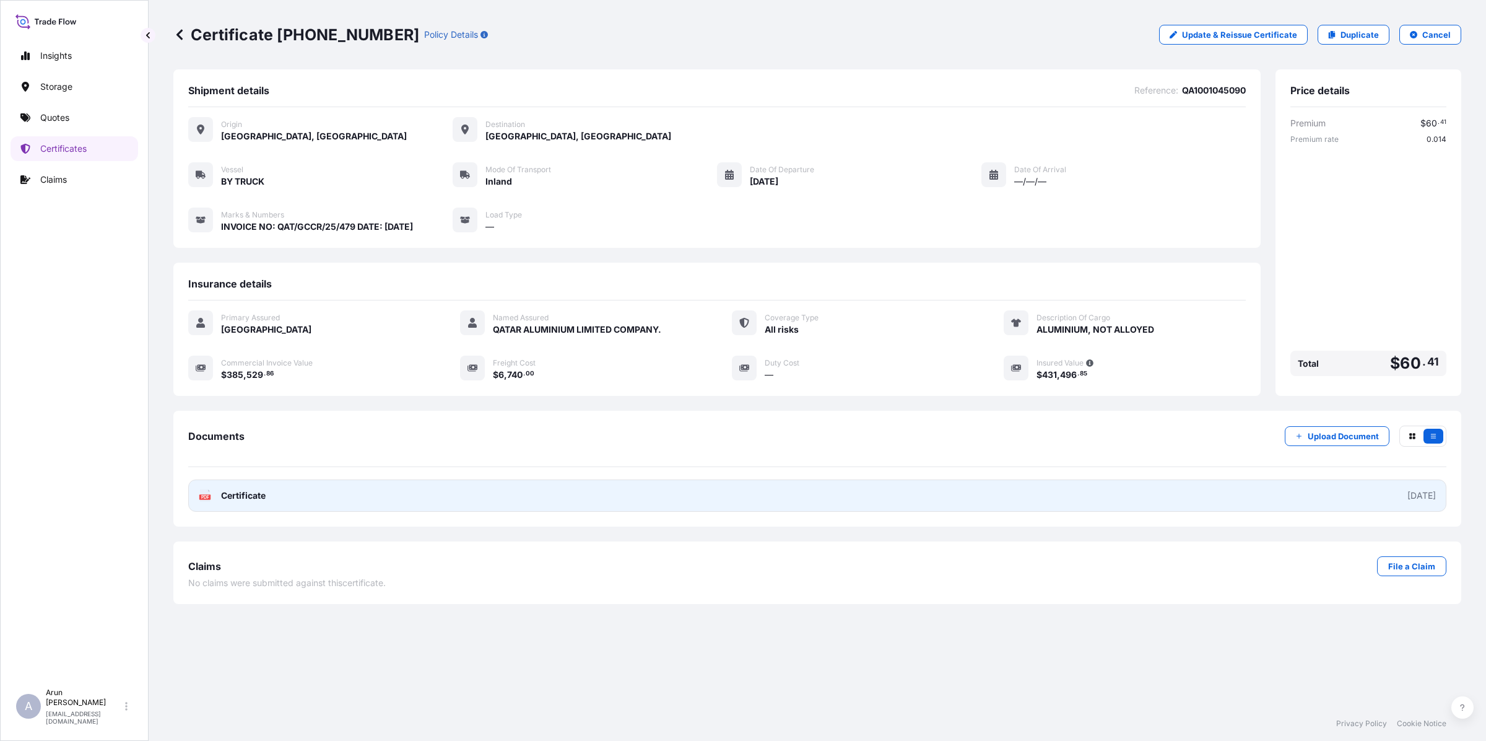
click at [214, 499] on link "PDF Certificate [DATE]" at bounding box center [817, 495] width 1258 height 32
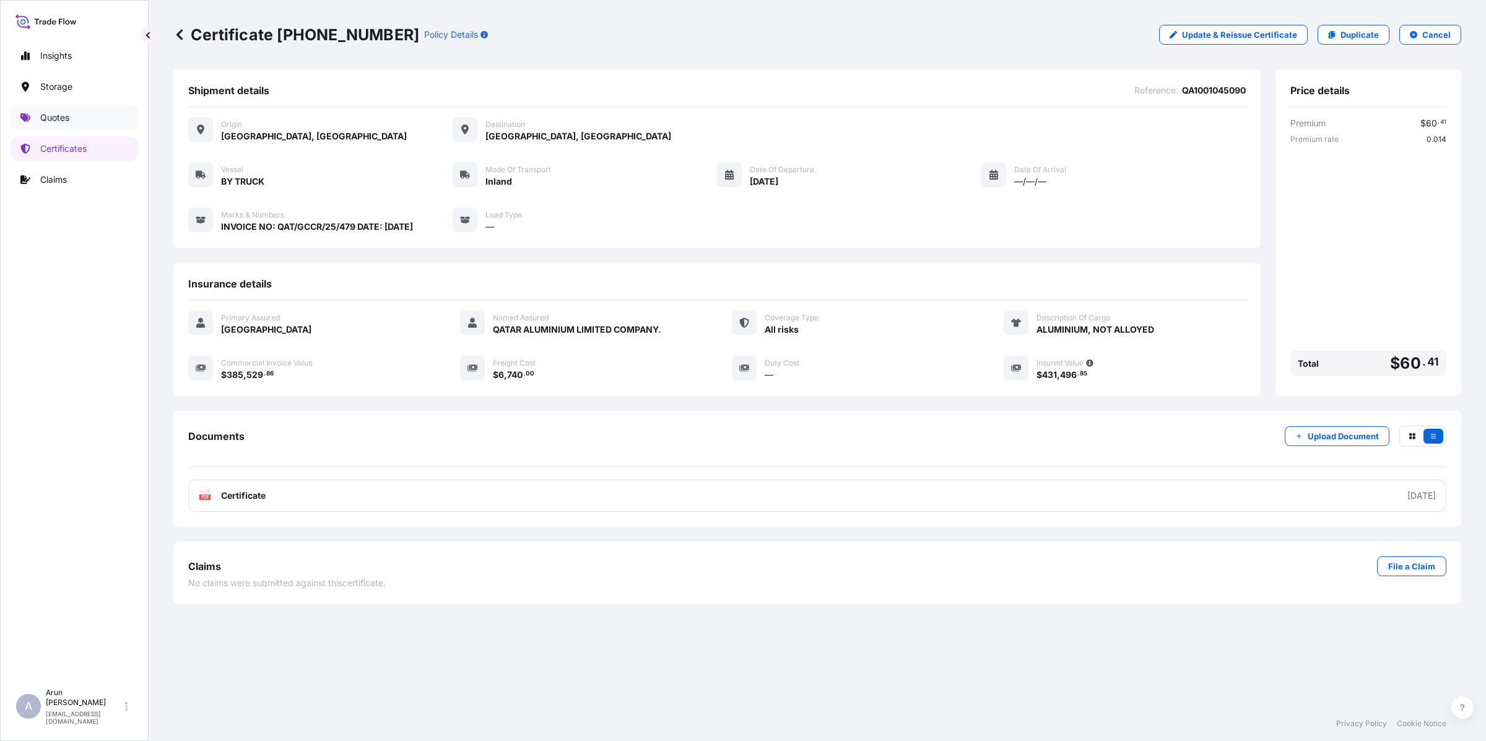
click at [56, 121] on p "Quotes" at bounding box center [54, 117] width 29 height 12
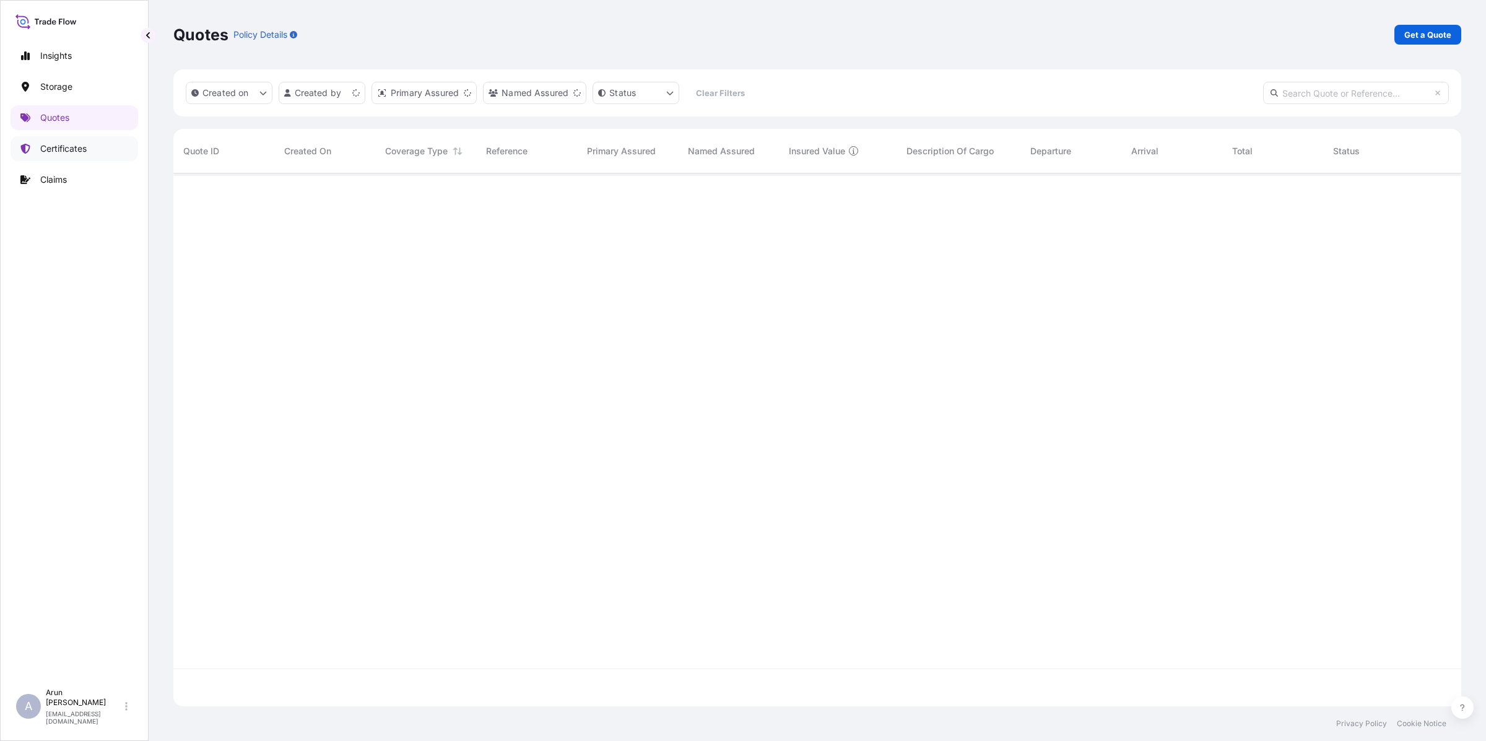
scroll to position [528, 1276]
click at [50, 149] on p "Certificates" at bounding box center [63, 148] width 46 height 12
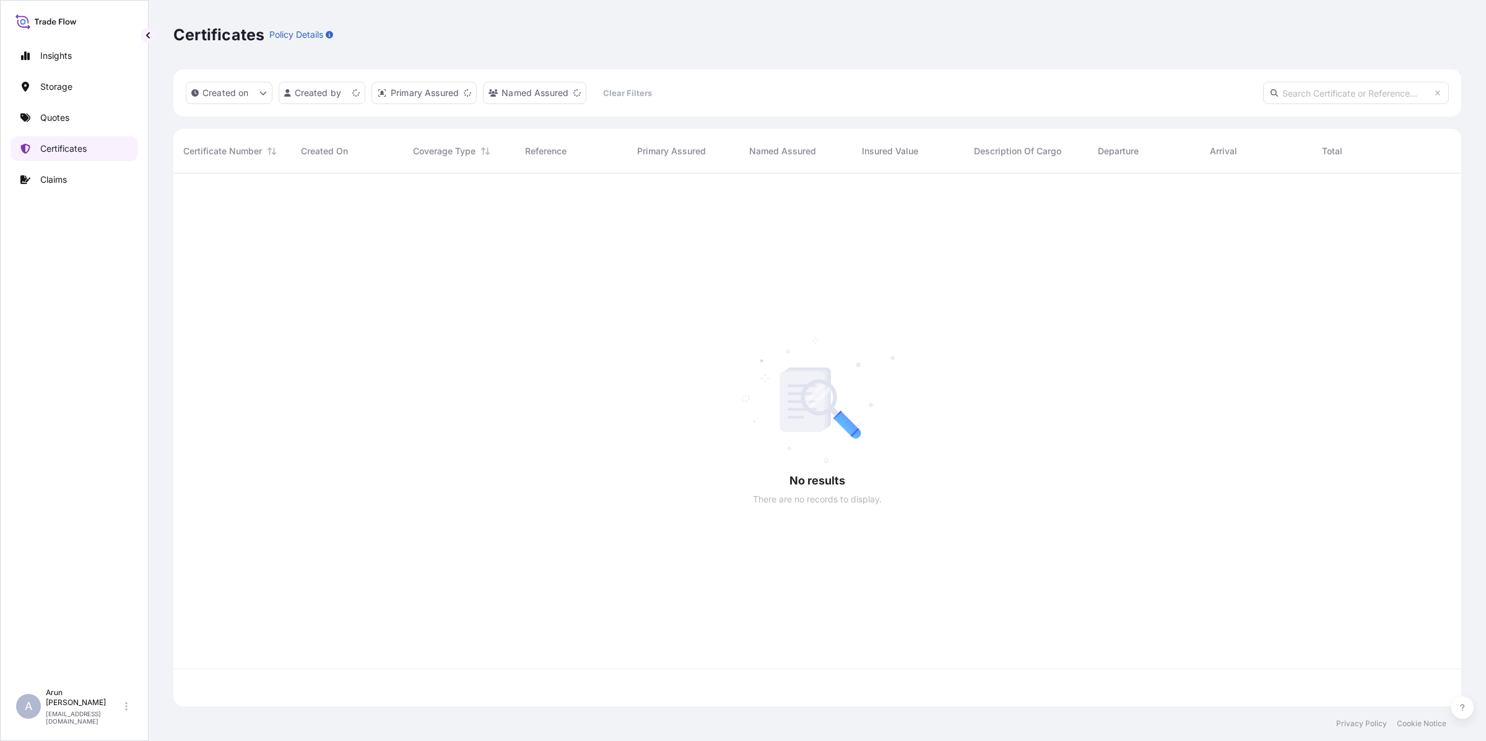
scroll to position [528, 1276]
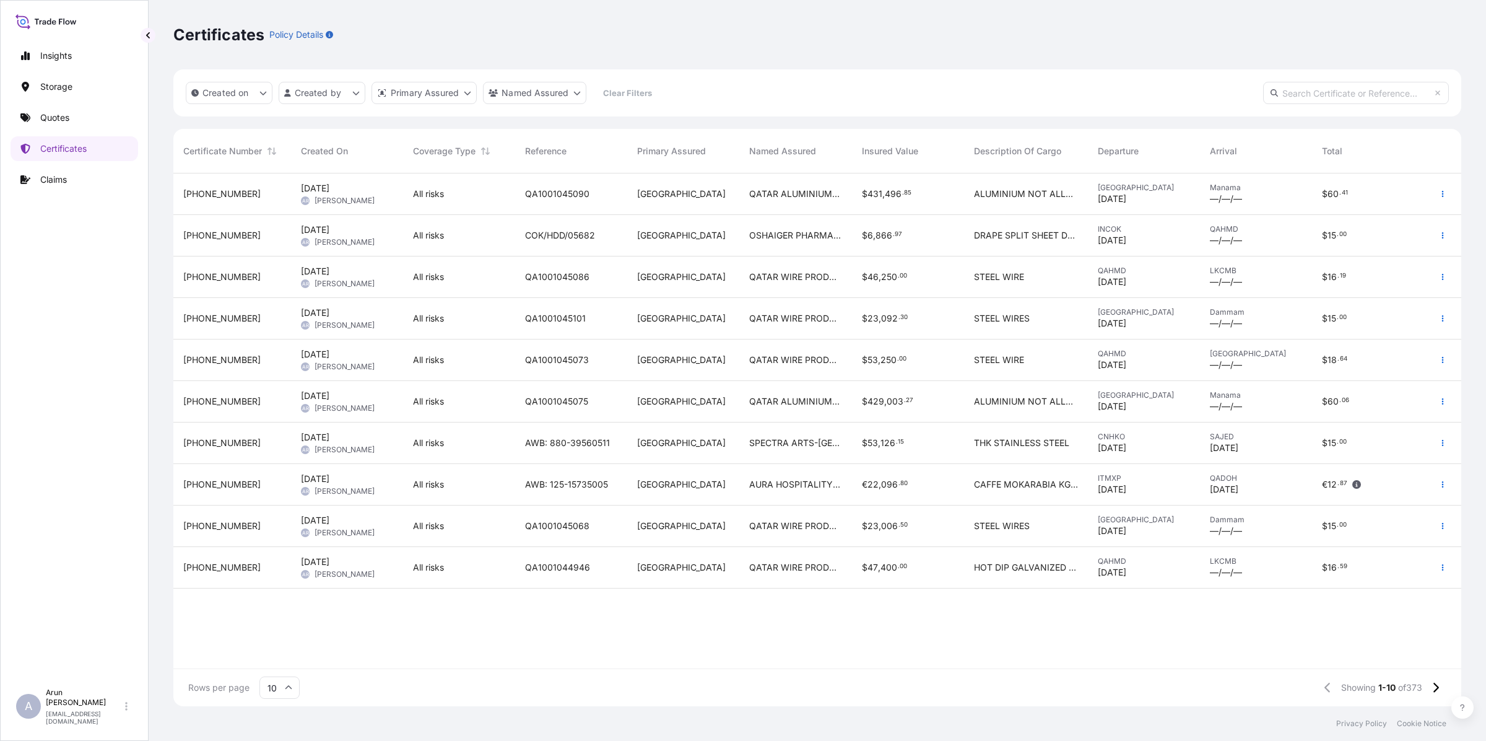
click at [824, 320] on span "QATAR WIRE PRODUCTS CO LLC" at bounding box center [795, 318] width 92 height 12
